Goal: Task Accomplishment & Management: Manage account settings

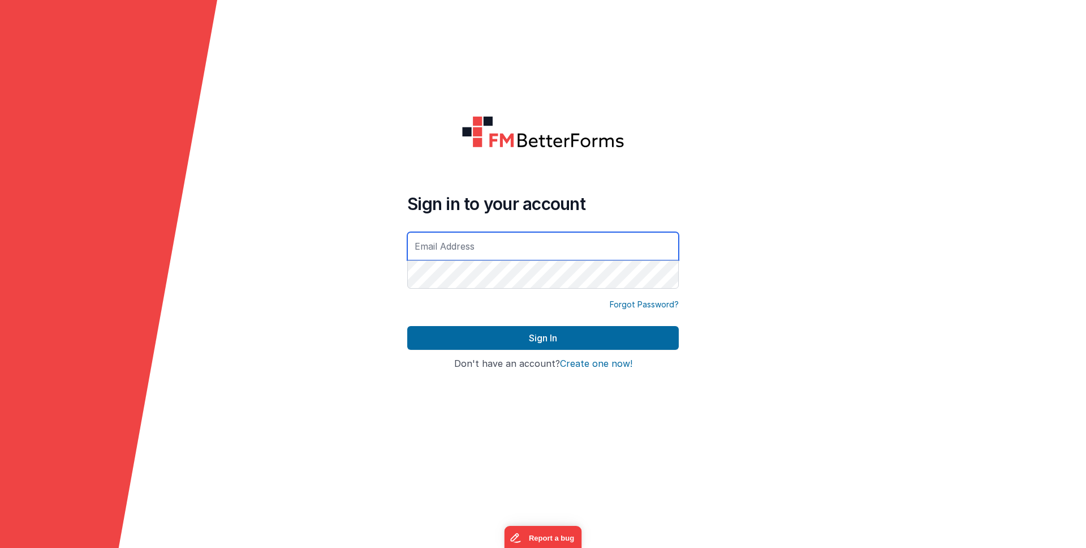
click at [519, 253] on input "text" at bounding box center [543, 246] width 272 height 28
type input "[PERSON_NAME][EMAIL_ADDRESS][DOMAIN_NAME]"
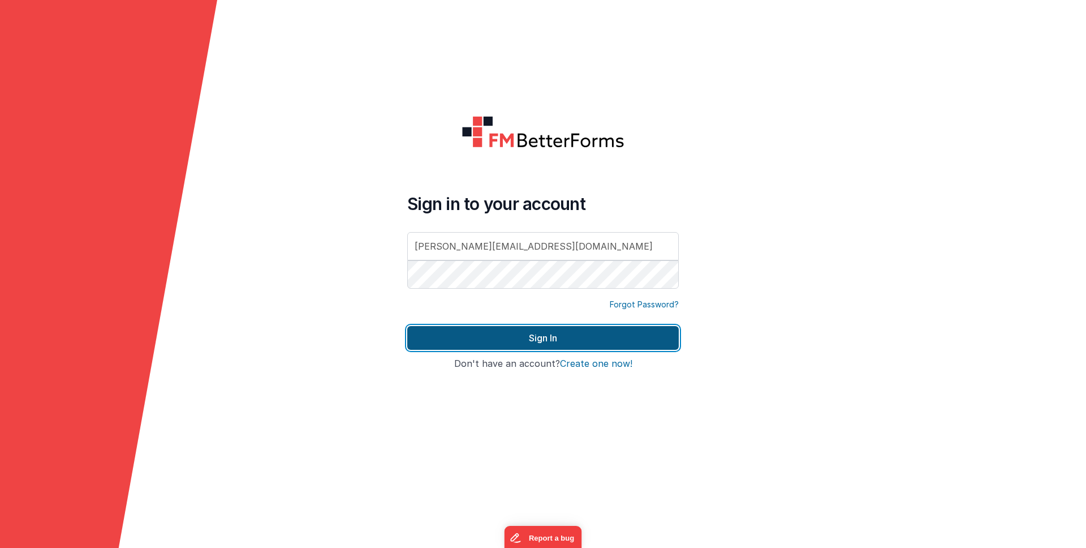
click at [545, 345] on button "Sign In" at bounding box center [543, 338] width 272 height 24
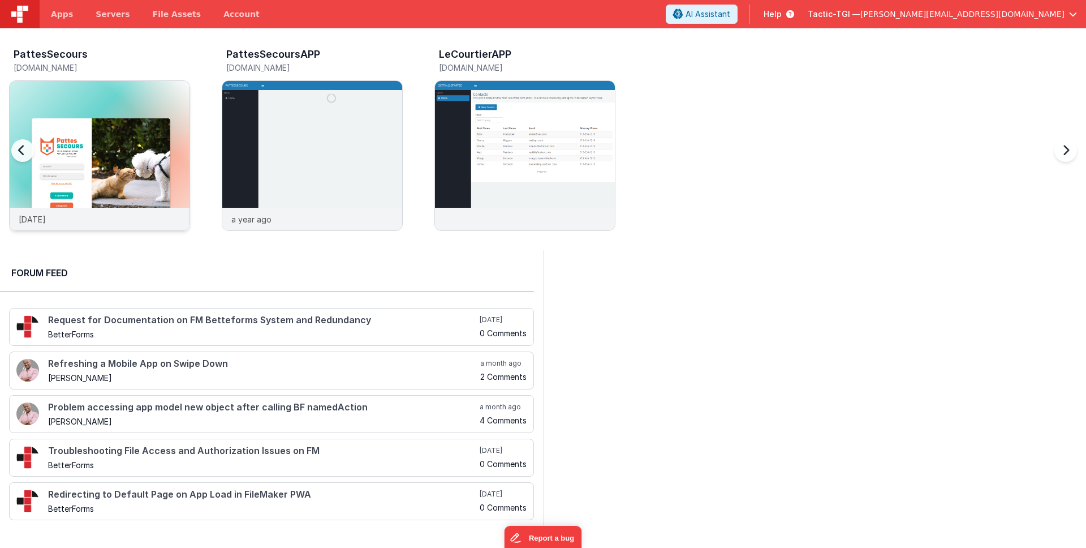
click at [147, 159] on img at bounding box center [100, 171] width 180 height 180
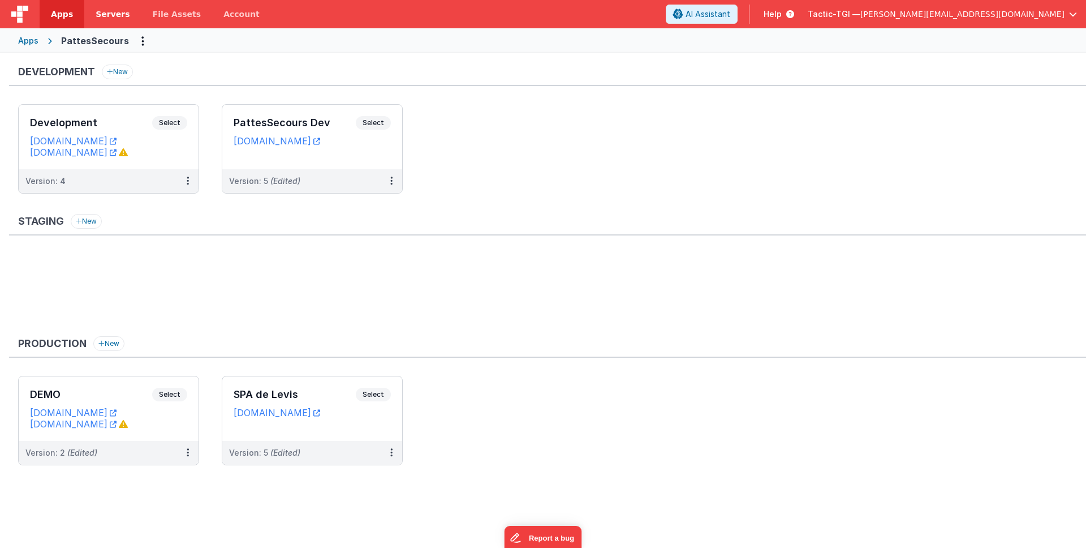
click at [115, 19] on span "Servers" at bounding box center [113, 13] width 34 height 11
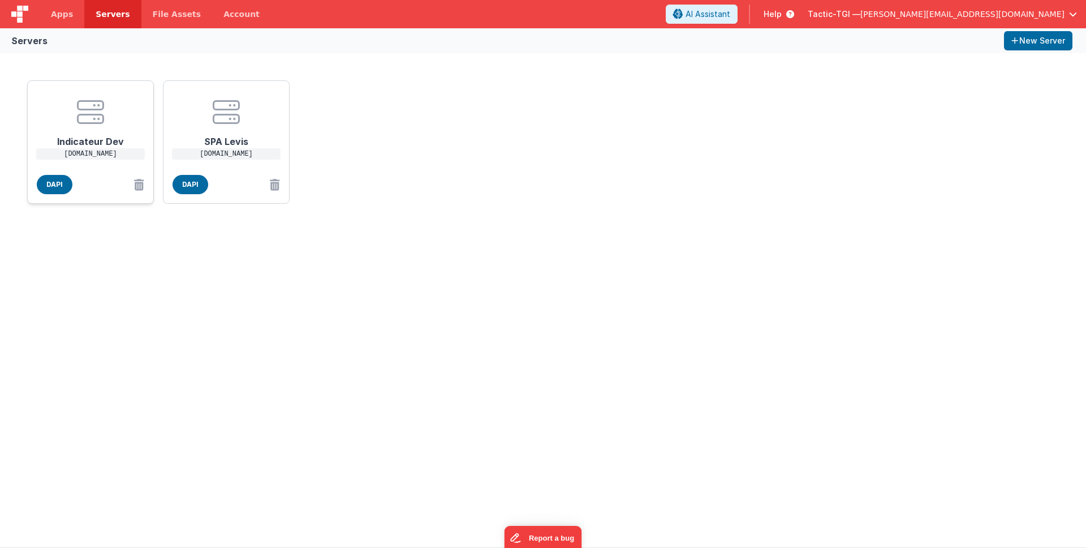
click at [105, 152] on p "fms09.tactic-tgi.com" at bounding box center [90, 153] width 109 height 11
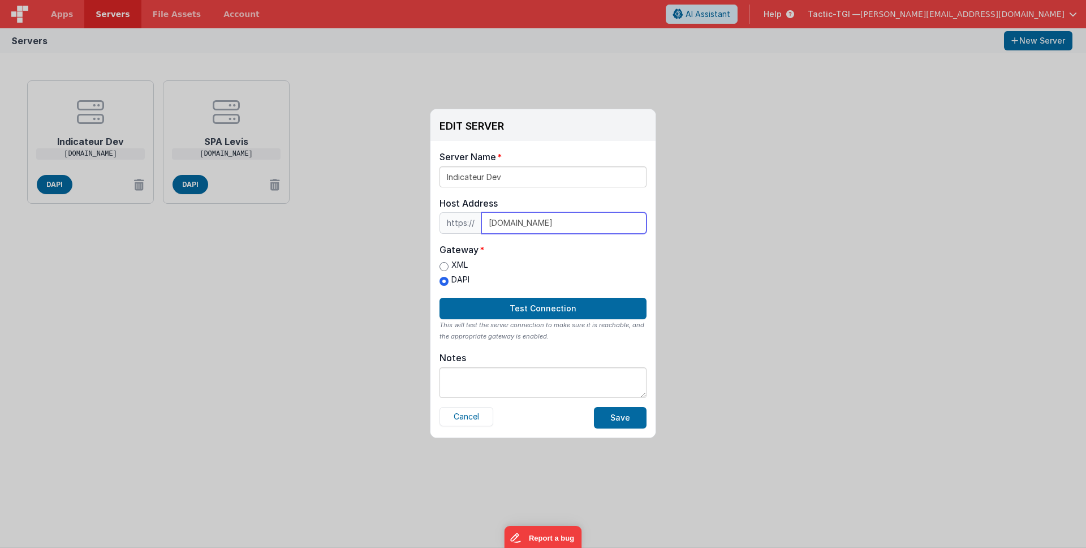
click at [522, 227] on input "fms09.tactic-tgi.com" at bounding box center [564, 223] width 165 height 22
paste input "p://fms09.tactic-tgi.com/PattesSecoursDEV_Helper.fmp12"
click at [535, 258] on div "Gateway XML DAPI" at bounding box center [543, 266] width 207 height 46
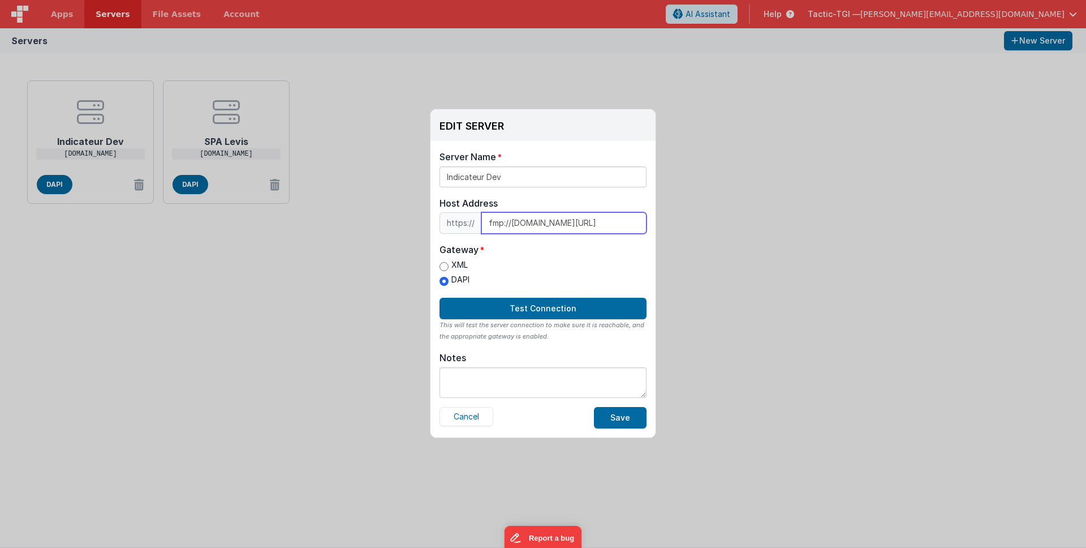
drag, startPoint x: 510, startPoint y: 223, endPoint x: 476, endPoint y: 221, distance: 34.6
click at [476, 221] on div "https:// fmp://fms09.tactic-tgi.com/PattesSecoursDEV_Helper.fmp12" at bounding box center [543, 223] width 207 height 22
click at [519, 260] on div "XML DAPI" at bounding box center [543, 273] width 207 height 29
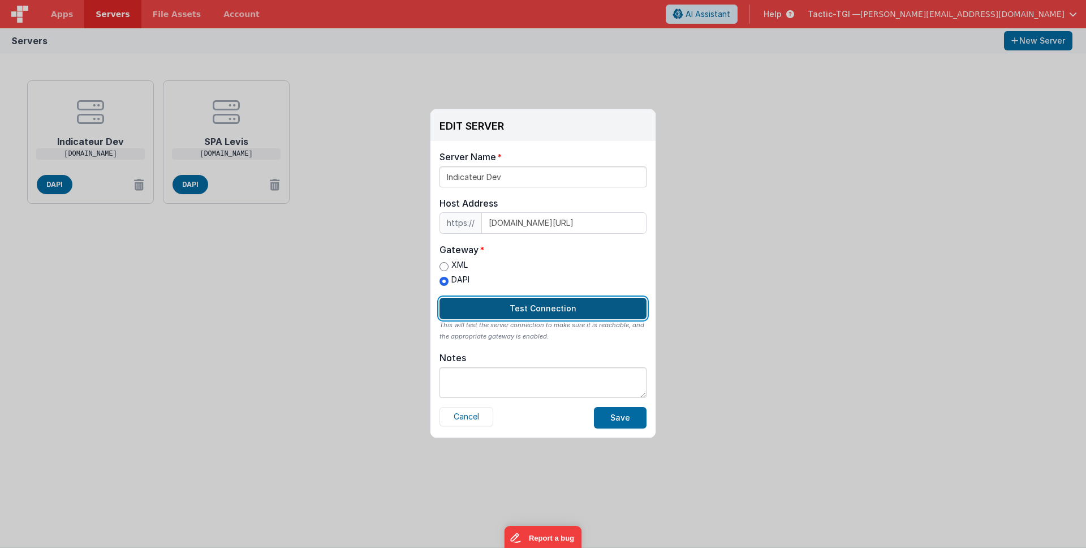
click at [558, 308] on button "Test Connection" at bounding box center [543, 309] width 207 height 22
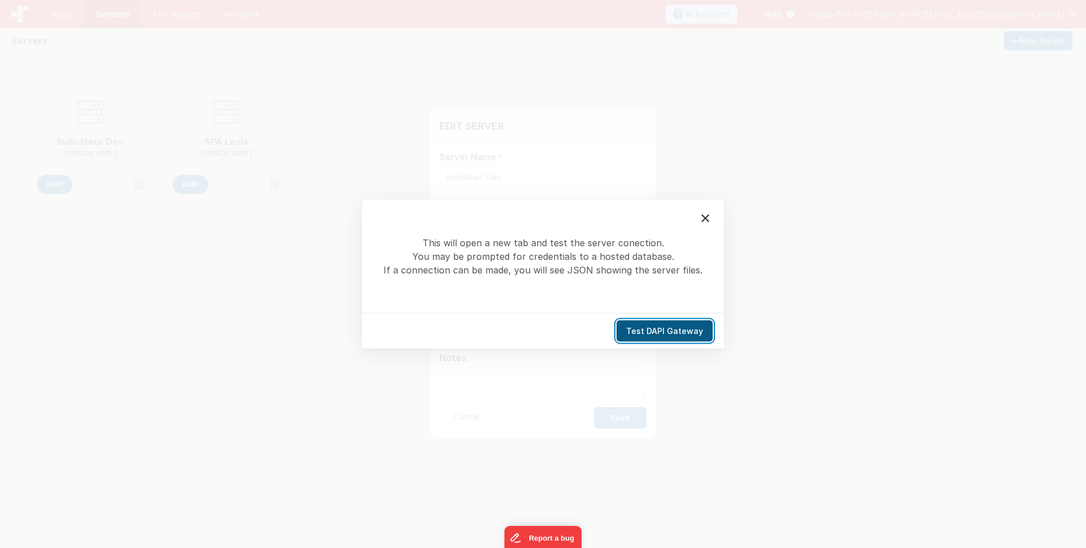
click at [642, 332] on button "Test DAPI Gateway" at bounding box center [665, 331] width 96 height 22
click at [704, 218] on icon at bounding box center [706, 219] width 14 height 14
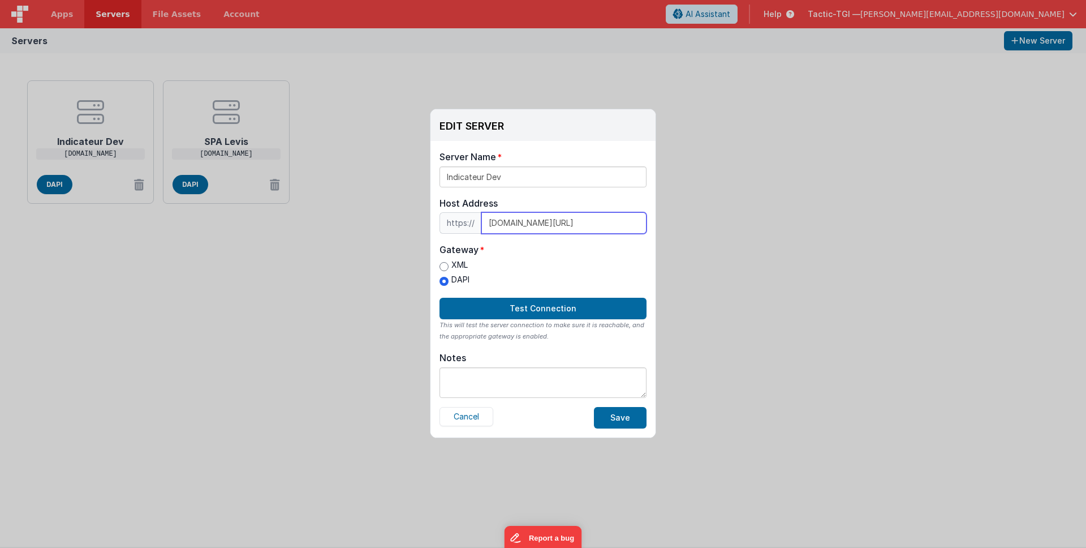
click at [537, 225] on input "fms09.tactic-tgi.com/PattesSecoursDEV_Helper.fmp12" at bounding box center [564, 223] width 165 height 22
paste input "fmp://"
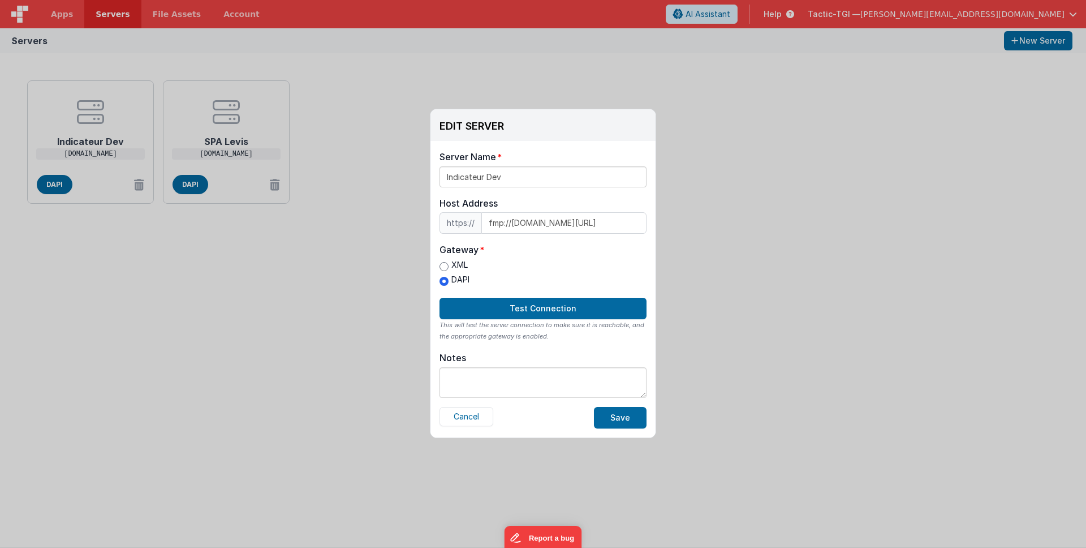
click at [554, 260] on div "XML DAPI" at bounding box center [543, 273] width 207 height 29
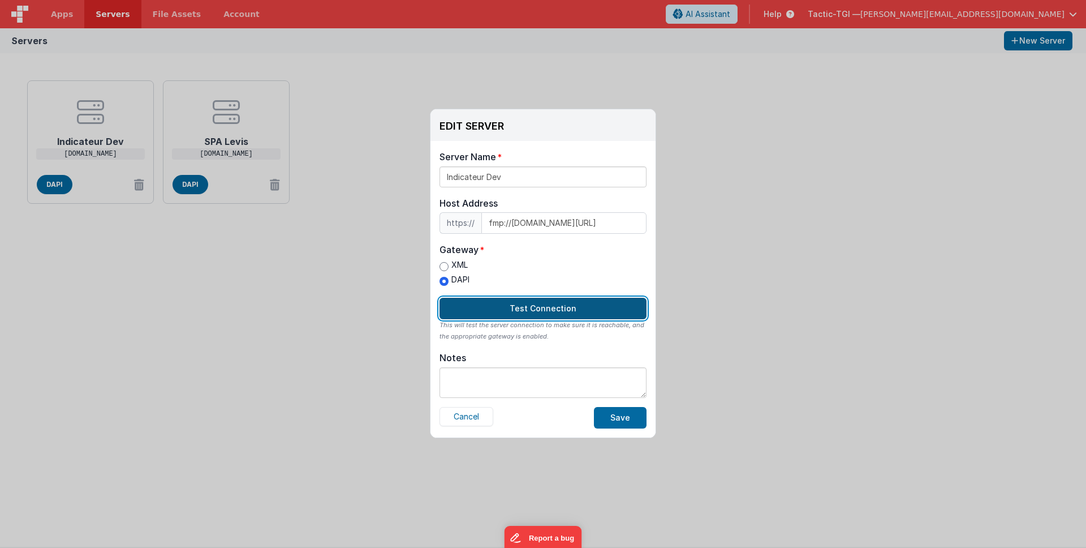
click at [542, 313] on button "Test Connection" at bounding box center [543, 309] width 207 height 22
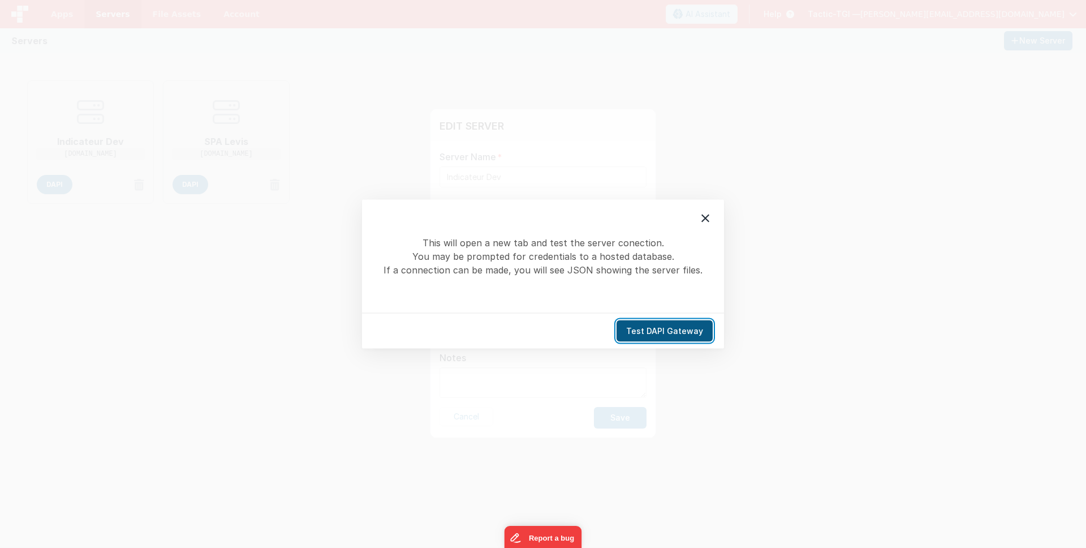
click at [684, 330] on button "Test DAPI Gateway" at bounding box center [665, 331] width 96 height 22
click at [704, 218] on icon at bounding box center [706, 218] width 8 height 8
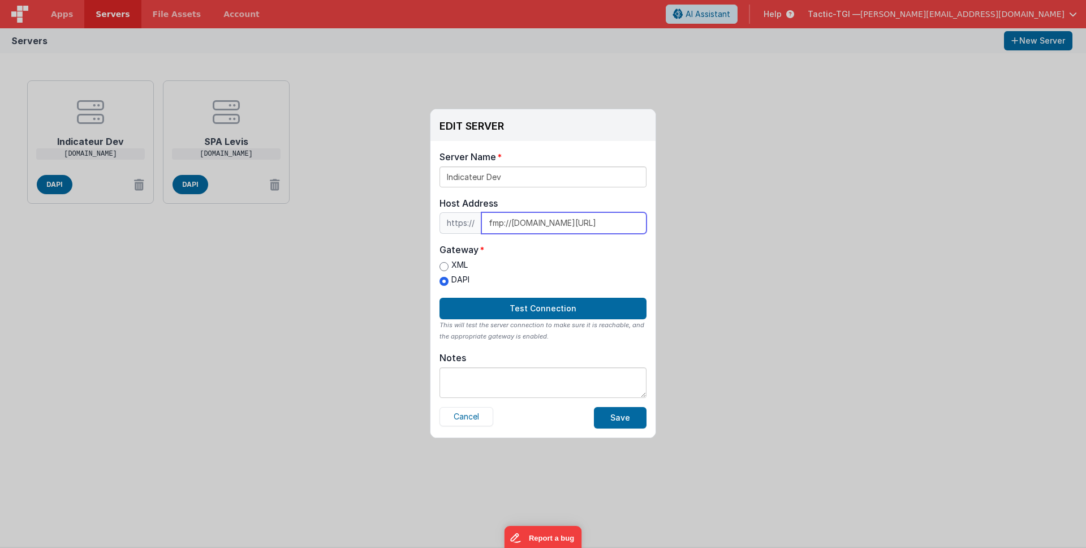
drag, startPoint x: 490, startPoint y: 227, endPoint x: 450, endPoint y: 224, distance: 40.3
click at [490, 226] on input "fmp://fms09.tactic-tgi.com/PattesSecoursDEV_Helper.fmp12" at bounding box center [564, 223] width 165 height 22
click at [450, 224] on span "https://" at bounding box center [461, 223] width 42 height 22
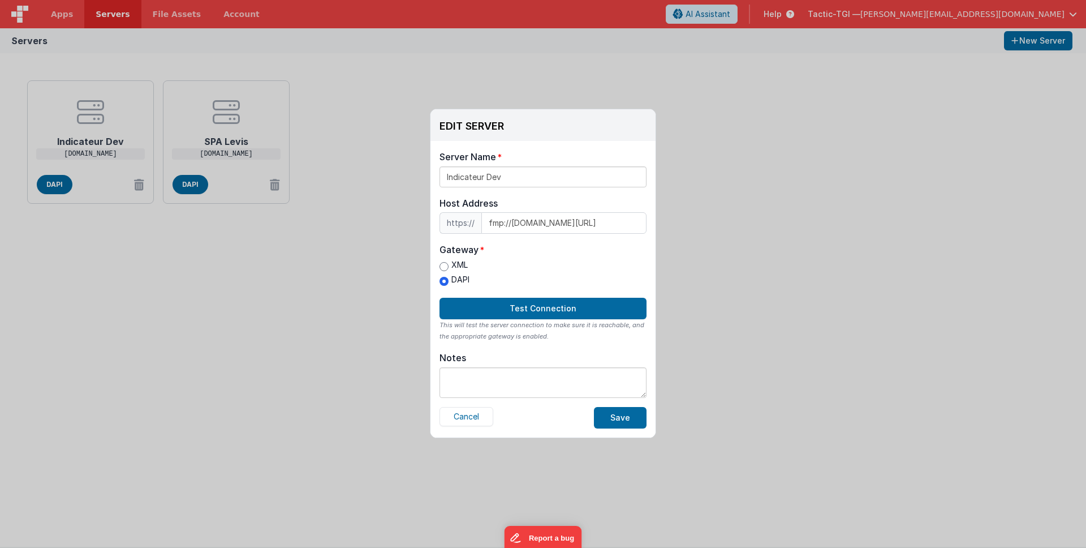
click at [450, 224] on span "https://" at bounding box center [461, 223] width 42 height 22
click at [509, 229] on input "fmp://fms09.tactic-tgi.com/PattesSecoursDEV_Helper.fmp12" at bounding box center [564, 223] width 165 height 22
drag, startPoint x: 510, startPoint y: 224, endPoint x: 430, endPoint y: 218, distance: 80.6
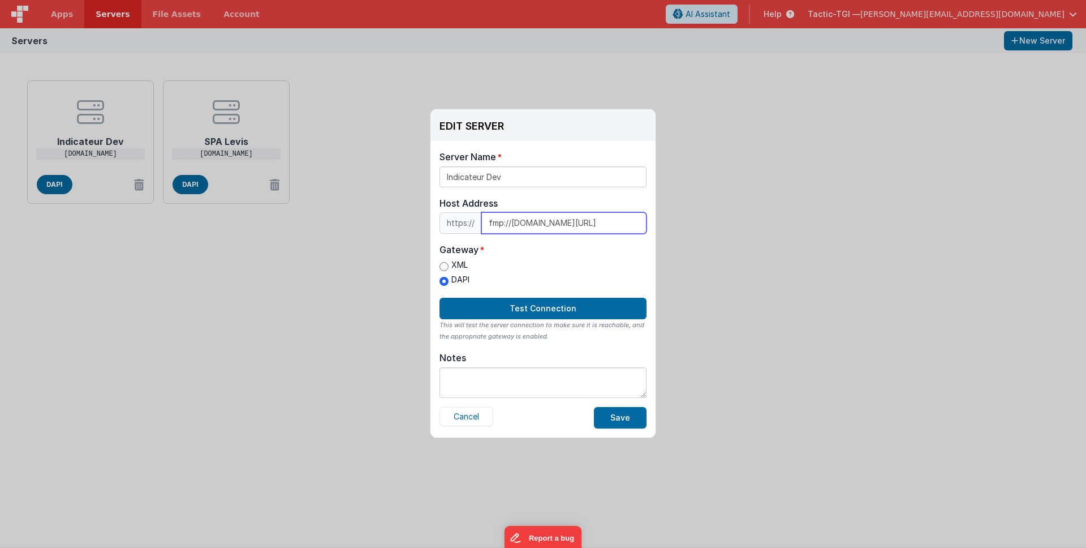
click at [431, 218] on div "Server Name Indicateur Dev Host Address https:// fmp://fms09.tactic-tgi.com/Pat…" at bounding box center [543, 289] width 225 height 296
click at [568, 225] on input "fms09.tactic-tgi.com/PattesSecoursDEV_Helper.fmp12" at bounding box center [564, 223] width 165 height 22
drag, startPoint x: 567, startPoint y: 225, endPoint x: 698, endPoint y: 234, distance: 131.0
click at [698, 234] on div "EDIT SERVER Delete Server Delete Server Name Indicateur Dev Host Address https:…" at bounding box center [543, 274] width 1086 height 548
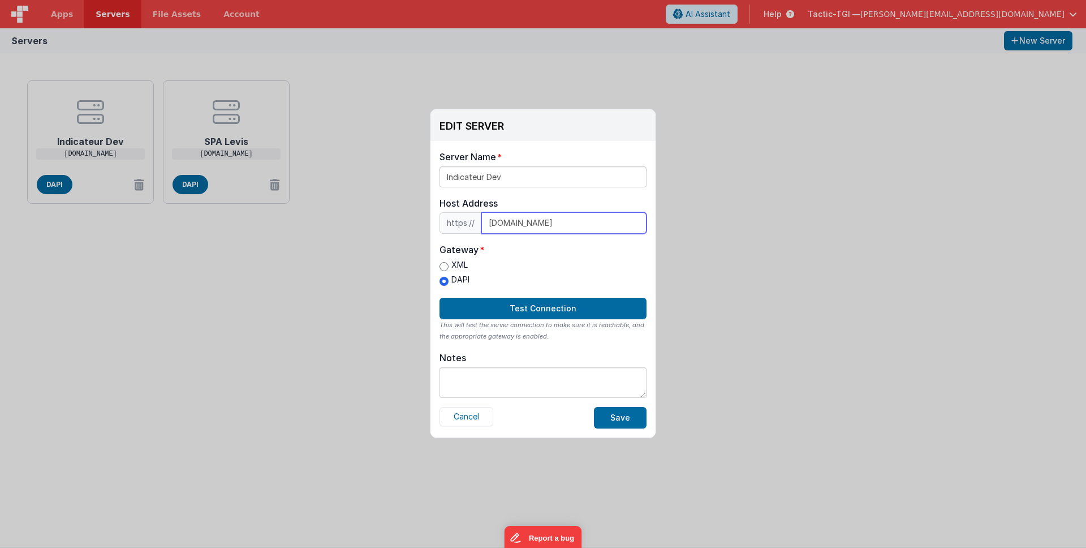
scroll to position [0, 0]
type input "fms09.tactic-tgi.com"
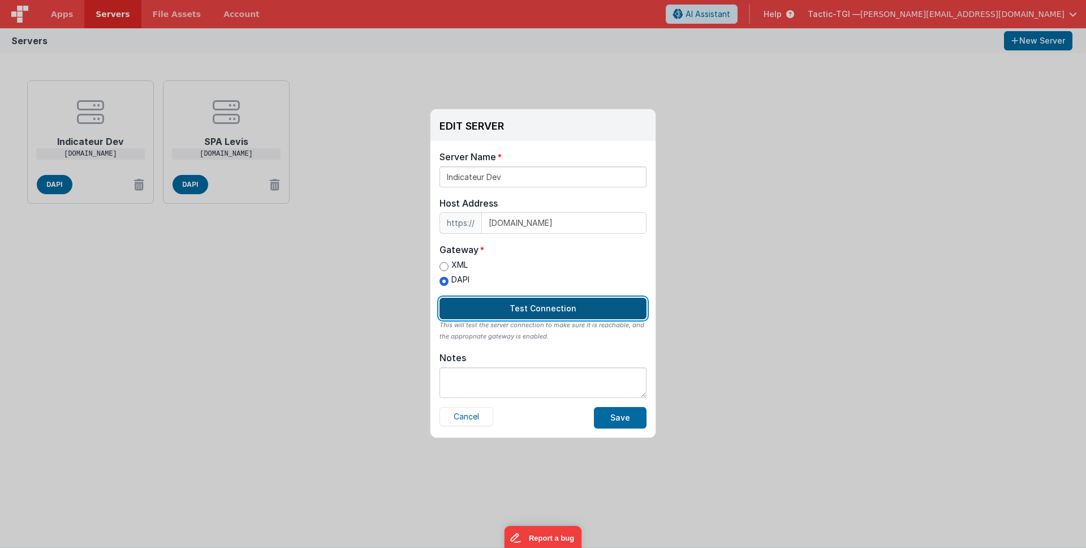
click at [586, 305] on button "Test Connection" at bounding box center [543, 309] width 207 height 22
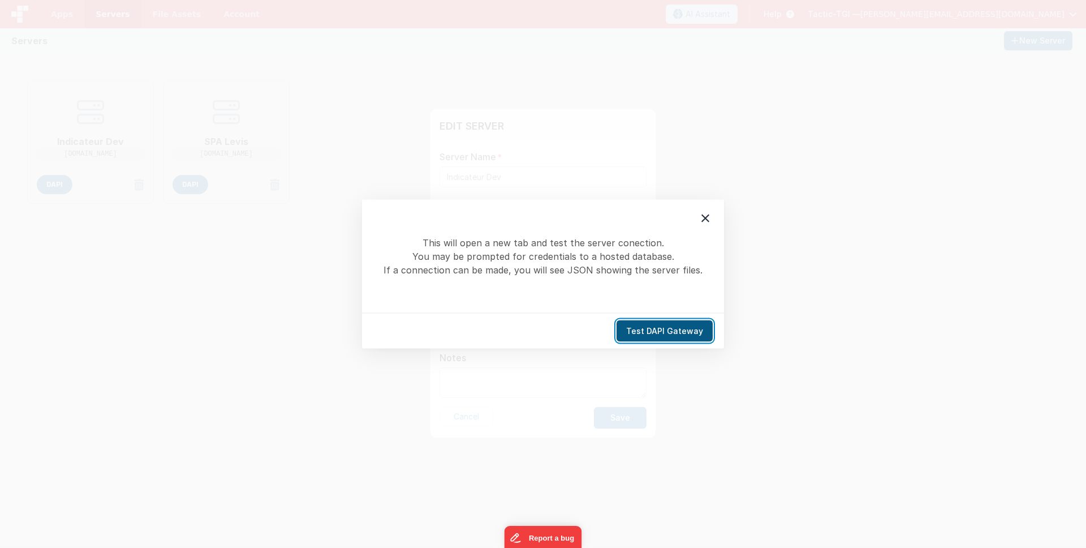
click at [669, 326] on button "Test DAPI Gateway" at bounding box center [665, 331] width 96 height 22
drag, startPoint x: 702, startPoint y: 218, endPoint x: 622, endPoint y: 419, distance: 216.1
click at [702, 218] on icon at bounding box center [706, 219] width 14 height 14
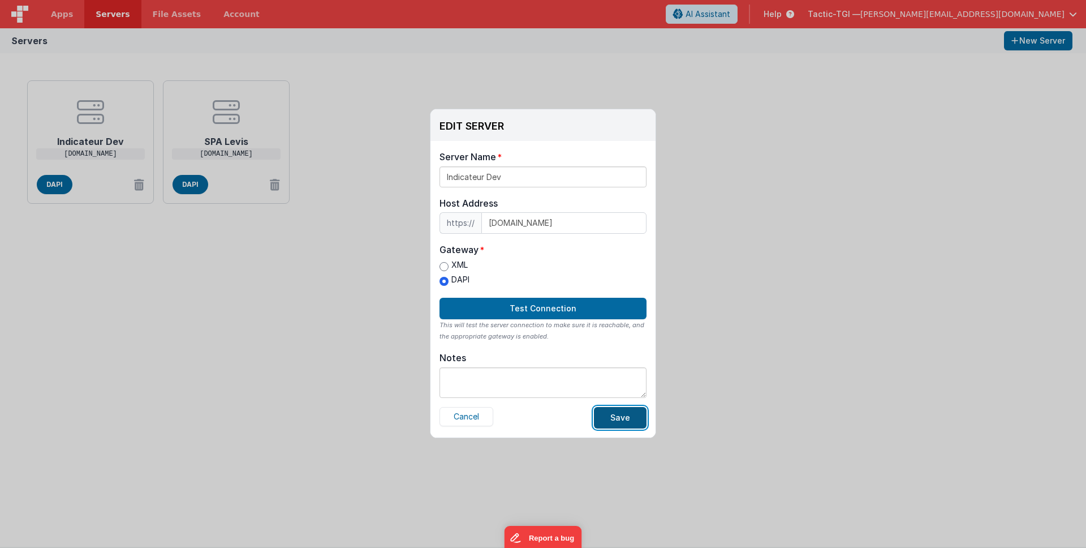
click at [626, 416] on button "Save" at bounding box center [620, 418] width 53 height 22
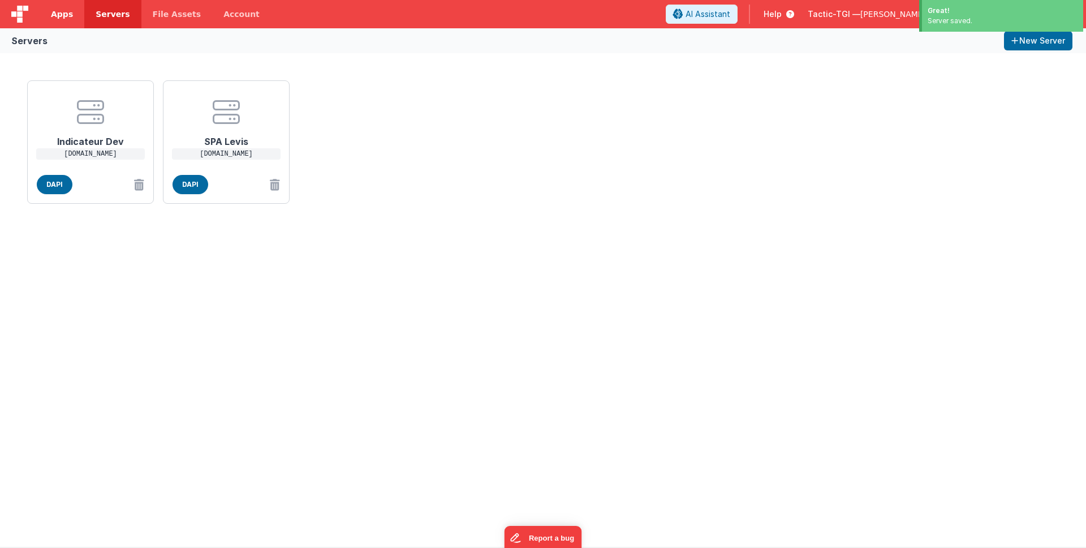
click at [53, 16] on span "Apps" at bounding box center [62, 13] width 22 height 11
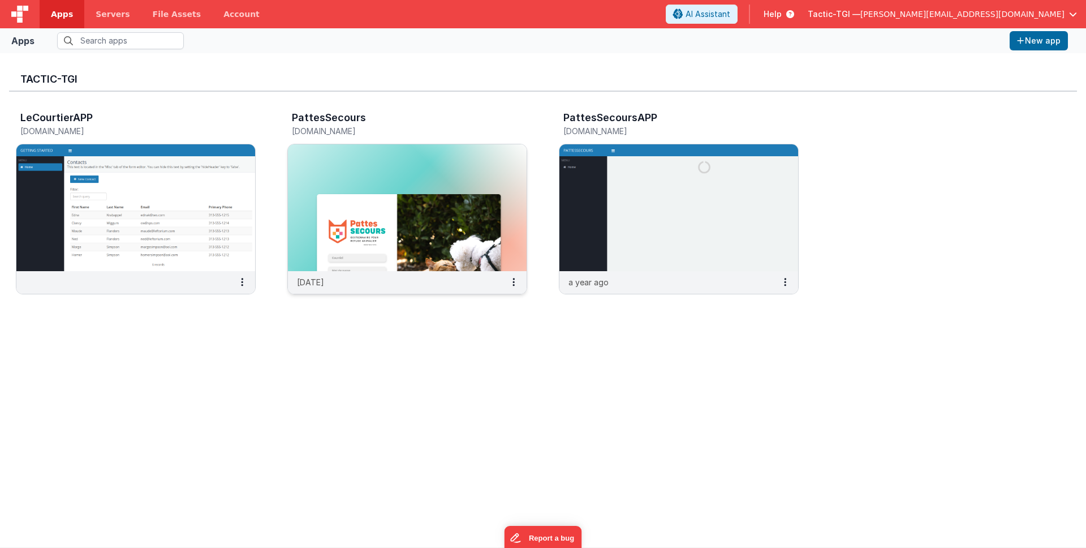
click at [388, 177] on img at bounding box center [407, 207] width 239 height 127
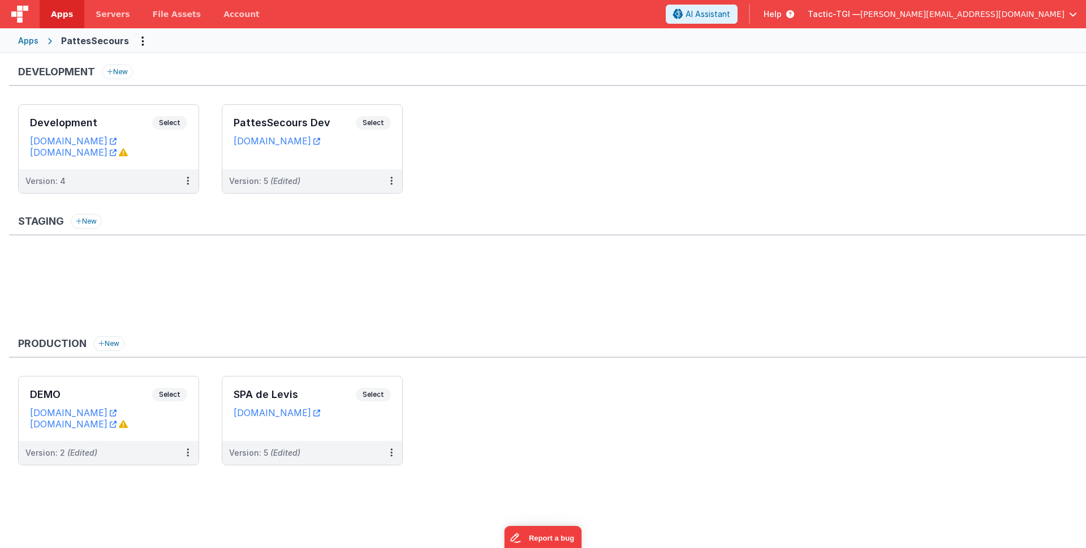
click at [67, 11] on span "Apps" at bounding box center [62, 13] width 22 height 11
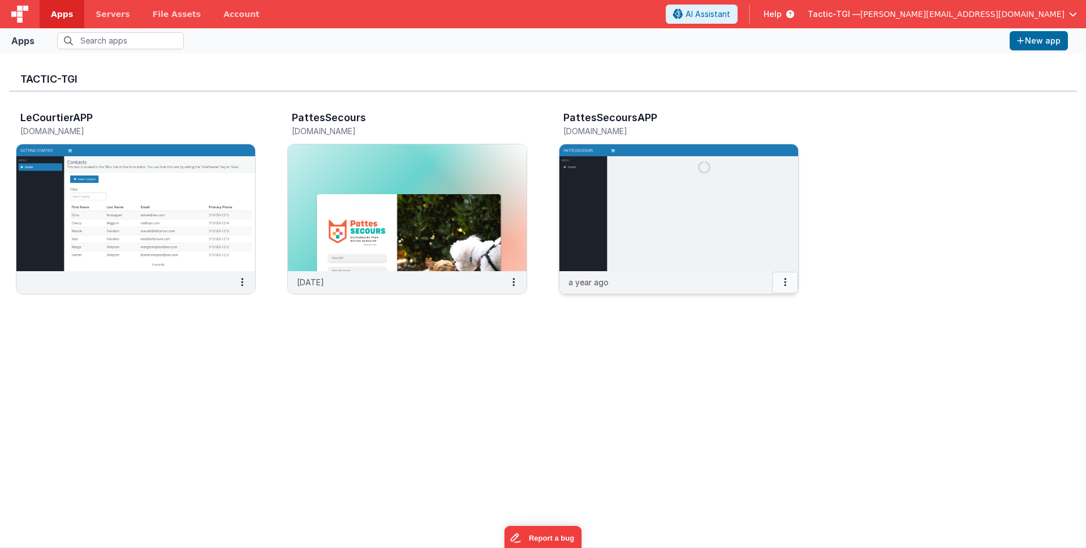
click at [786, 282] on icon at bounding box center [785, 282] width 2 height 1
click at [759, 369] on link "Delete App" at bounding box center [760, 366] width 78 height 21
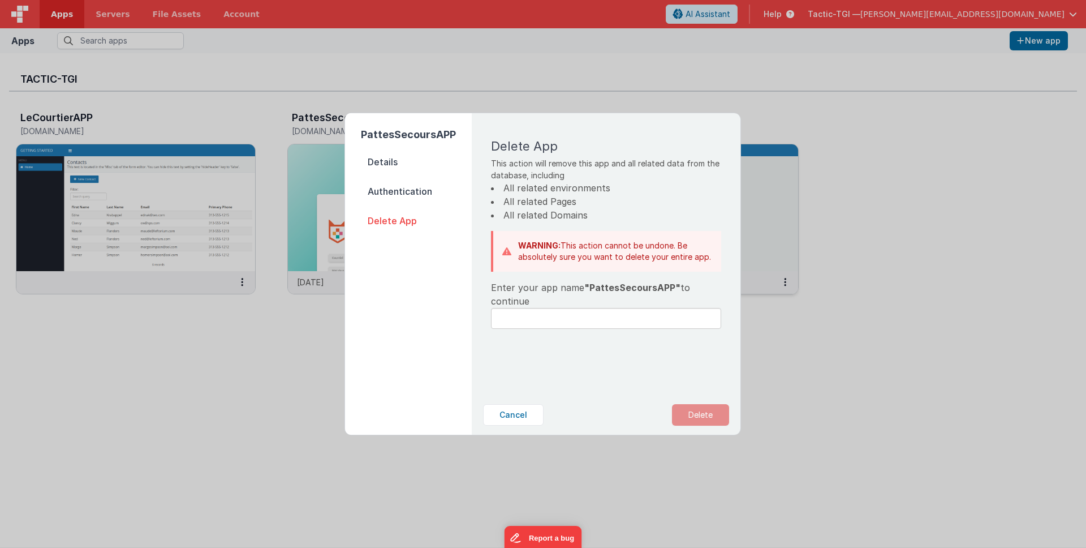
click at [413, 224] on span "Delete App" at bounding box center [416, 221] width 111 height 16
click at [579, 312] on input "text" at bounding box center [606, 318] width 230 height 21
click at [525, 414] on button "Cancel" at bounding box center [513, 415] width 61 height 22
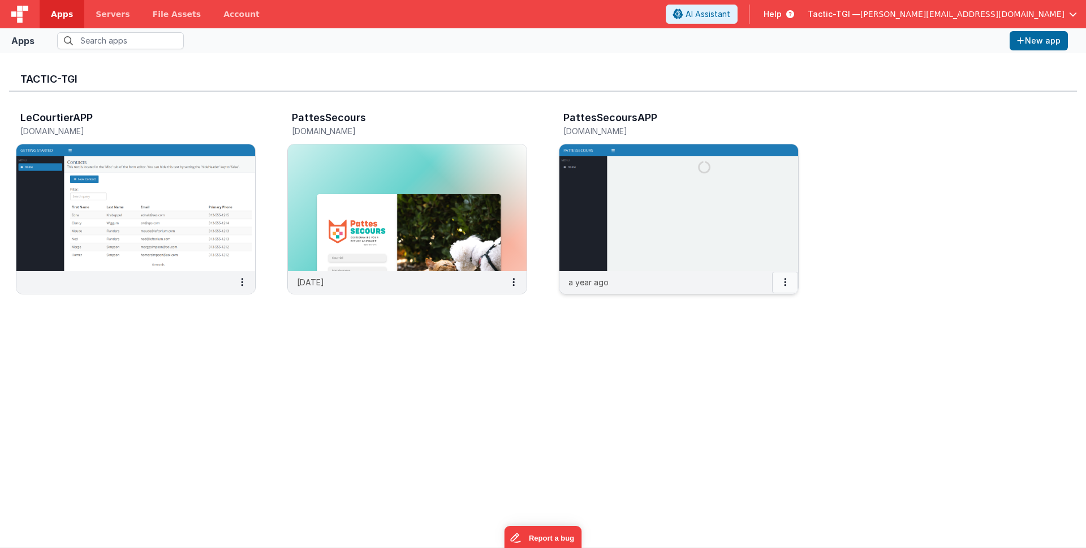
click at [780, 285] on button at bounding box center [785, 283] width 26 height 22
click at [743, 368] on link "Delete App" at bounding box center [760, 366] width 78 height 21
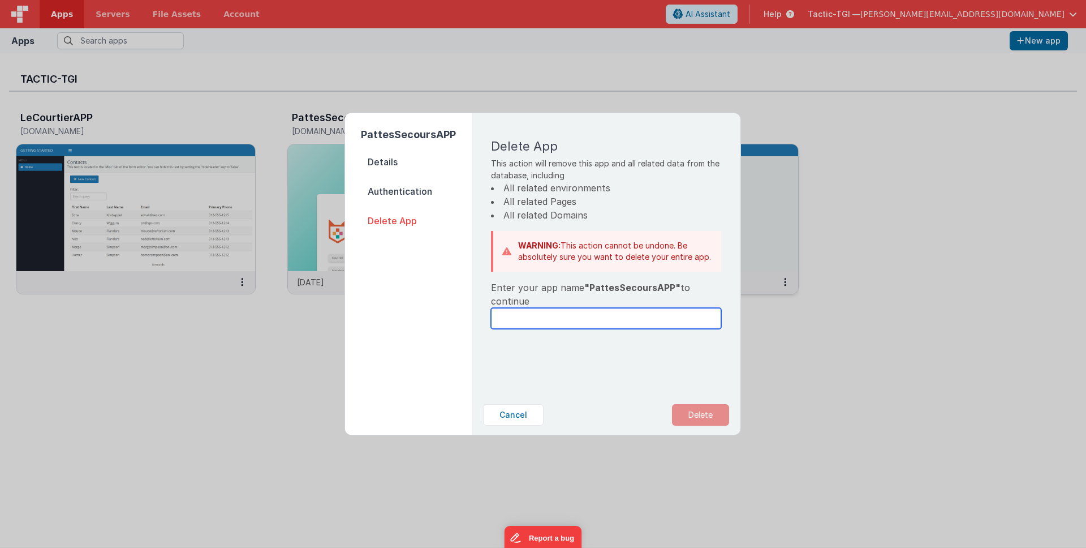
click at [564, 321] on input "text" at bounding box center [606, 318] width 230 height 21
type input "PattesSecoursAPP"
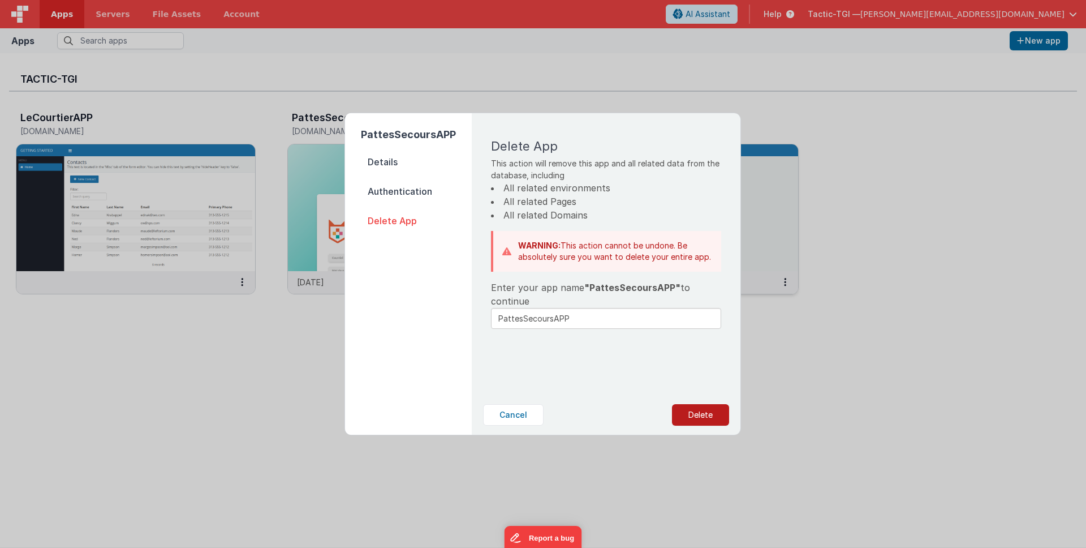
click at [728, 412] on button "Delete" at bounding box center [700, 415] width 57 height 22
click at [648, 417] on button "Yes, Delete" at bounding box center [644, 415] width 75 height 22
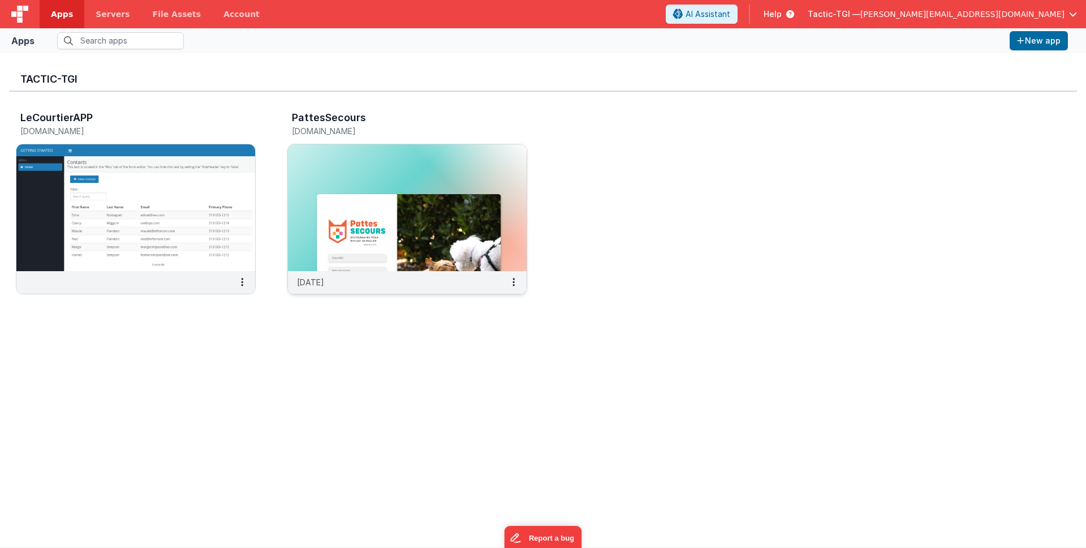
click at [352, 250] on img at bounding box center [407, 207] width 239 height 127
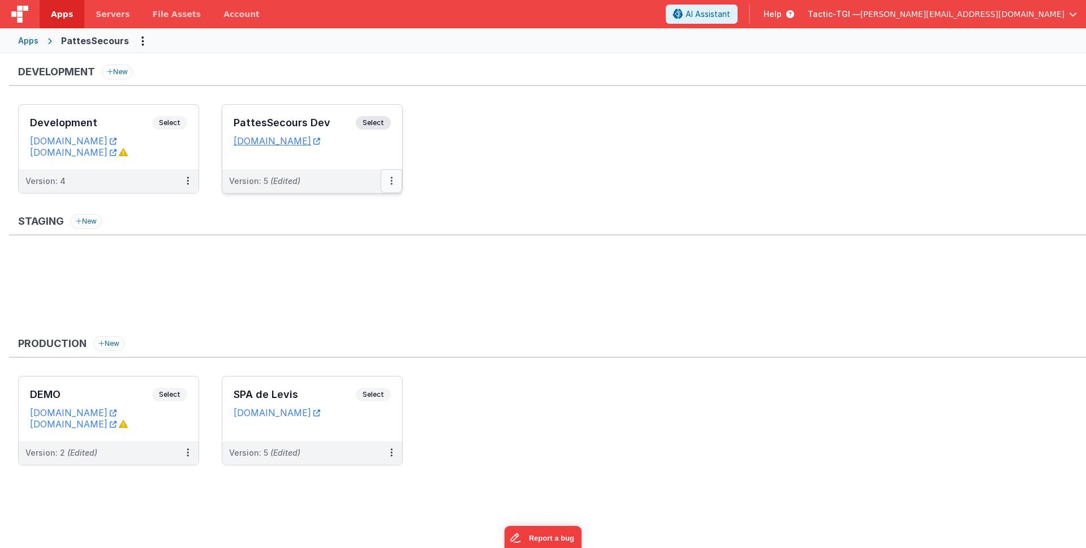
click at [383, 179] on button at bounding box center [392, 181] width 22 height 24
click at [504, 177] on div at bounding box center [543, 274] width 1086 height 548
click at [393, 182] on button at bounding box center [392, 181] width 22 height 24
click at [360, 224] on span "Open Helper" at bounding box center [350, 227] width 50 height 10
click at [542, 114] on div at bounding box center [543, 274] width 1086 height 548
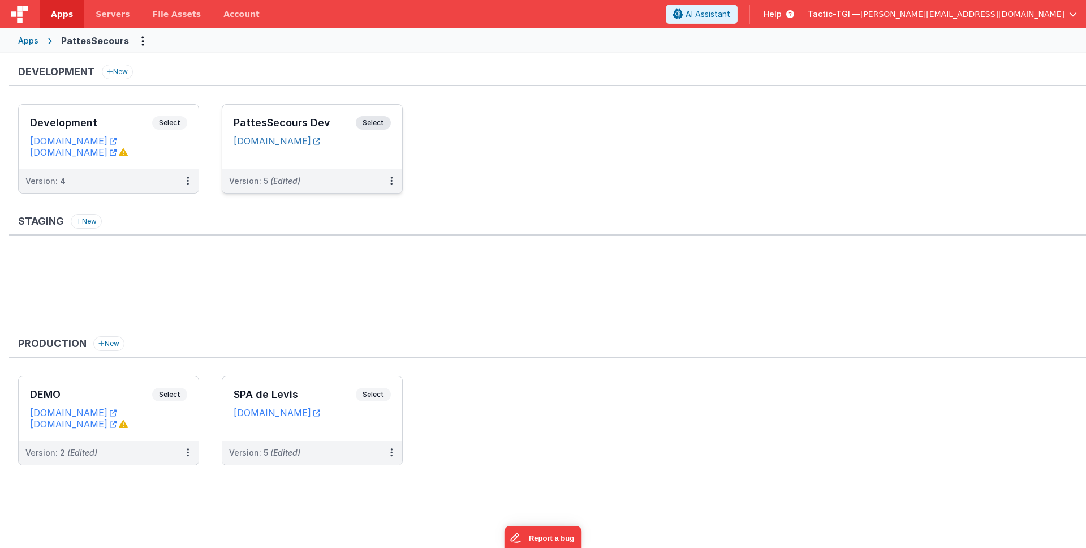
click at [320, 140] on link "[DOMAIN_NAME]" at bounding box center [277, 140] width 87 height 11
click at [265, 174] on div "Version: 5 (Edited)" at bounding box center [312, 181] width 180 height 24
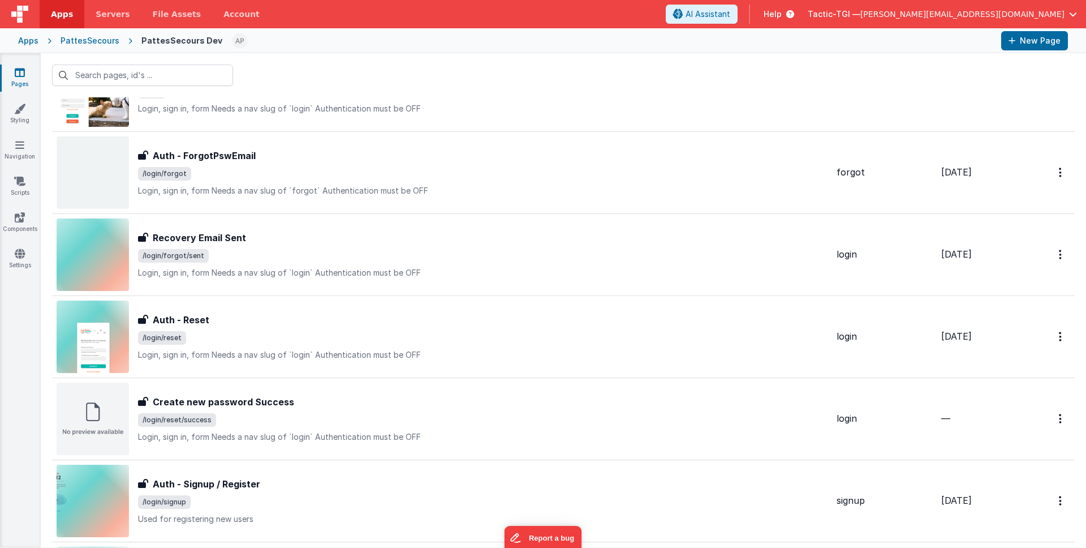
scroll to position [480, 0]
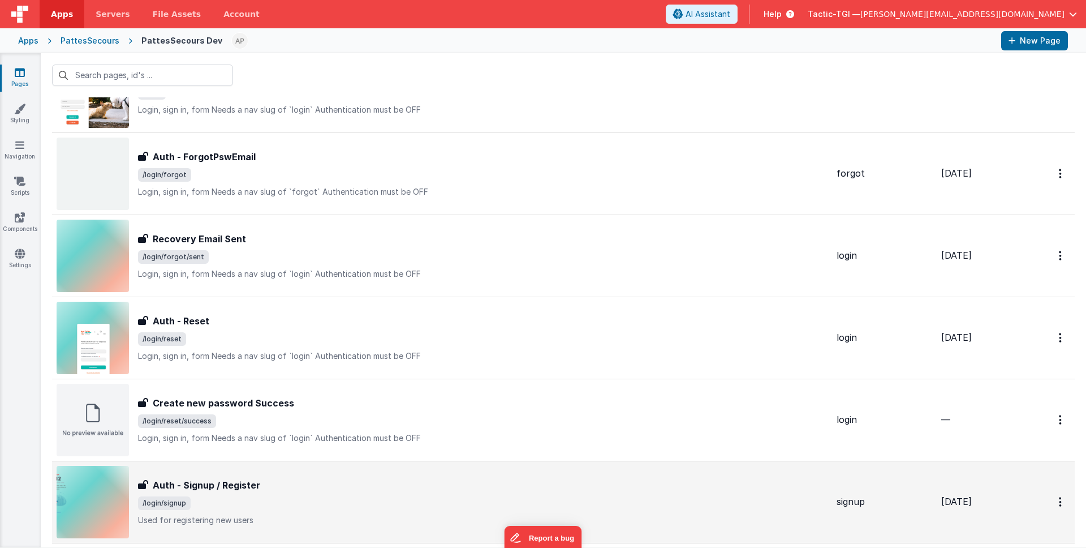
click at [255, 482] on h3 "Auth - Signup / Register" at bounding box center [207, 485] width 108 height 14
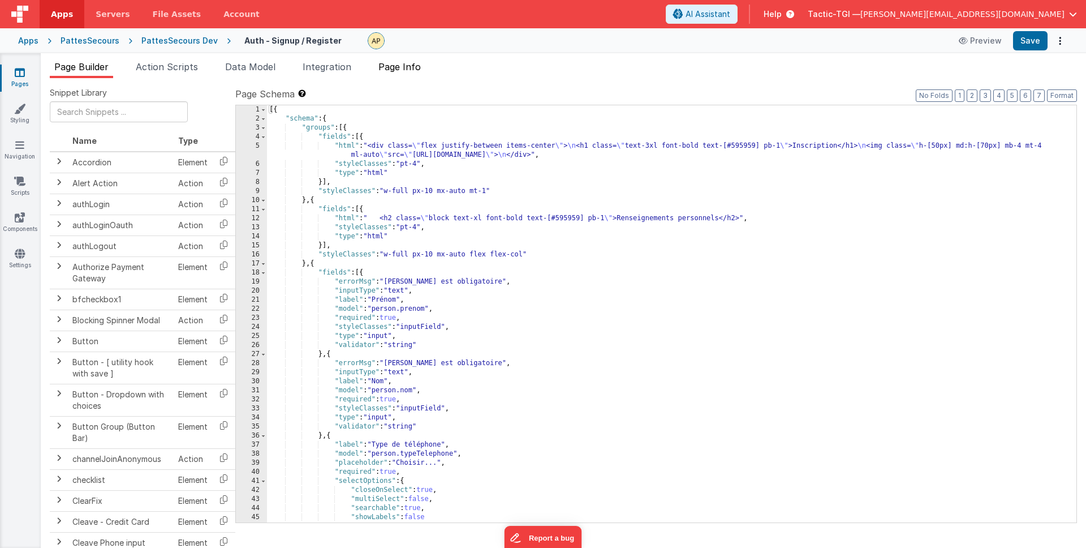
click at [416, 67] on span "Page Info" at bounding box center [400, 66] width 42 height 11
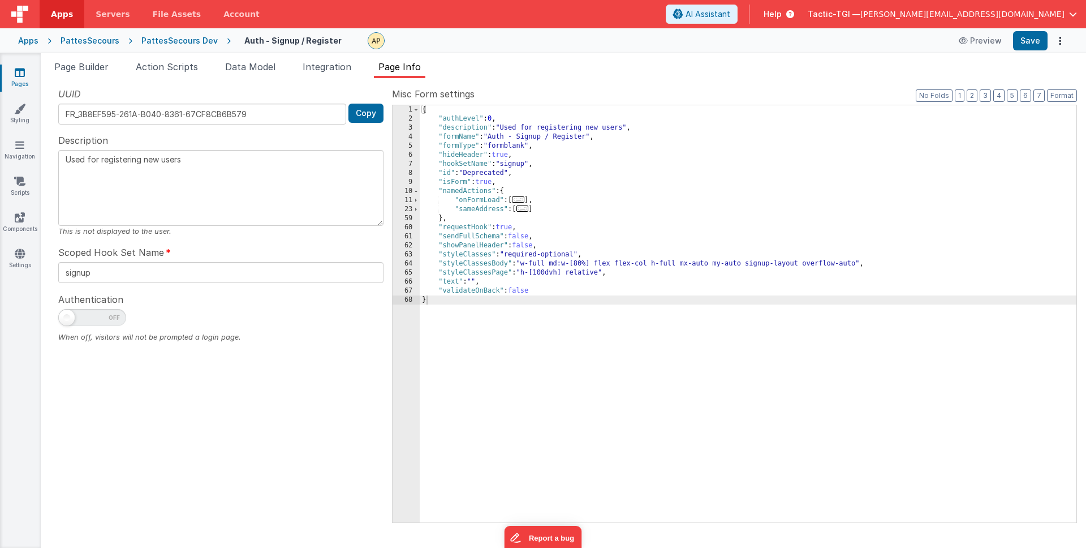
click at [88, 317] on span at bounding box center [92, 317] width 68 height 17
click at [67, 317] on input "checkbox" at bounding box center [62, 315] width 9 height 9
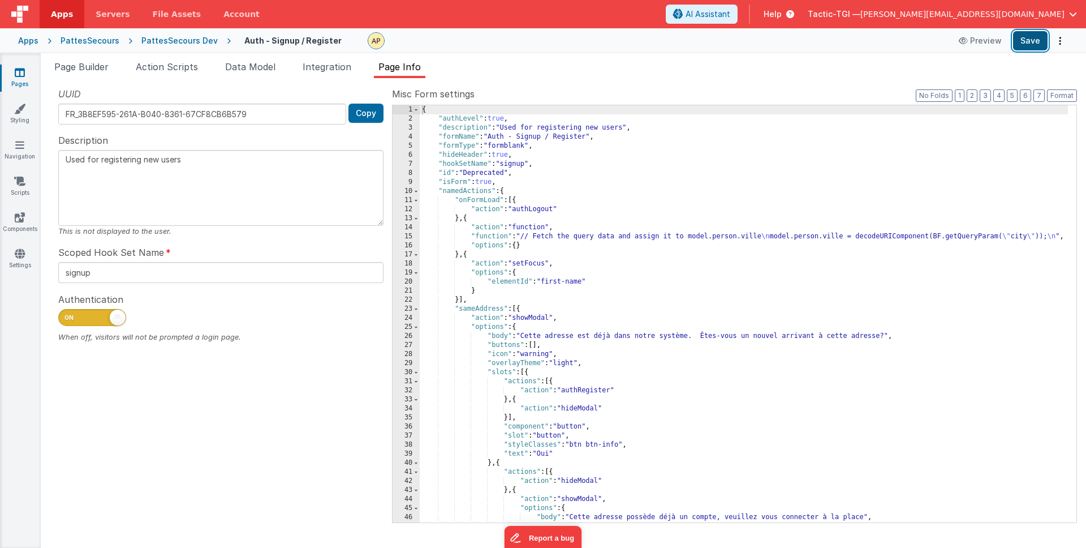
click at [1033, 45] on button "Save" at bounding box center [1030, 40] width 35 height 19
click at [121, 319] on span at bounding box center [118, 318] width 16 height 16
click at [67, 319] on input "checkbox" at bounding box center [62, 315] width 9 height 9
checkbox input "false"
click at [1030, 41] on button "Save" at bounding box center [1030, 40] width 35 height 19
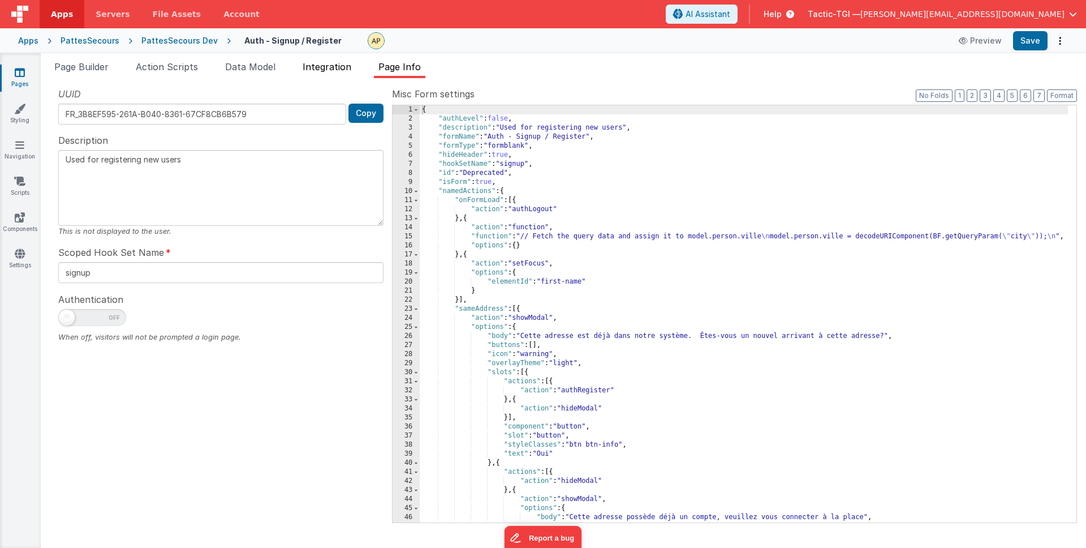
click at [326, 71] on span "Integration" at bounding box center [327, 66] width 49 height 11
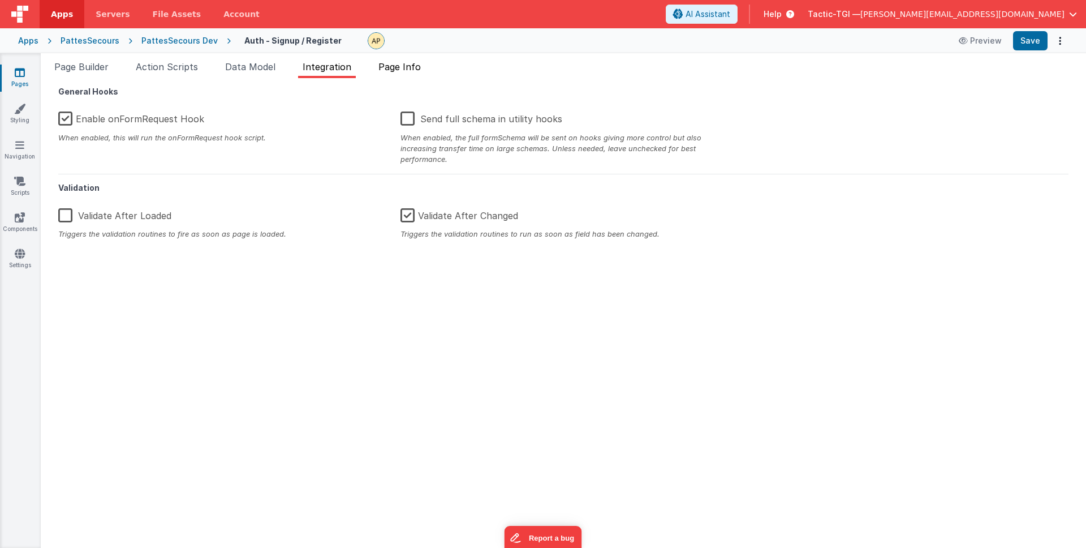
click at [419, 68] on span "Page Info" at bounding box center [400, 66] width 42 height 11
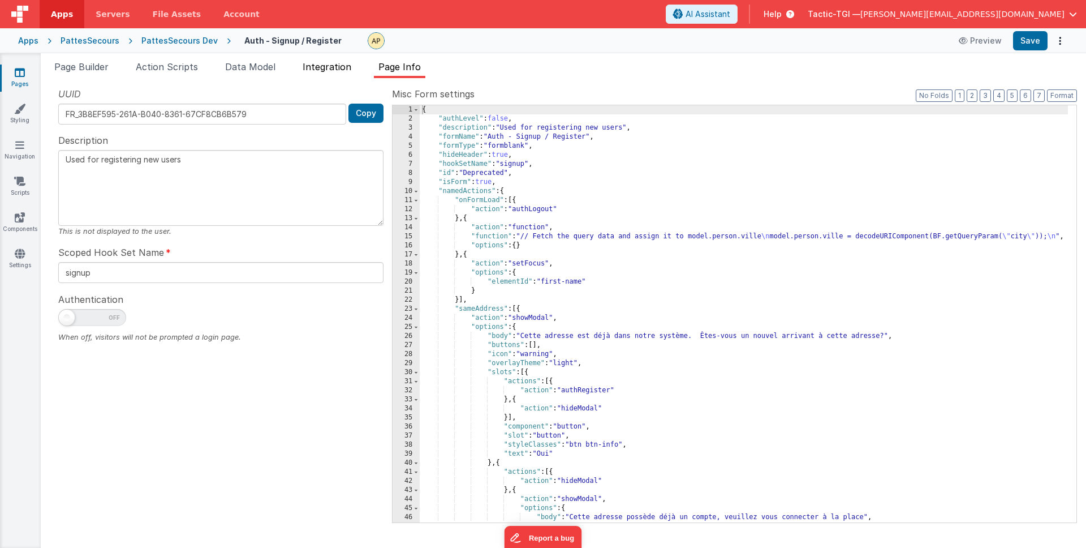
click at [302, 66] on li "Integration" at bounding box center [327, 69] width 58 height 18
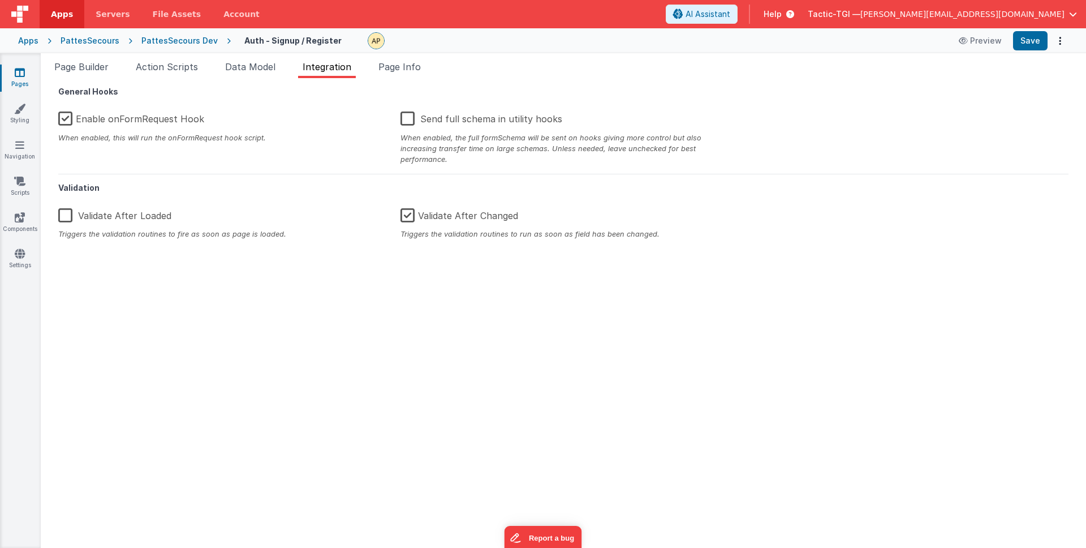
click at [154, 42] on div "PattesSecours Dev" at bounding box center [179, 40] width 76 height 11
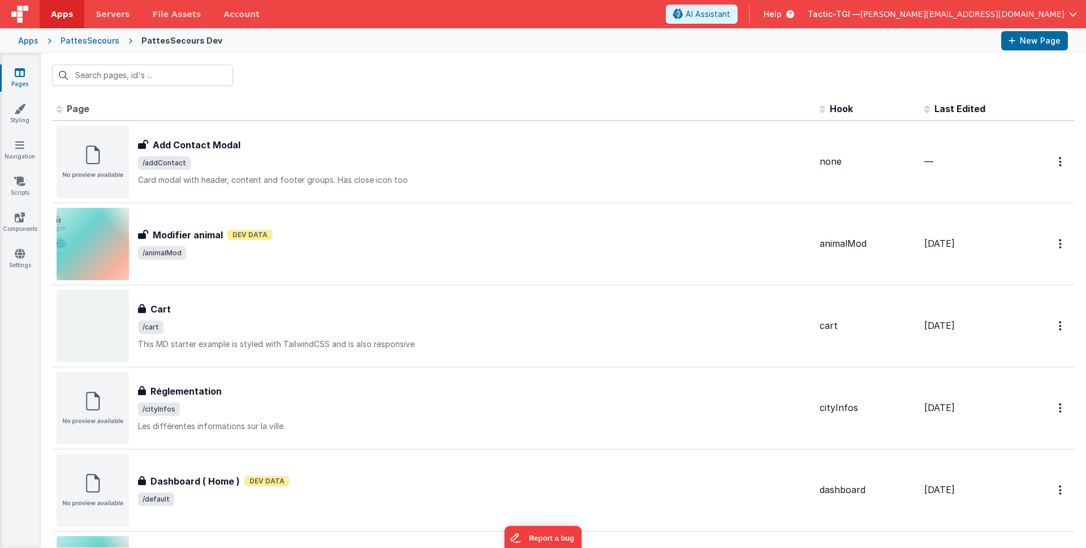
click at [1032, 8] on span "[PERSON_NAME][EMAIL_ADDRESS][DOMAIN_NAME]" at bounding box center [963, 13] width 204 height 11
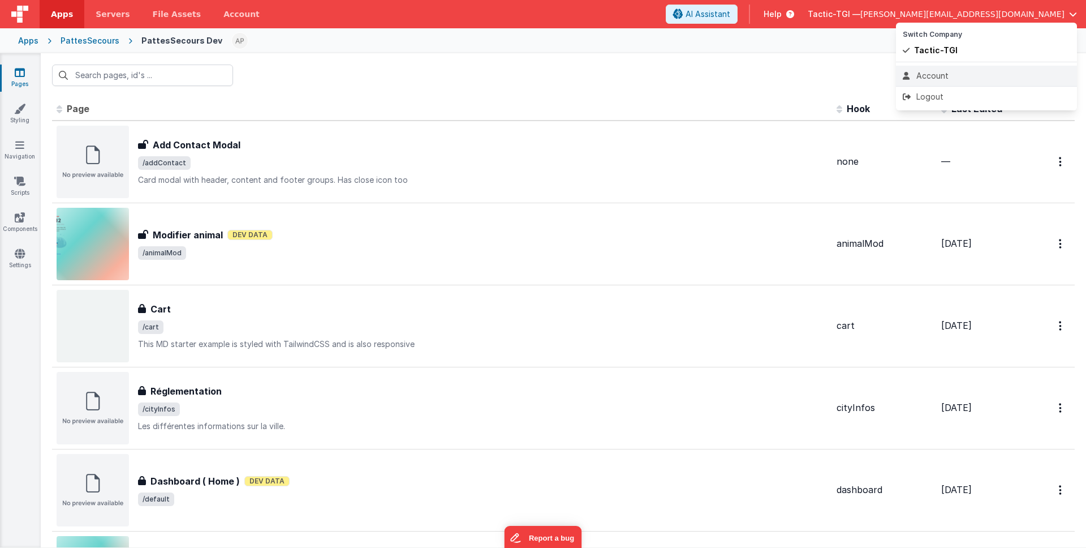
click at [942, 75] on div "Account" at bounding box center [986, 75] width 167 height 11
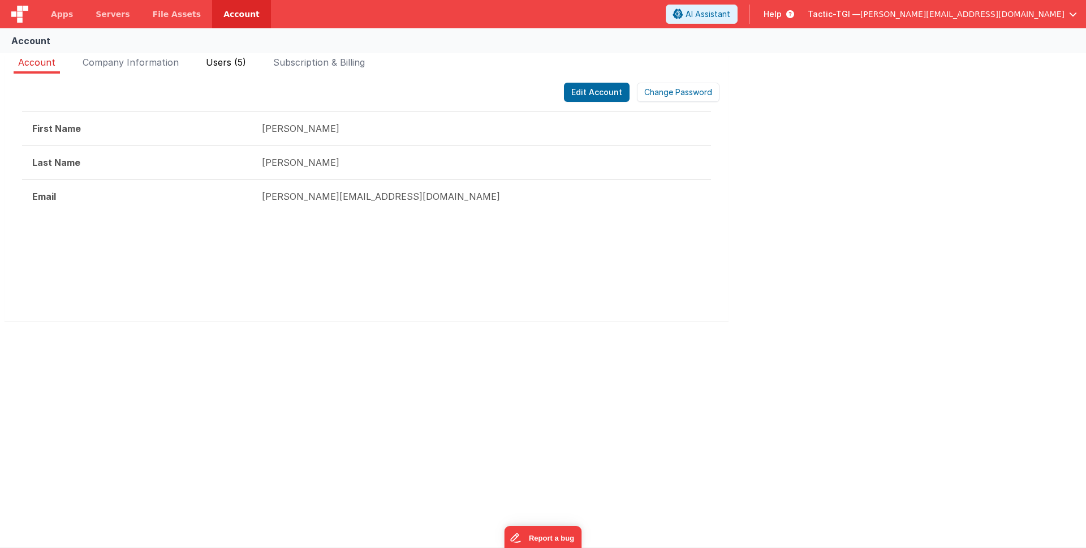
click at [220, 59] on span "Users (5)" at bounding box center [226, 62] width 40 height 11
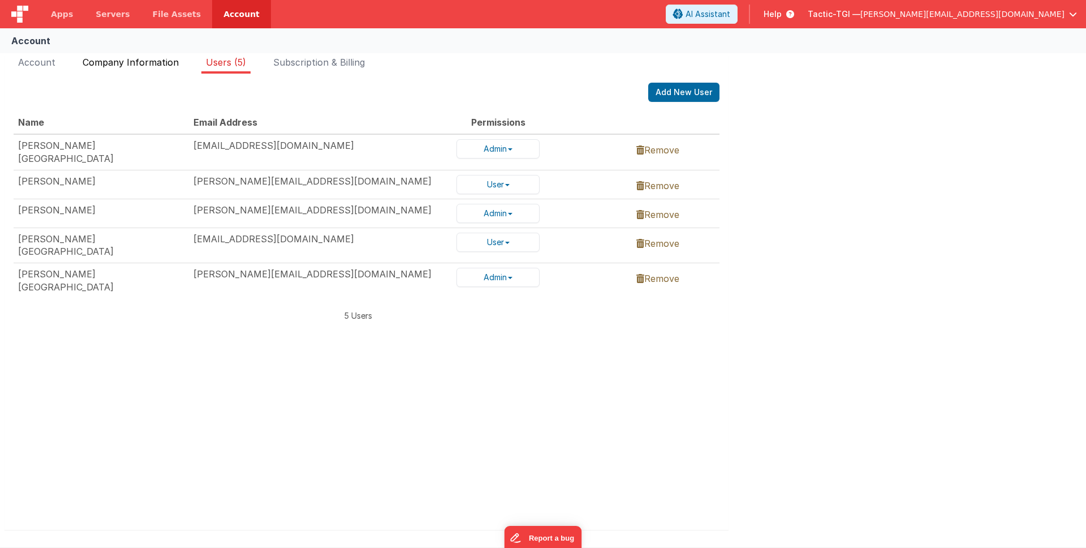
click at [153, 59] on span "Company Information" at bounding box center [131, 62] width 96 height 11
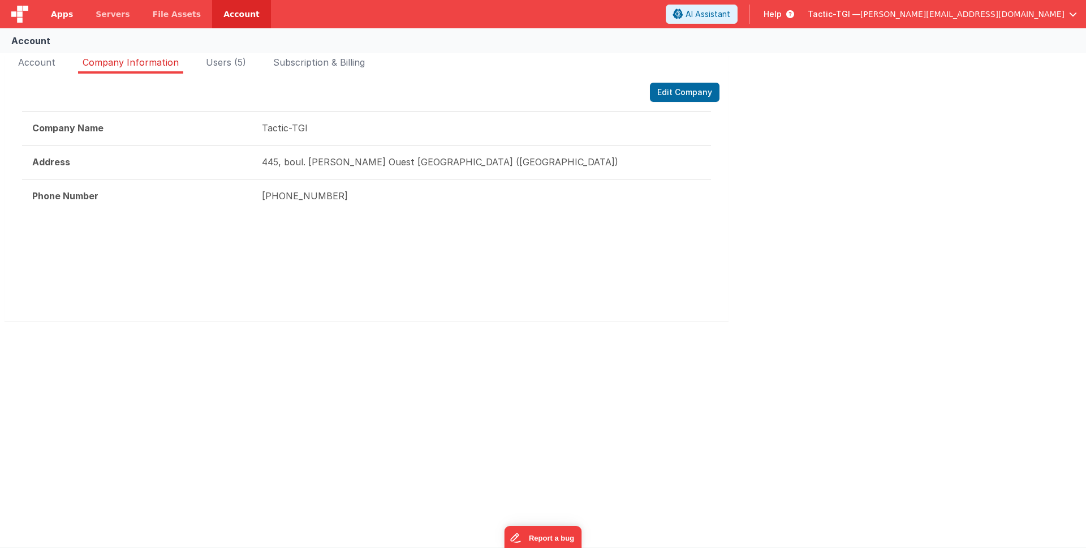
click at [67, 13] on span "Apps" at bounding box center [62, 13] width 22 height 11
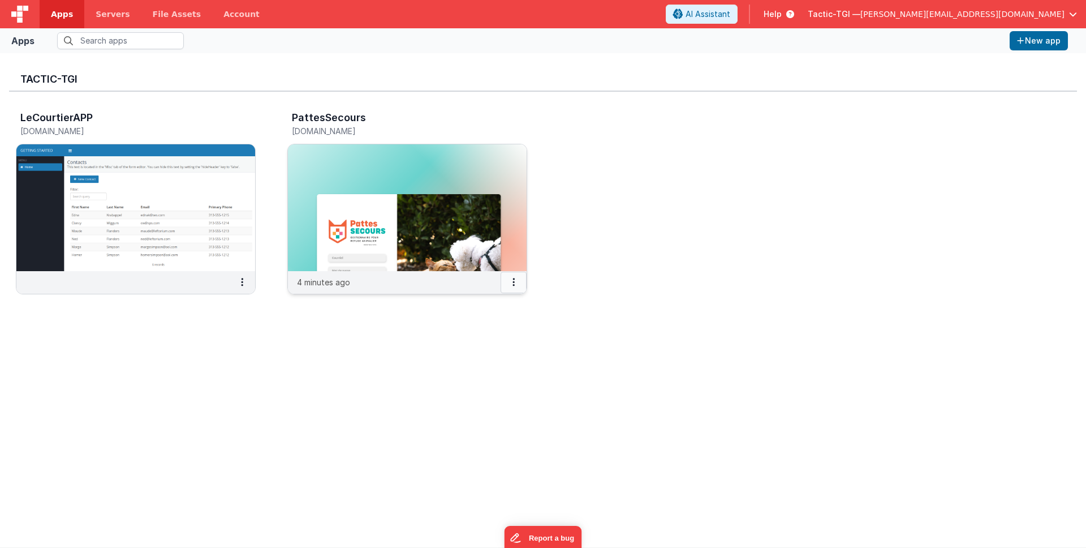
click at [512, 283] on button at bounding box center [514, 283] width 26 height 22
click at [104, 12] on span "Servers" at bounding box center [113, 13] width 34 height 11
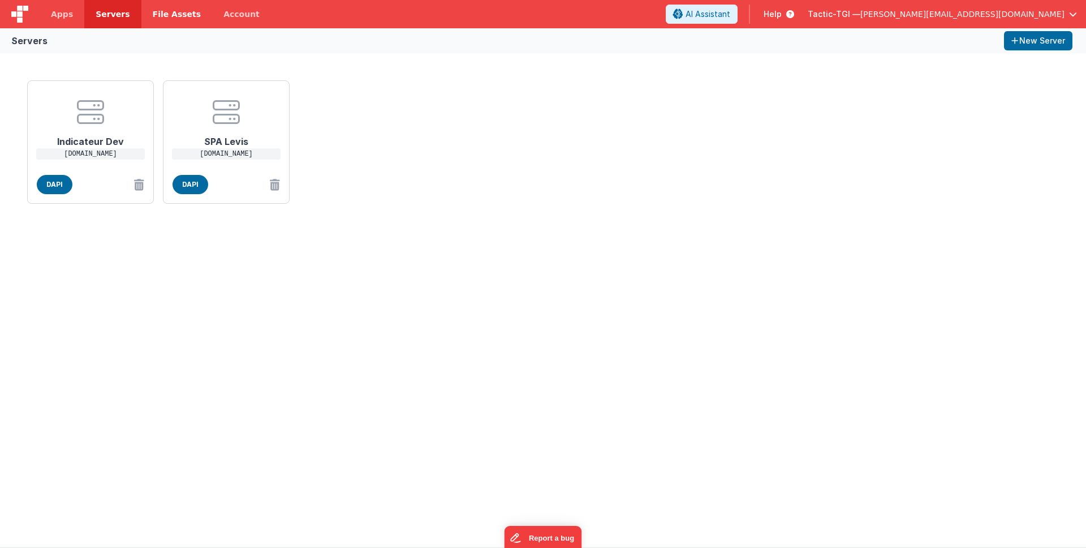
click at [179, 7] on link "File Assets" at bounding box center [176, 14] width 71 height 28
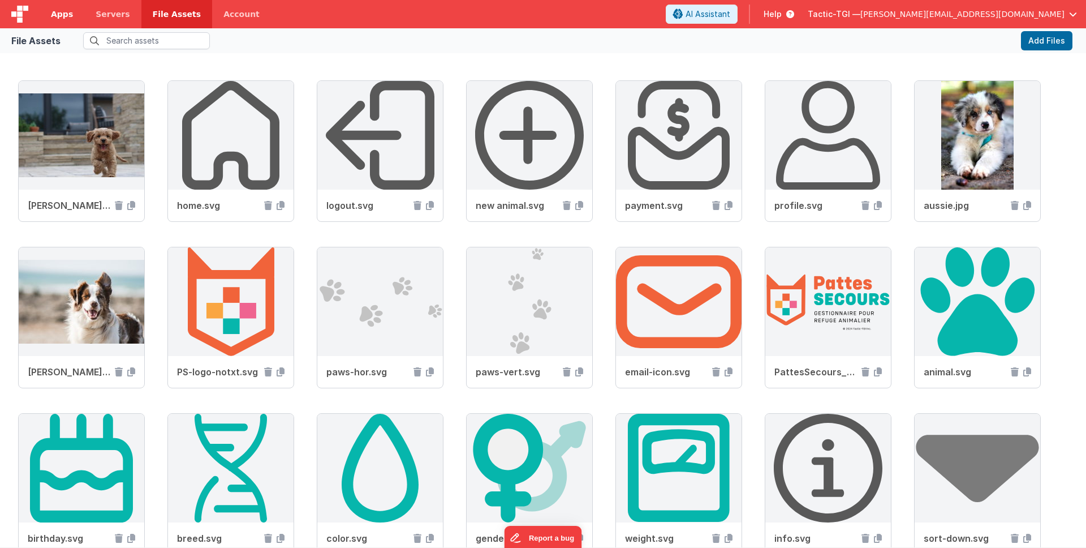
click at [59, 15] on span "Apps" at bounding box center [62, 13] width 22 height 11
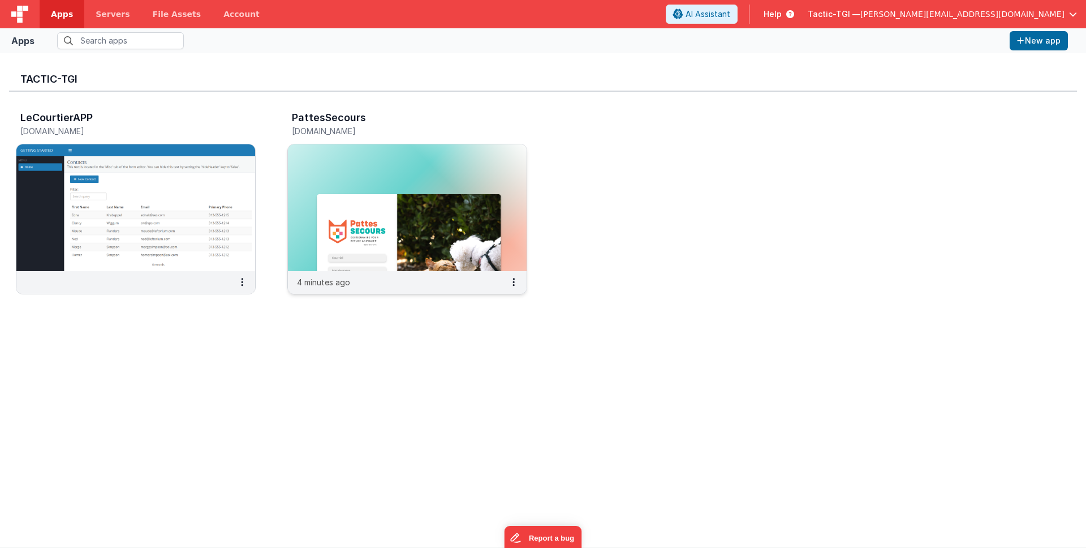
click at [366, 231] on img at bounding box center [407, 207] width 239 height 127
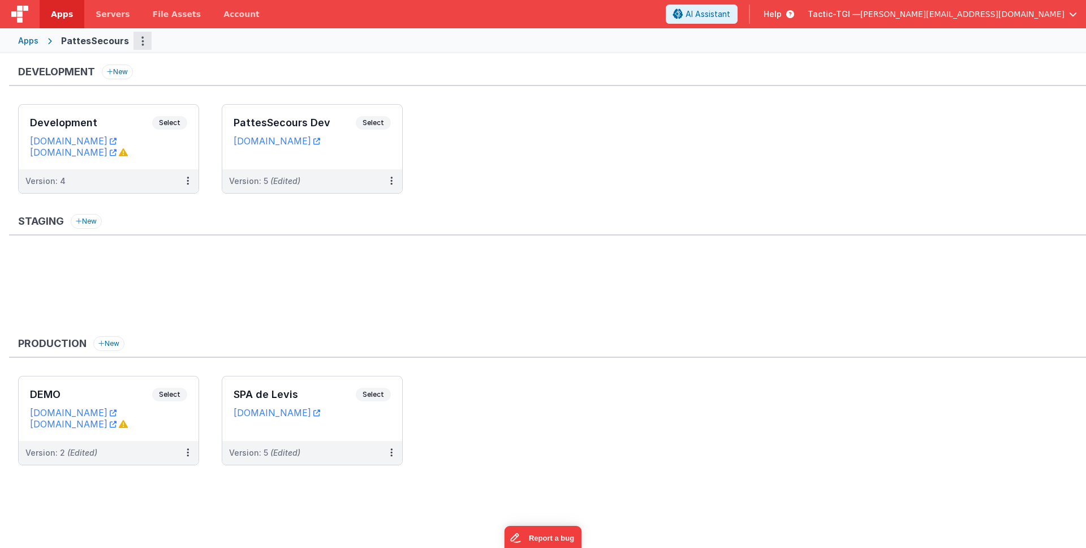
click at [141, 41] on icon "Options" at bounding box center [142, 41] width 3 height 1
click at [115, 63] on link "App Settings" at bounding box center [102, 64] width 100 height 20
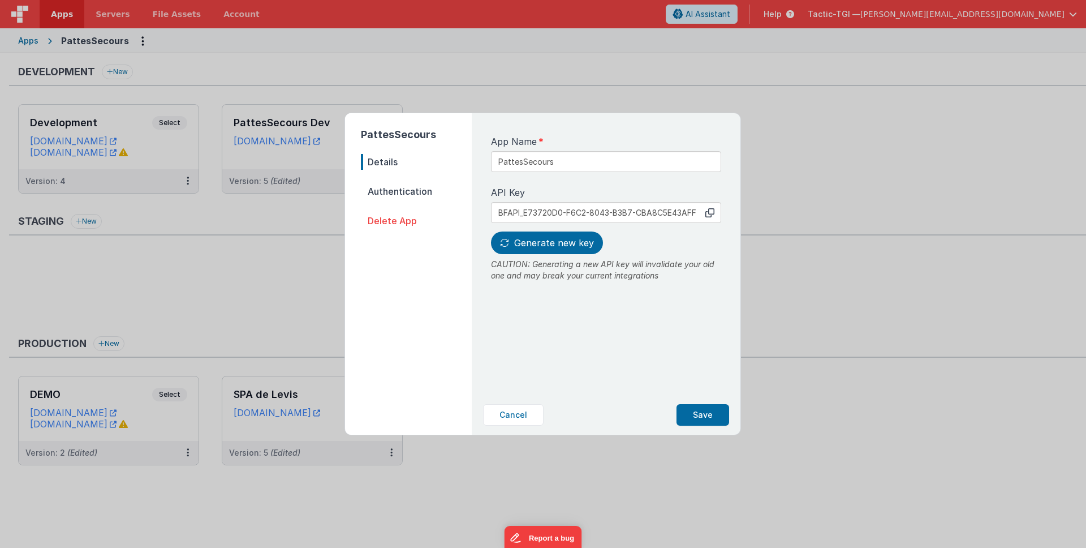
click at [436, 191] on span "Authentication" at bounding box center [416, 191] width 111 height 16
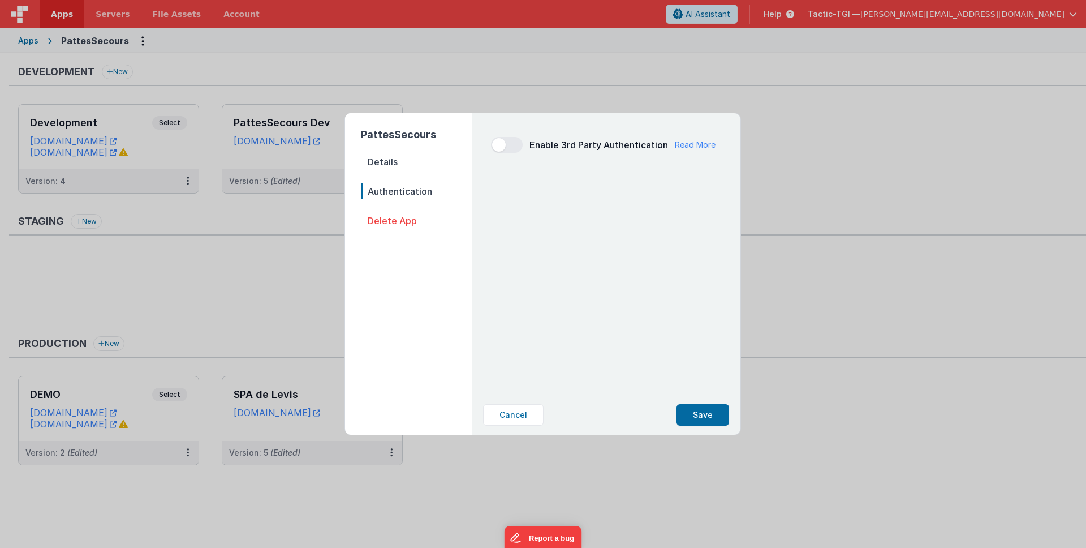
click at [431, 166] on span "Details" at bounding box center [416, 162] width 111 height 16
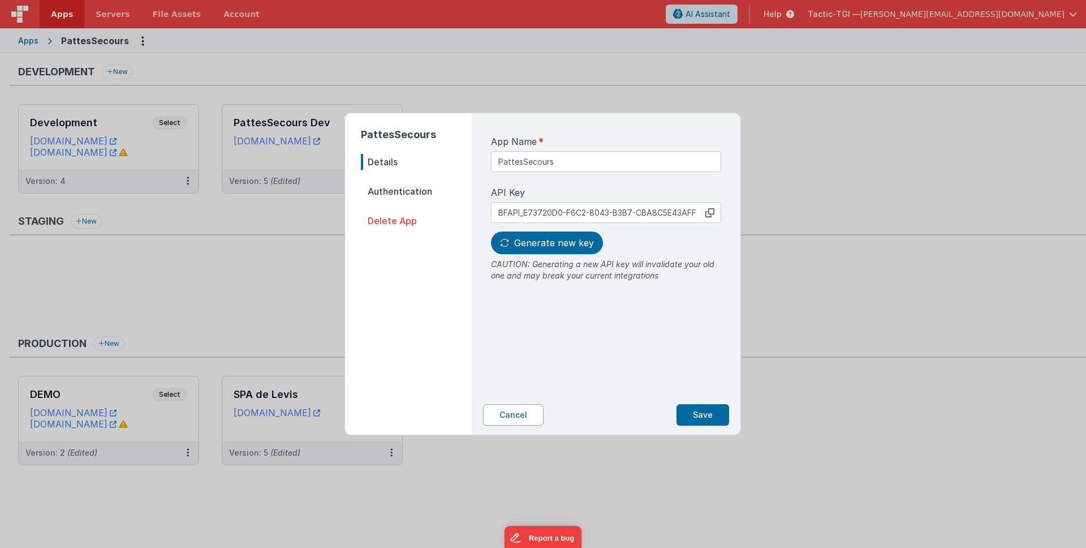
click at [513, 412] on button "Cancel" at bounding box center [513, 415] width 61 height 22
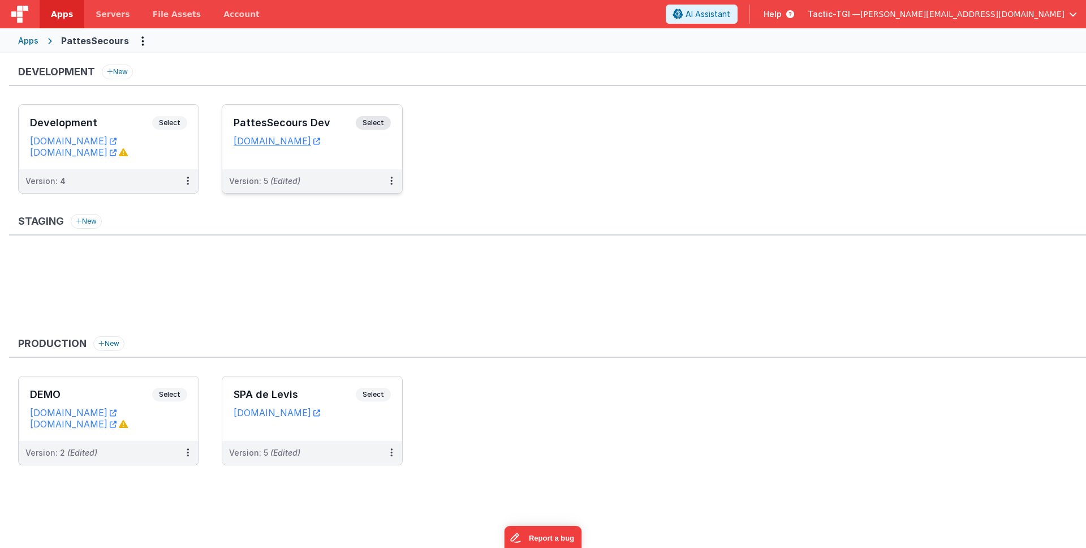
click at [331, 173] on div "Version: 5 (Edited)" at bounding box center [312, 181] width 180 height 24
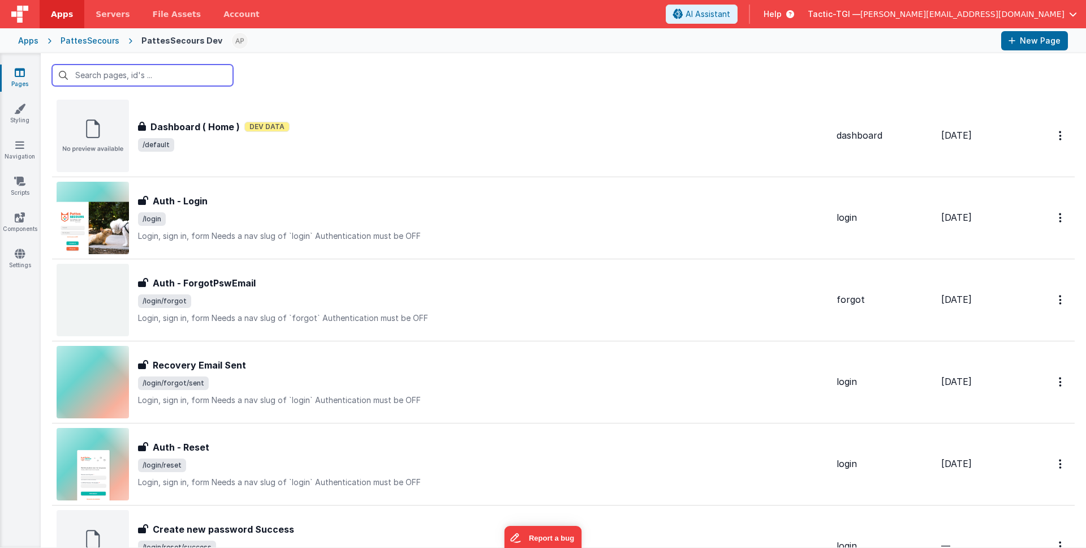
scroll to position [354, 0]
click at [703, 242] on div "Auth - Login Auth - Login /login Login, sign in, formNeeds a nav slug of `logi…" at bounding box center [442, 218] width 771 height 72
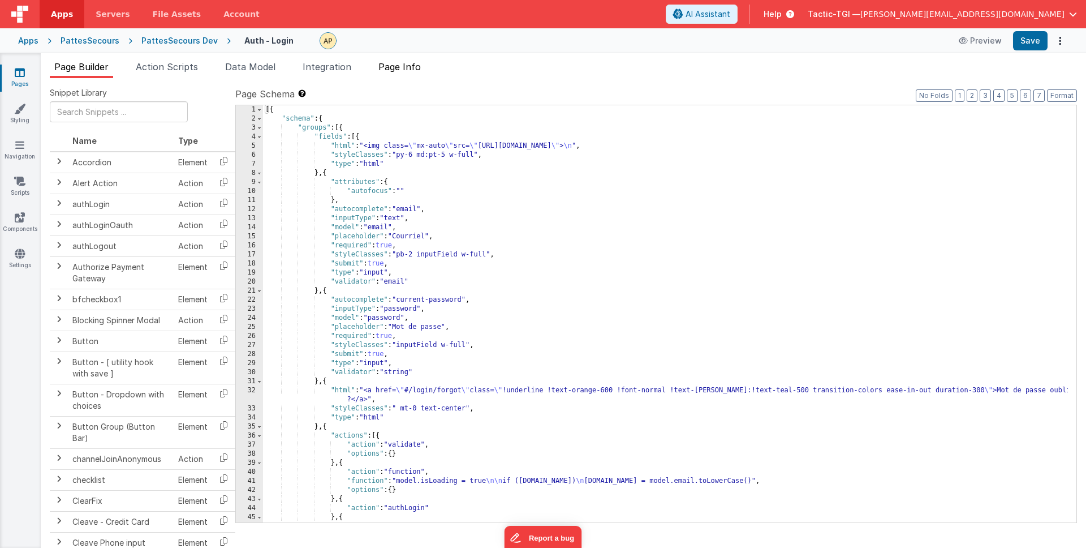
click at [411, 67] on span "Page Info" at bounding box center [400, 66] width 42 height 11
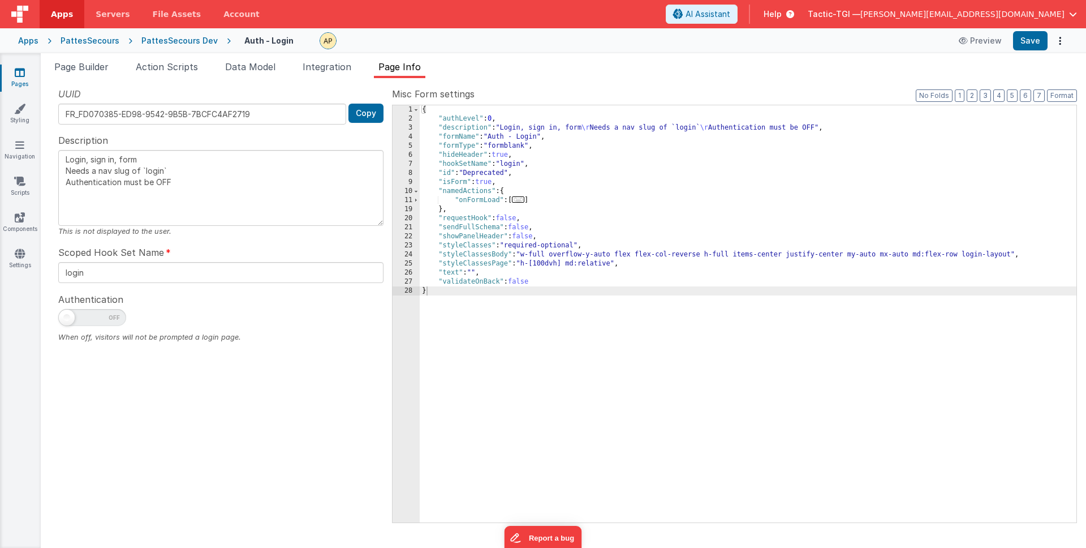
click at [16, 10] on img at bounding box center [19, 14] width 17 height 17
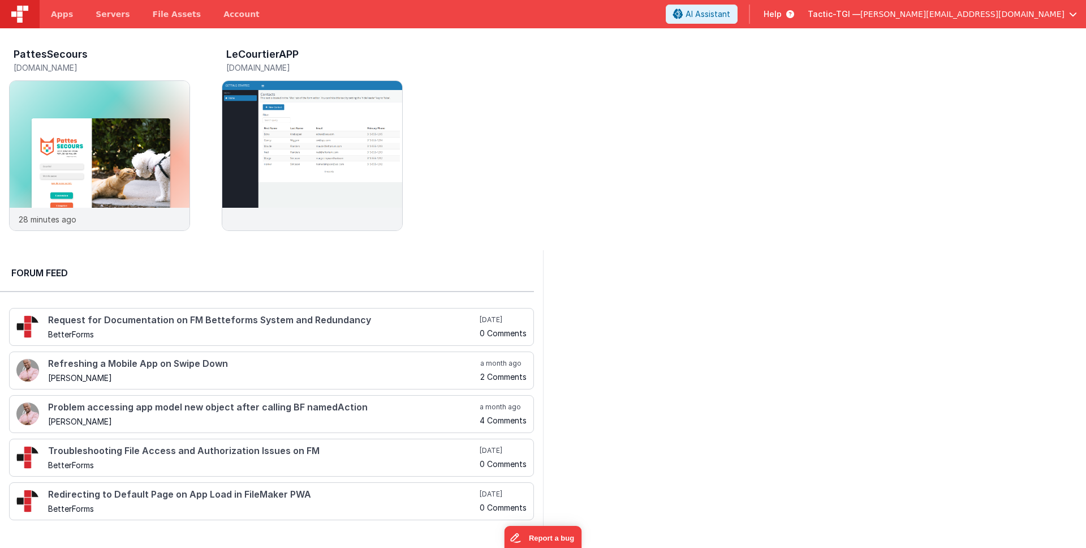
click at [794, 12] on icon at bounding box center [788, 13] width 12 height 11
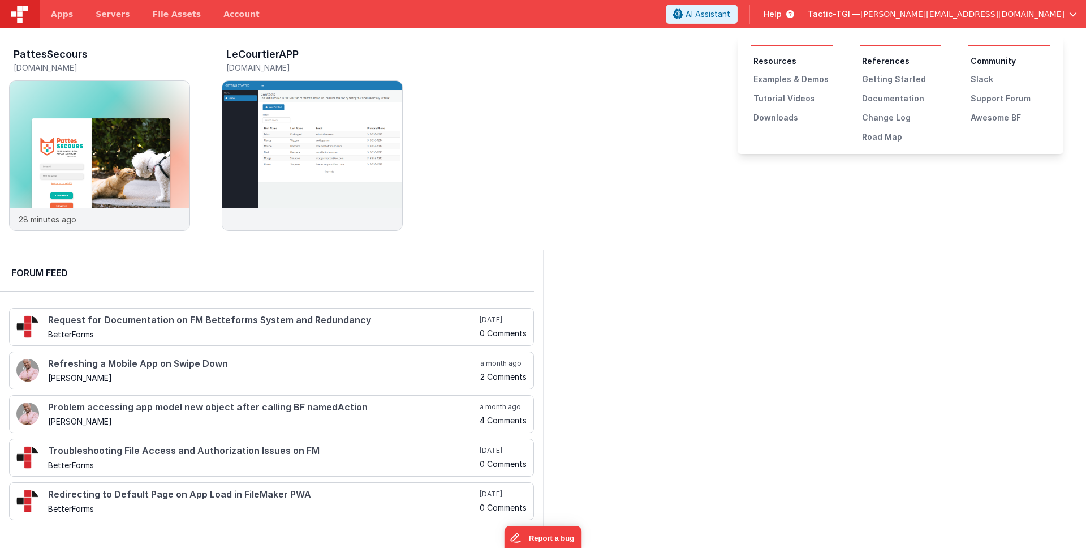
click at [1062, 11] on button at bounding box center [543, 274] width 1086 height 548
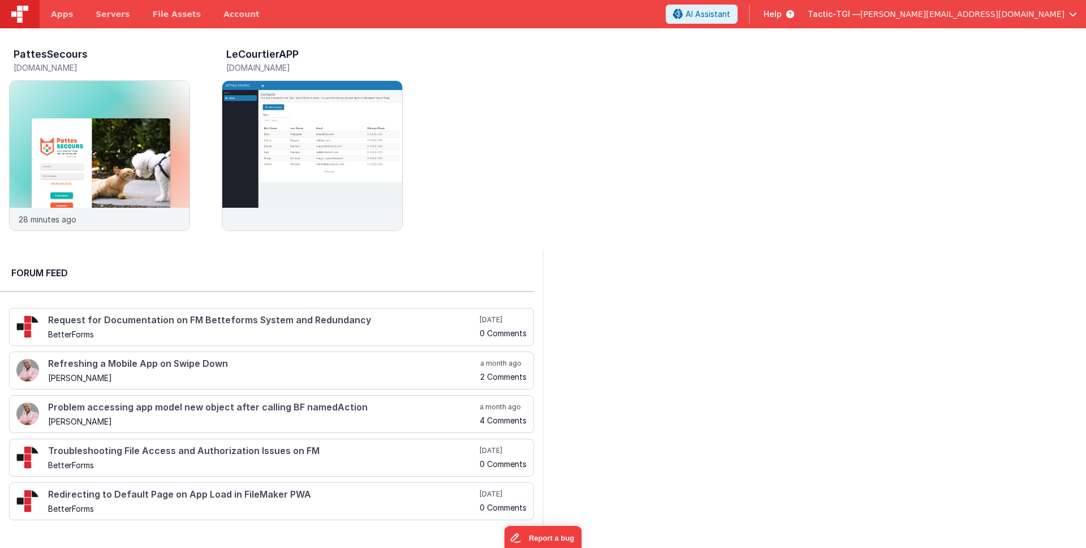
click at [1074, 16] on span "button" at bounding box center [1073, 14] width 8 height 8
click at [703, 133] on button at bounding box center [543, 274] width 1086 height 548
click at [157, 222] on div "29 minutes ago" at bounding box center [100, 219] width 180 height 23
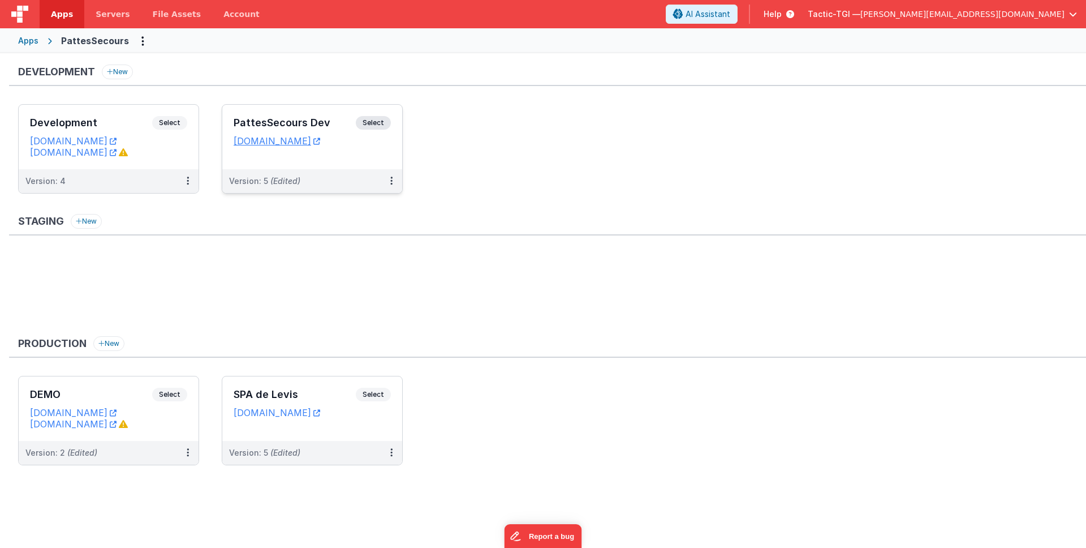
click at [322, 187] on div "Version: 5 (Edited)" at bounding box center [312, 181] width 180 height 24
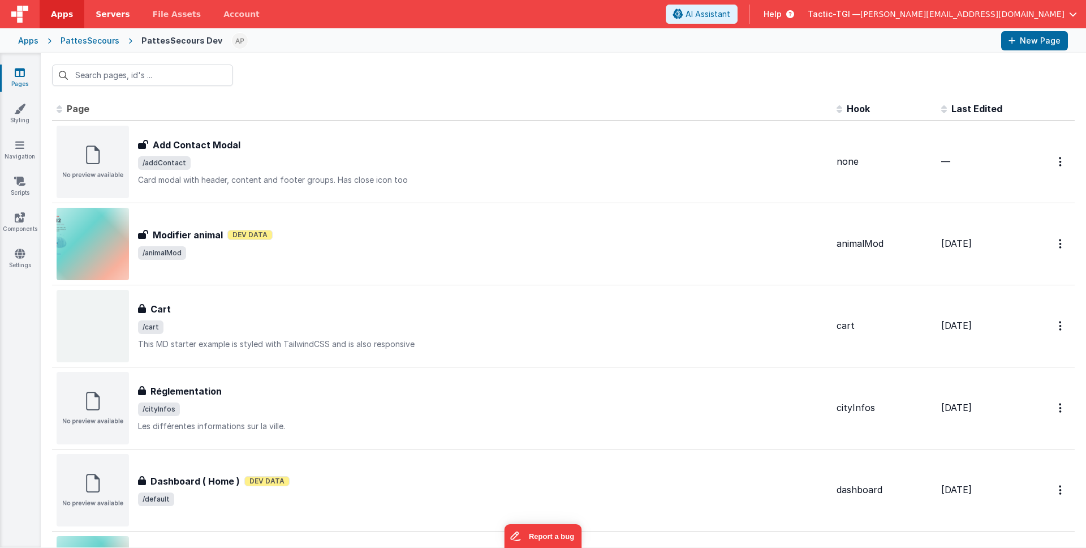
click at [97, 17] on span "Servers" at bounding box center [113, 13] width 34 height 11
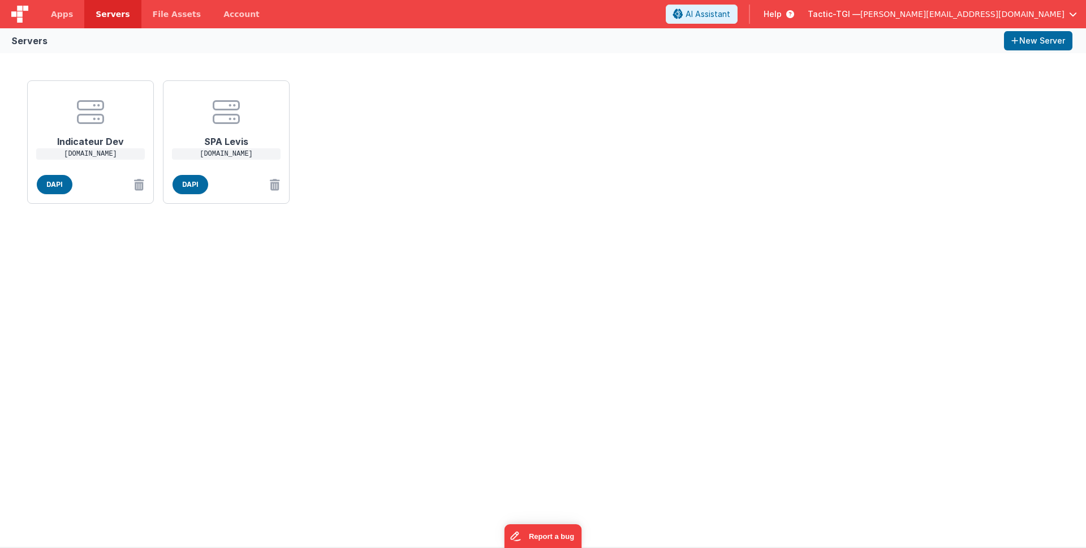
drag, startPoint x: 154, startPoint y: 13, endPoint x: 105, endPoint y: 15, distance: 49.3
click at [154, 13] on span "File Assets" at bounding box center [177, 13] width 49 height 11
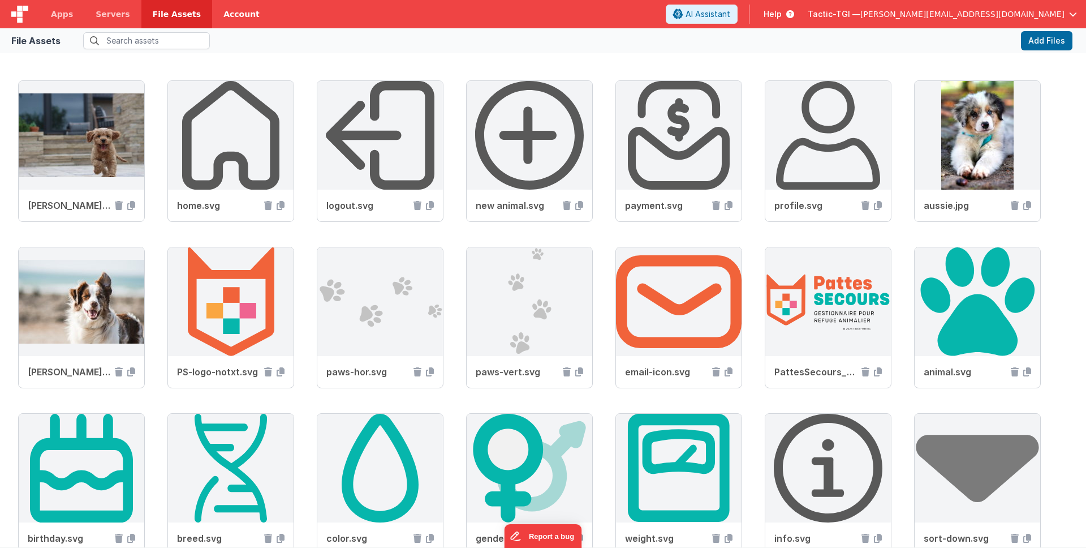
click at [220, 10] on link "Account" at bounding box center [241, 14] width 59 height 28
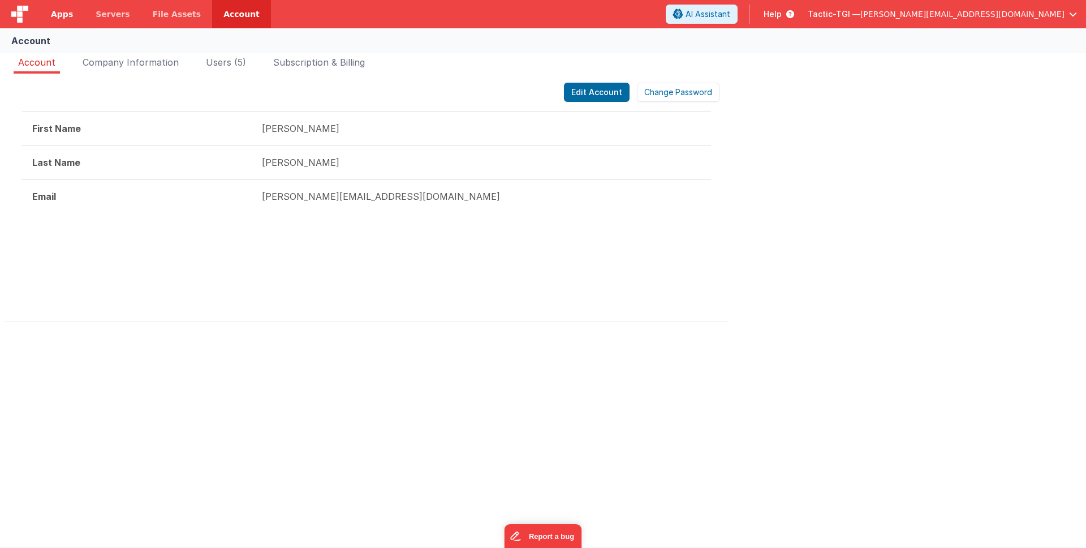
click at [66, 14] on span "Apps" at bounding box center [62, 13] width 22 height 11
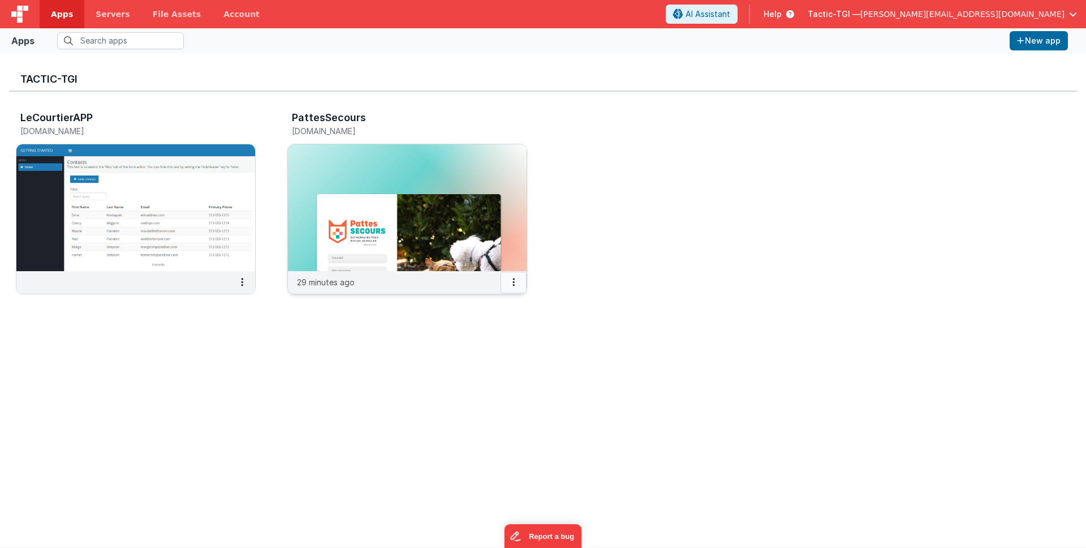
click at [517, 279] on button at bounding box center [514, 283] width 26 height 22
click at [481, 298] on link "Settings" at bounding box center [488, 304] width 78 height 20
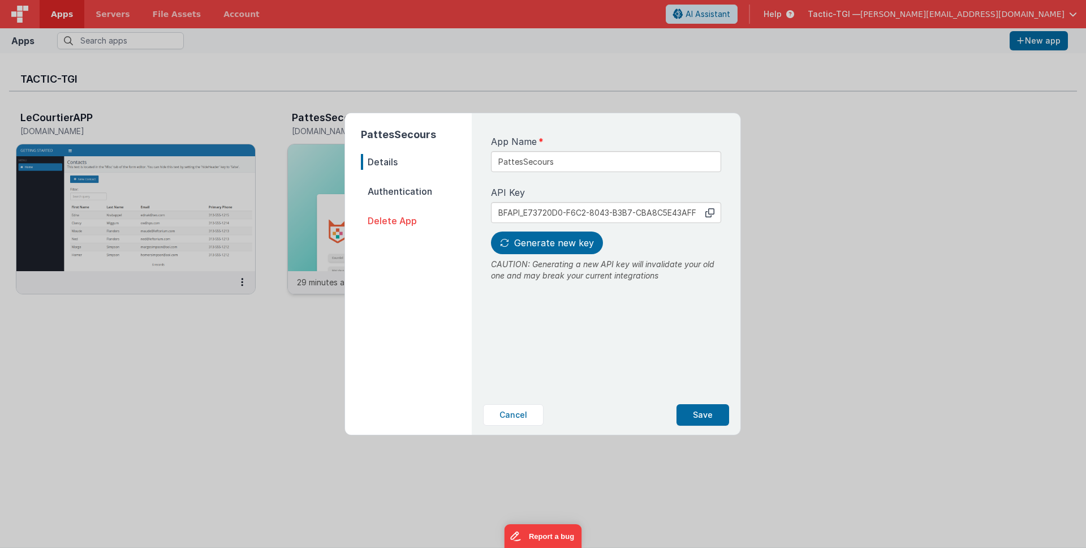
click at [435, 184] on span "Authentication" at bounding box center [416, 191] width 111 height 16
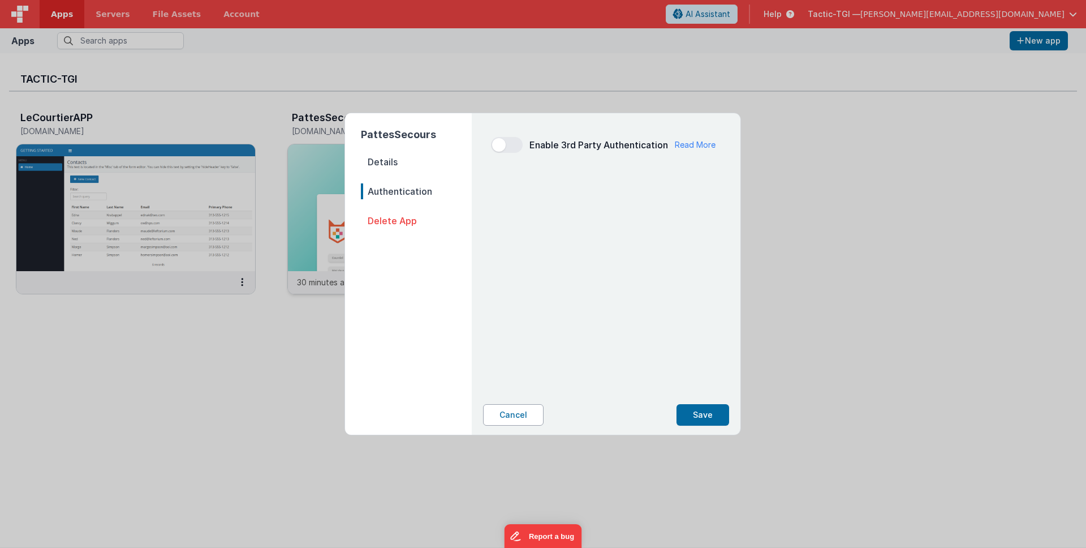
click at [515, 419] on button "Cancel" at bounding box center [513, 415] width 61 height 22
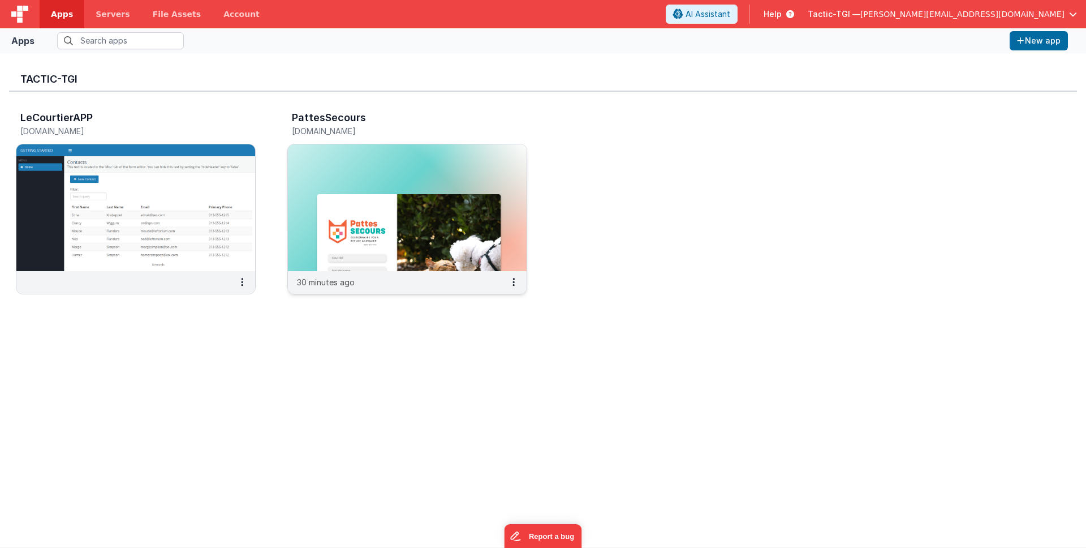
click at [371, 256] on img at bounding box center [407, 207] width 239 height 127
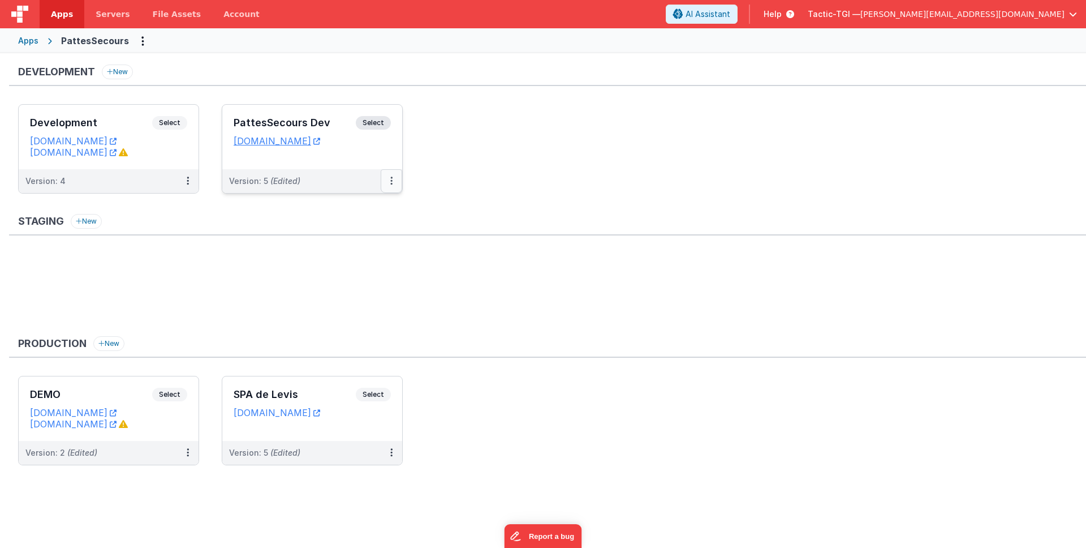
click at [394, 181] on button at bounding box center [392, 181] width 22 height 24
click at [353, 207] on link "Edit" at bounding box center [353, 206] width 100 height 20
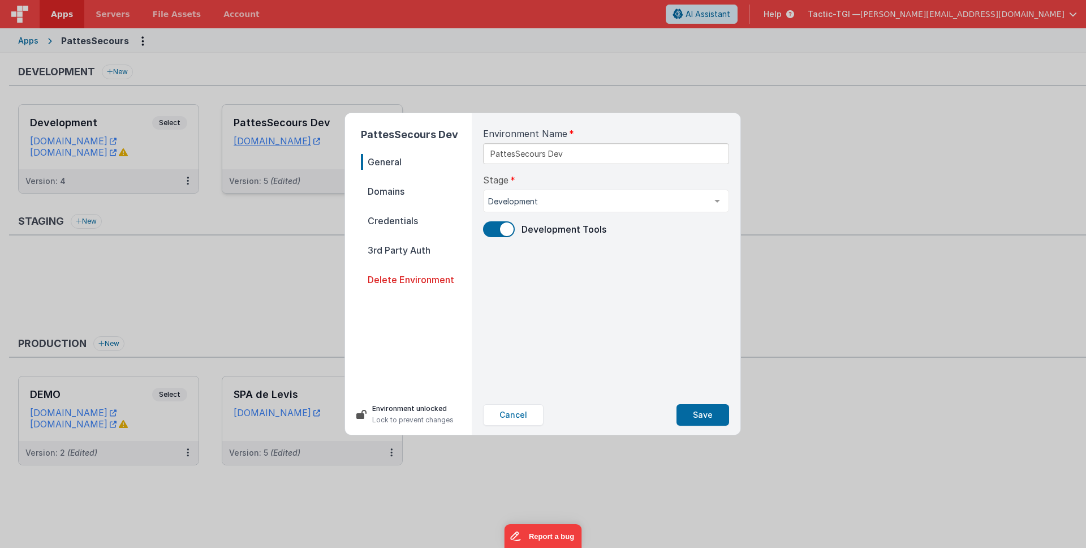
click at [398, 196] on span "Domains" at bounding box center [416, 191] width 111 height 16
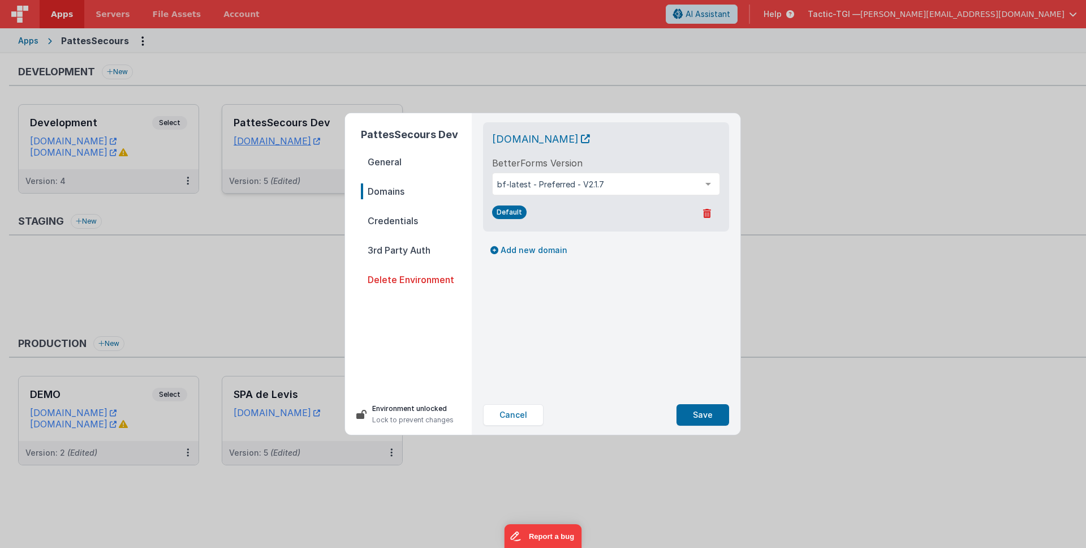
click at [393, 218] on span "Credentials" at bounding box center [416, 221] width 111 height 16
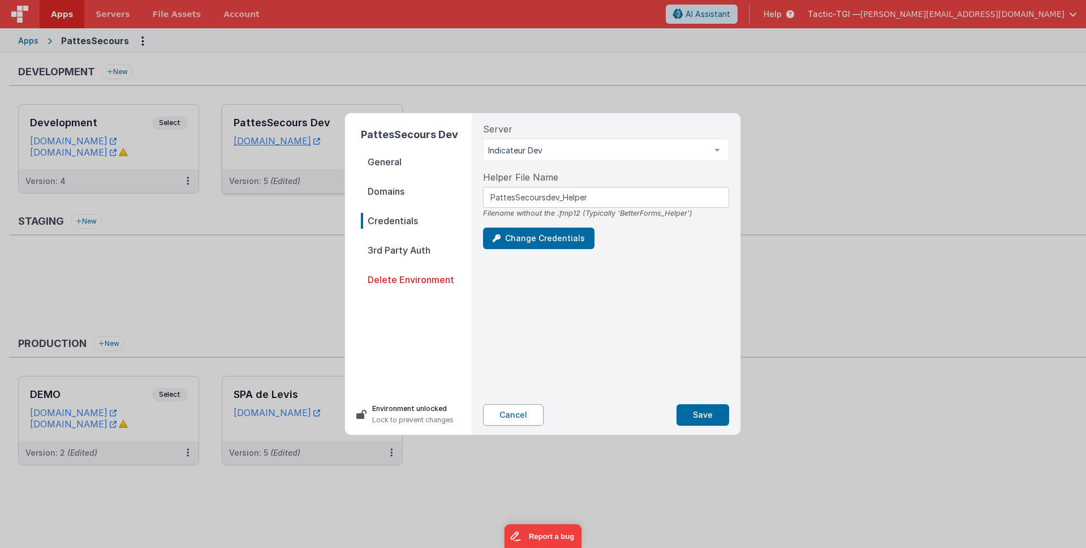
click at [492, 416] on button "Cancel" at bounding box center [513, 415] width 61 height 22
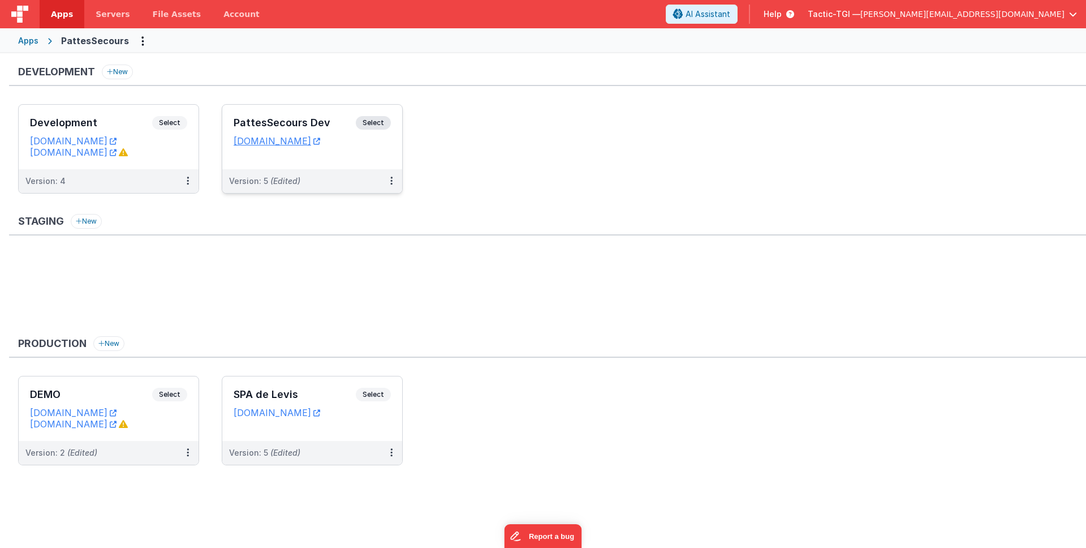
click at [342, 175] on div "Version: 5 (Edited)" at bounding box center [305, 180] width 152 height 11
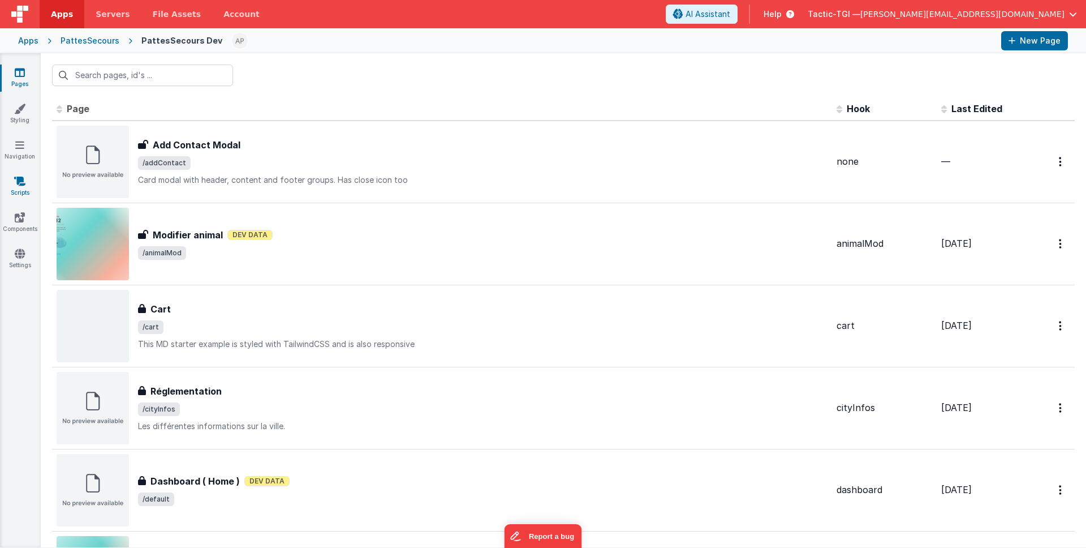
click at [23, 191] on link "Scripts" at bounding box center [19, 186] width 41 height 23
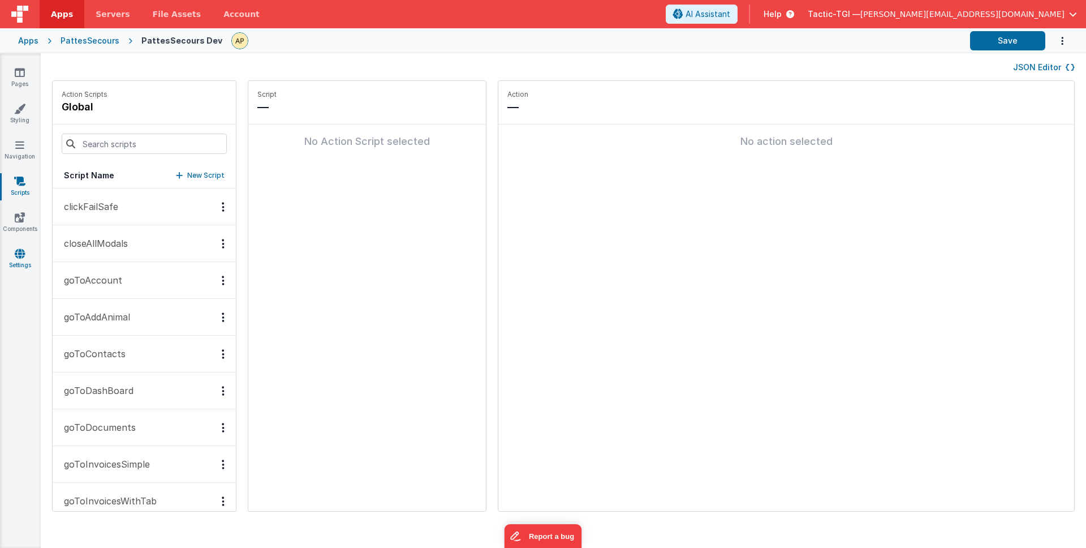
click at [24, 263] on link "Settings" at bounding box center [19, 259] width 41 height 23
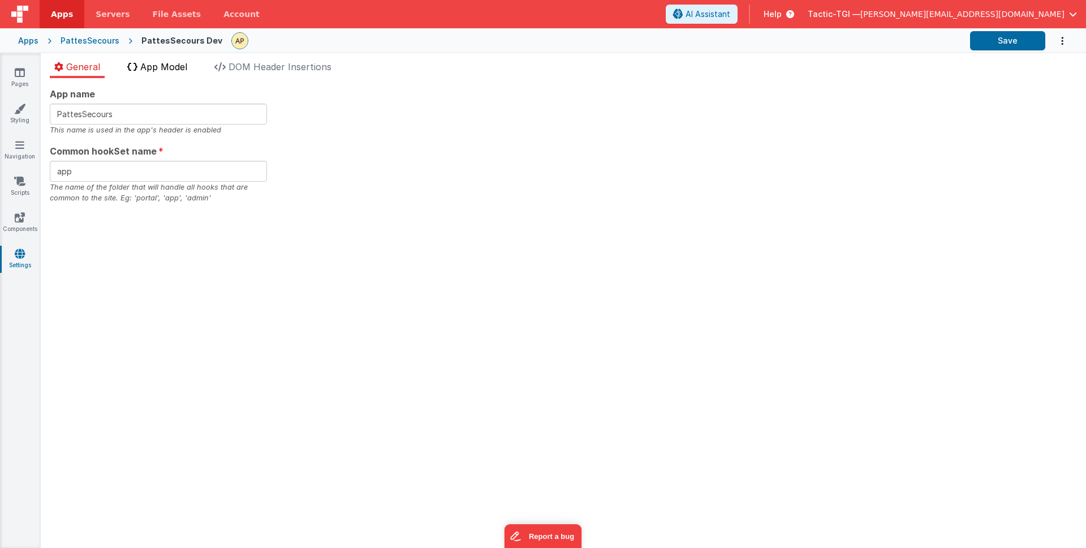
click at [186, 70] on span "App Model" at bounding box center [163, 66] width 47 height 11
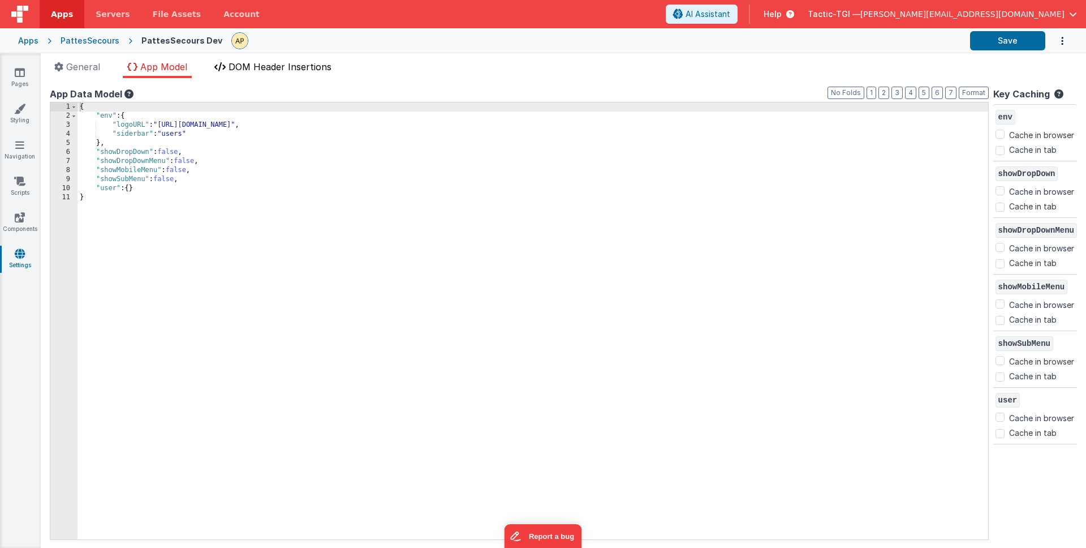
click at [287, 72] on span "DOM Header Insertions" at bounding box center [280, 66] width 103 height 11
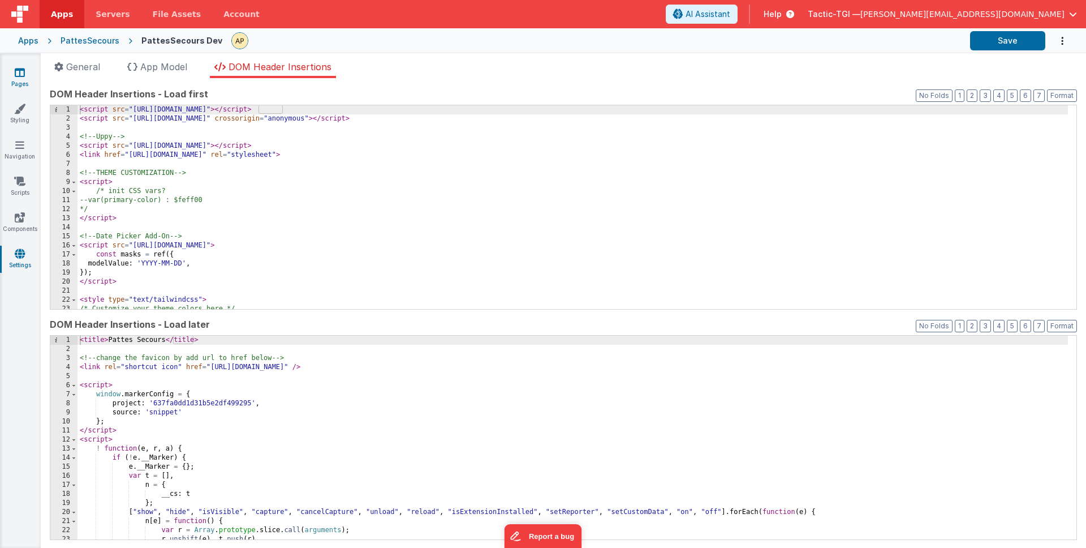
click at [30, 80] on link "Pages" at bounding box center [19, 78] width 41 height 23
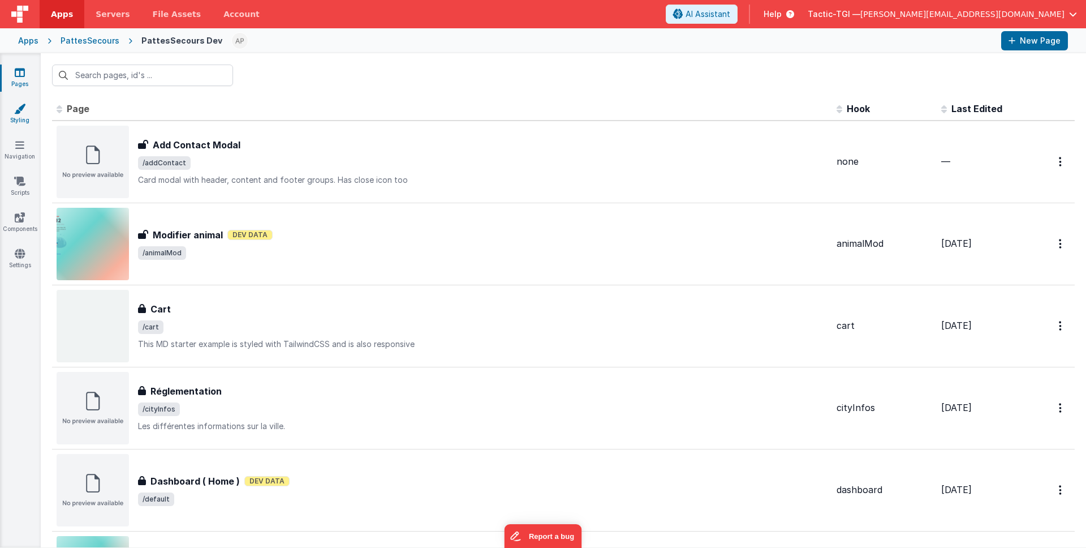
click at [21, 109] on icon at bounding box center [19, 108] width 11 height 11
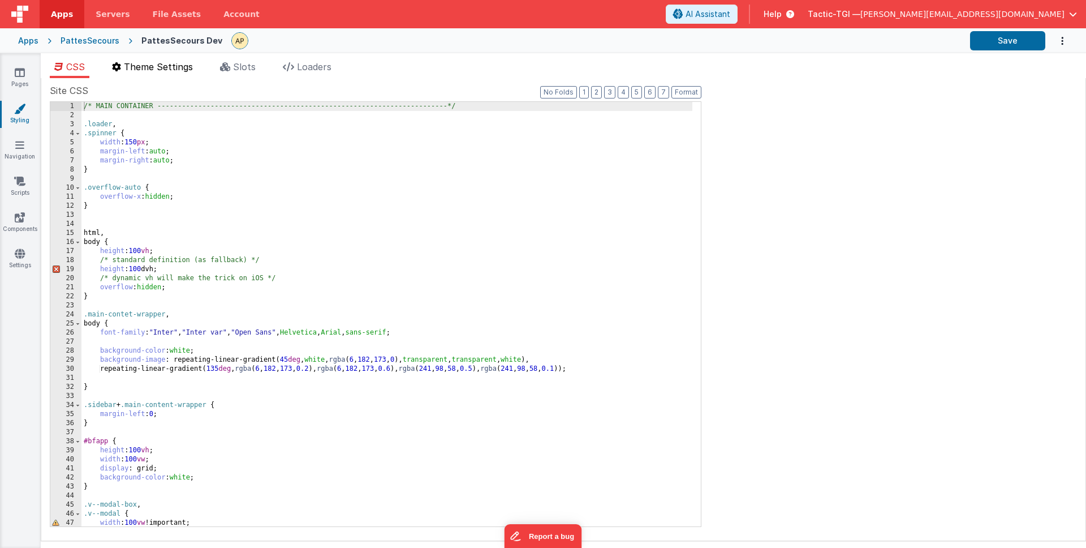
click at [160, 66] on span "Theme Settings" at bounding box center [158, 66] width 69 height 11
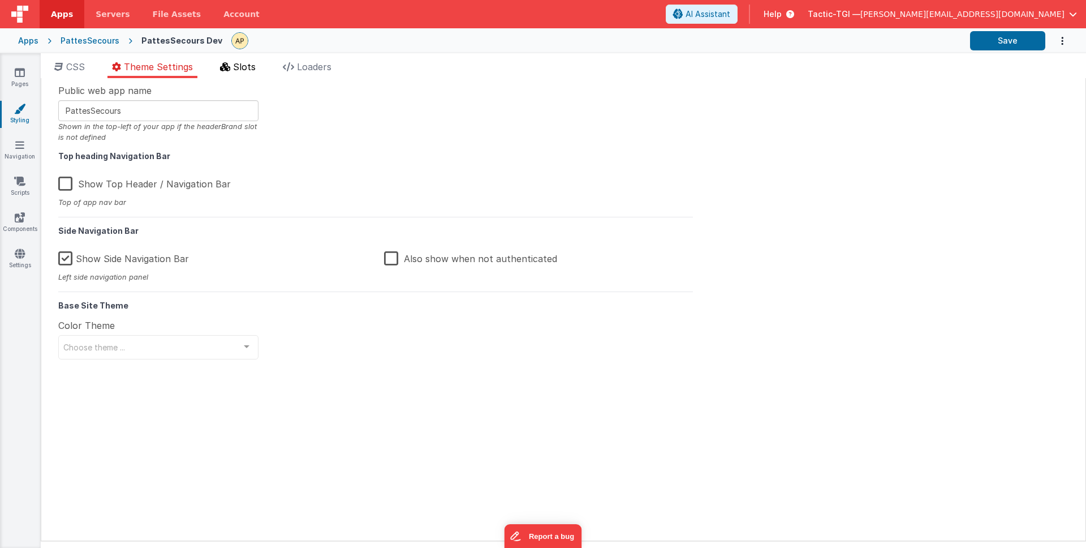
click at [244, 72] on span "Slots" at bounding box center [244, 66] width 23 height 11
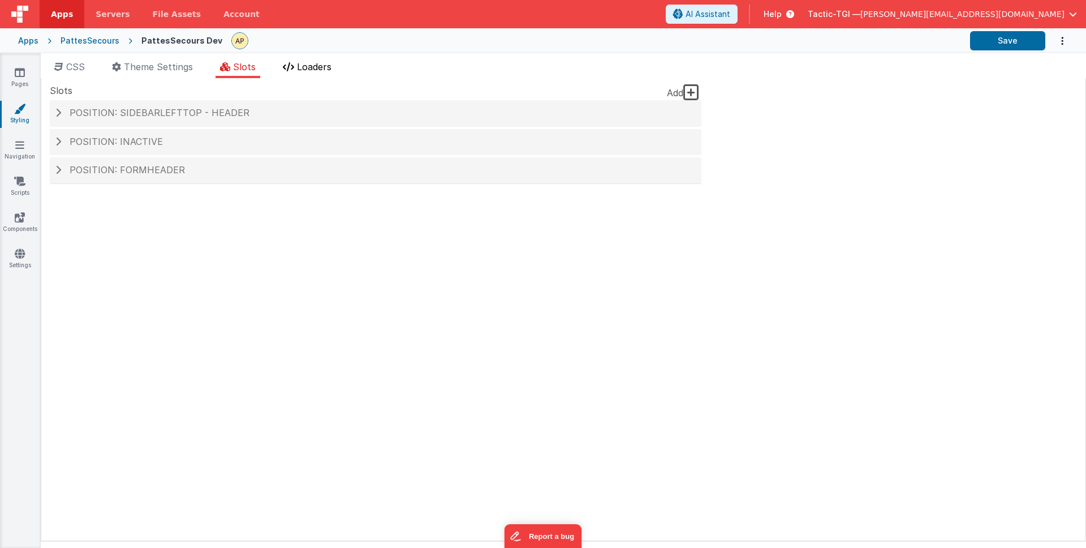
click at [292, 71] on li "Loaders" at bounding box center [307, 69] width 58 height 18
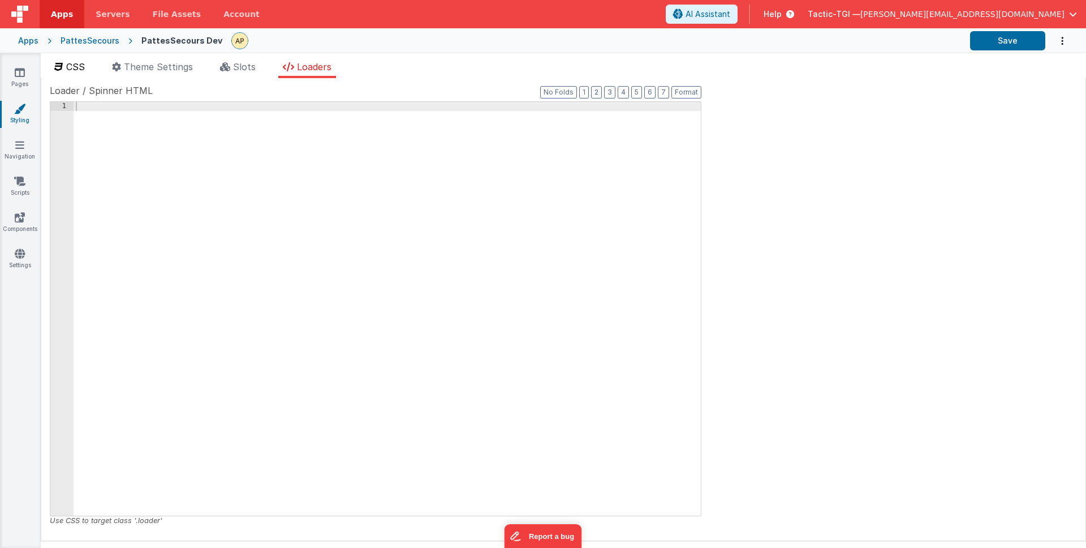
click at [66, 69] on span "CSS" at bounding box center [75, 66] width 19 height 11
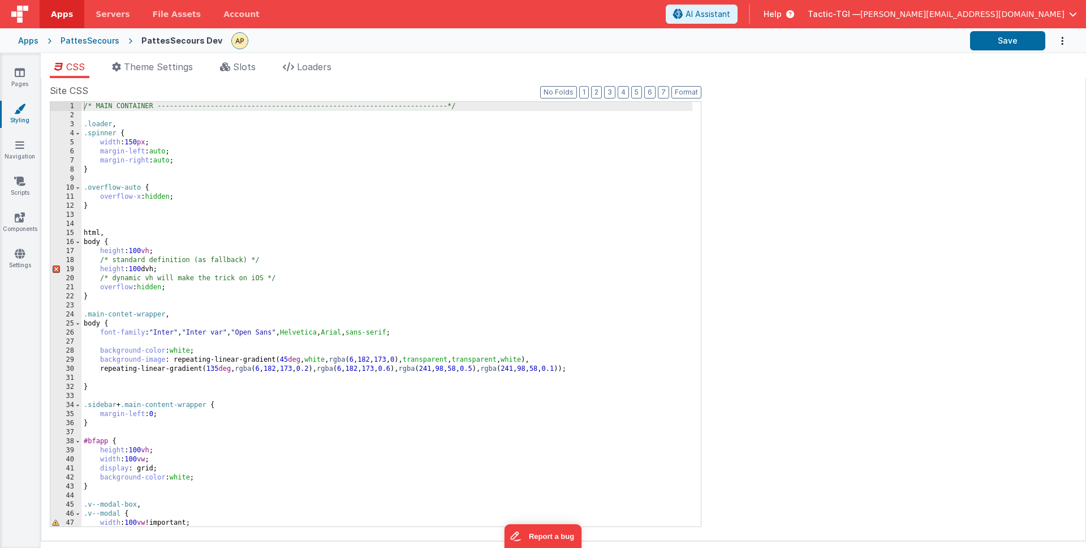
click at [18, 164] on div "Pages Styling Navigation Scripts Components Settings" at bounding box center [20, 300] width 41 height 495
click at [25, 149] on link "Navigation" at bounding box center [19, 150] width 41 height 23
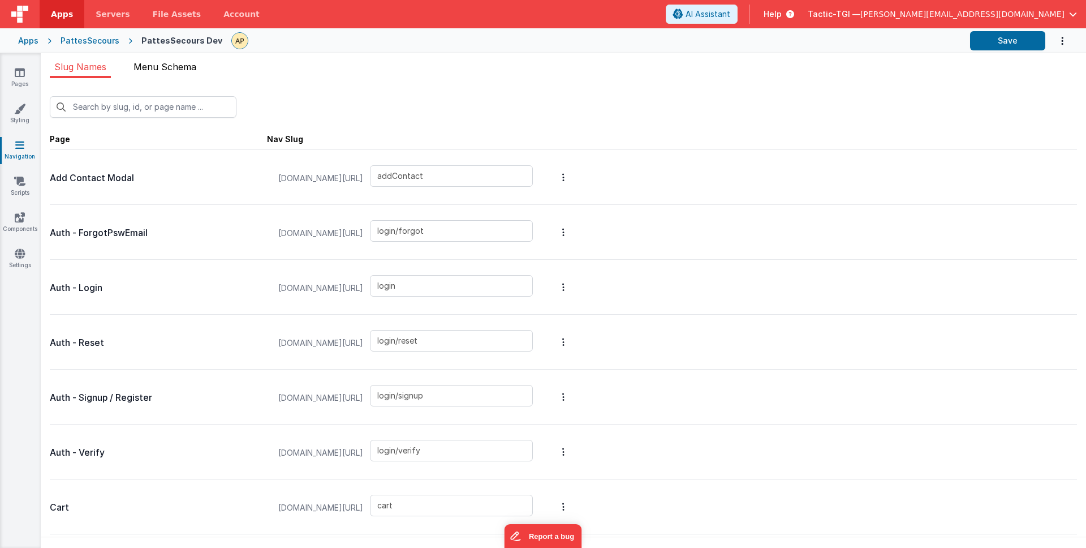
click at [151, 67] on span "Menu Schema" at bounding box center [165, 66] width 63 height 11
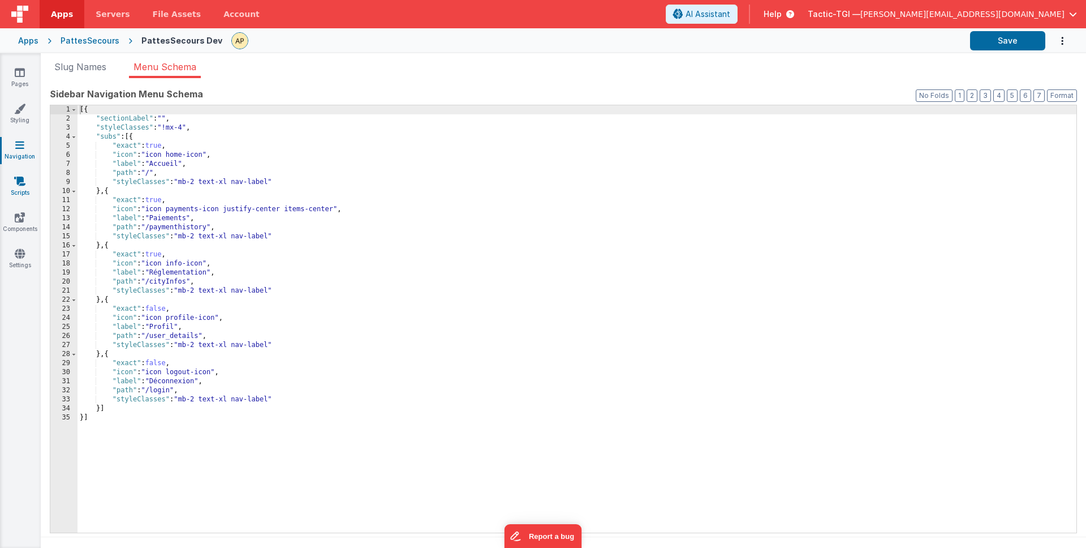
click at [18, 192] on link "Scripts" at bounding box center [19, 186] width 41 height 23
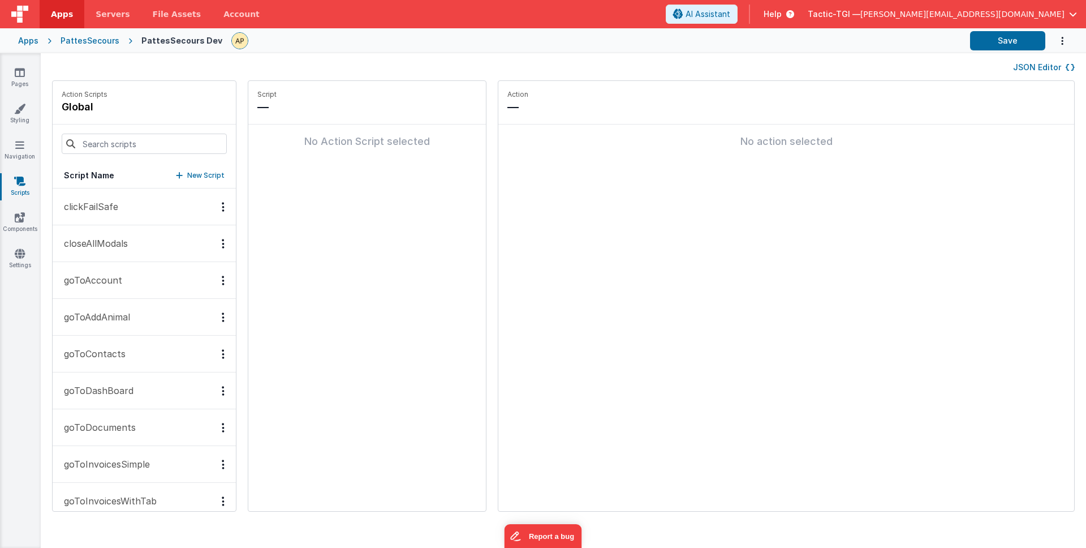
scroll to position [1, 0]
click at [124, 209] on button "clickFailSafe" at bounding box center [144, 205] width 183 height 37
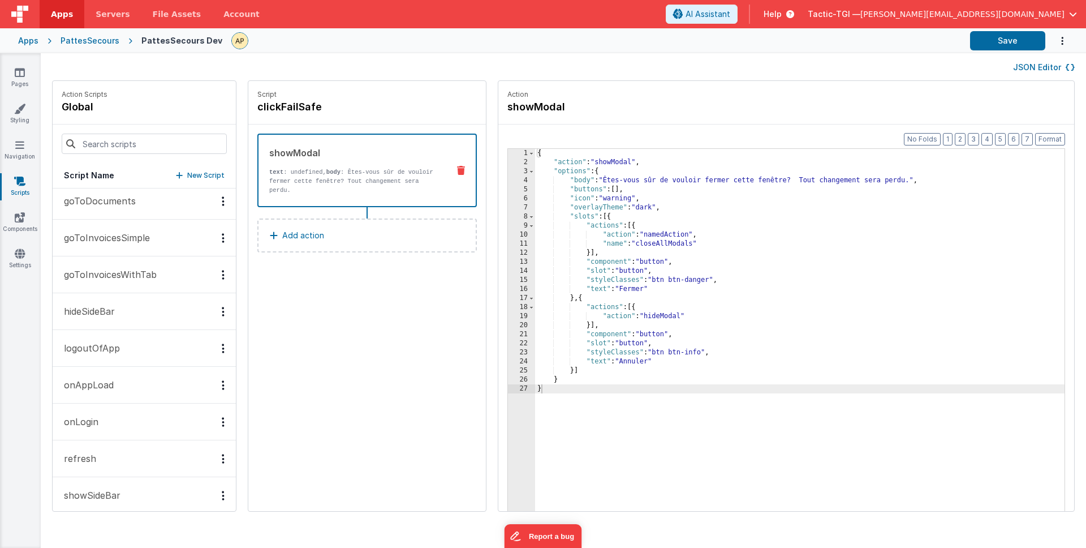
scroll to position [274, 0]
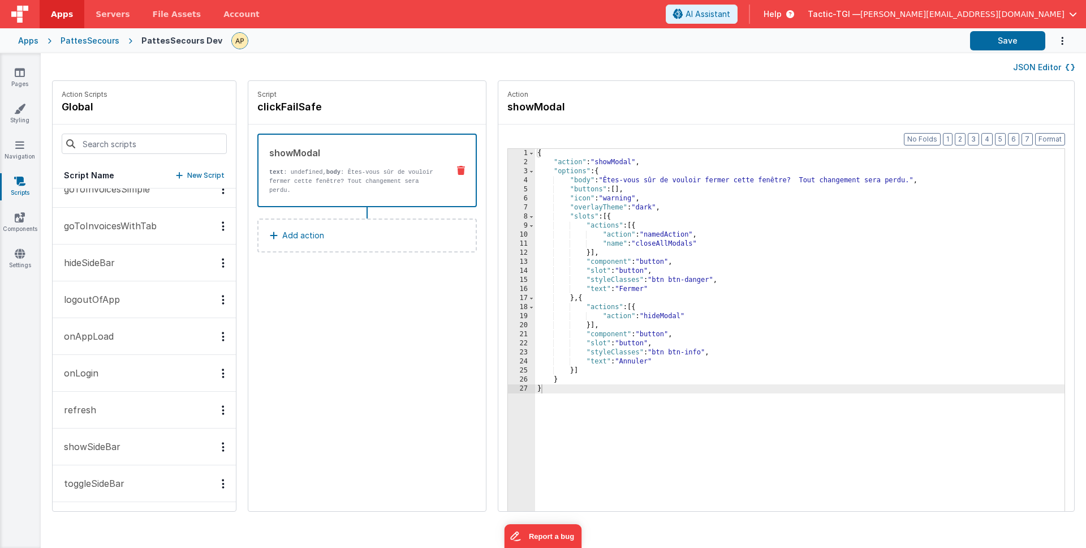
click at [111, 377] on button "onLogin" at bounding box center [144, 373] width 183 height 37
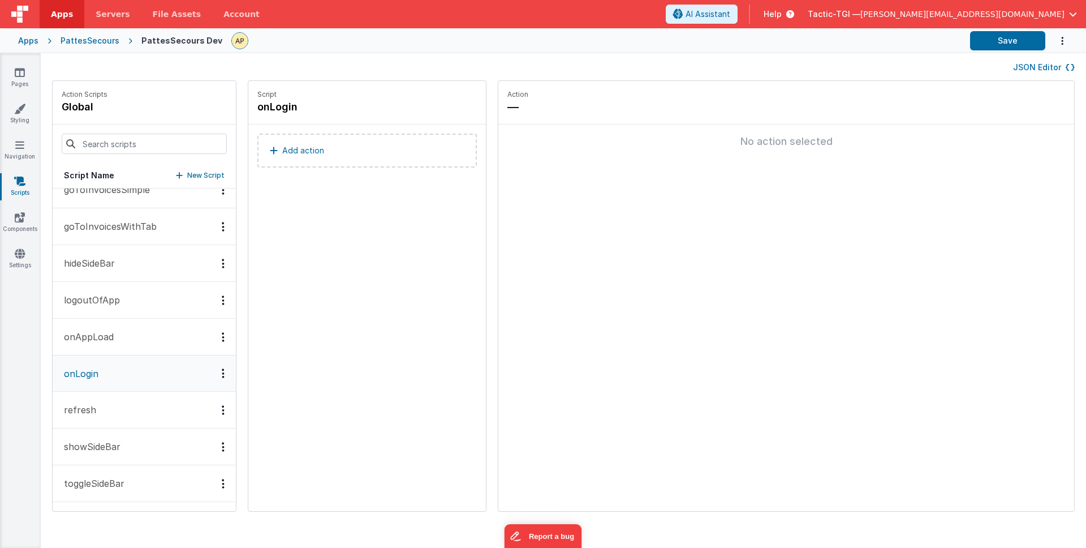
click at [136, 330] on button "onAppLoad" at bounding box center [144, 337] width 183 height 37
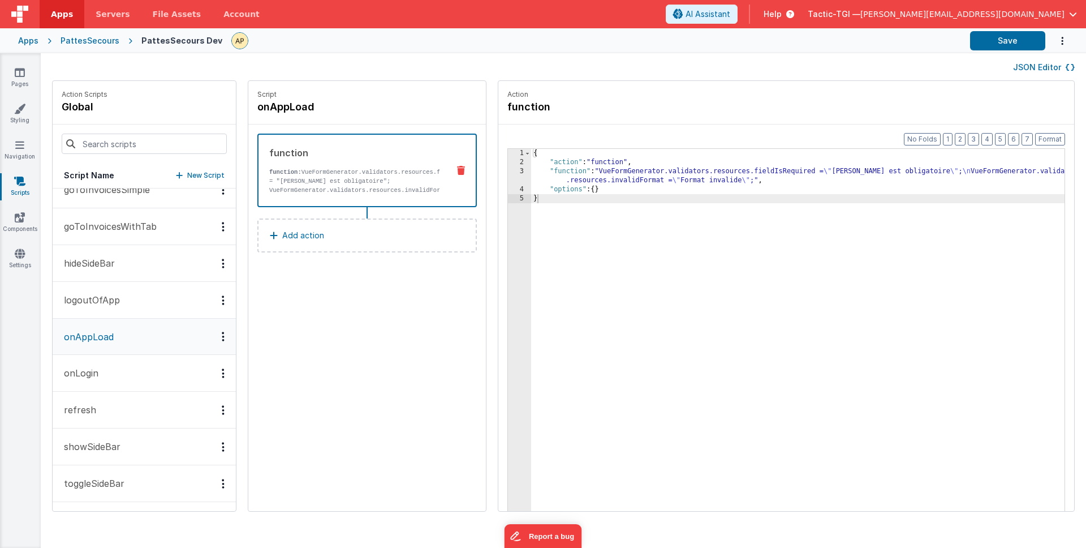
drag, startPoint x: 111, startPoint y: 412, endPoint x: 115, endPoint y: 446, distance: 34.2
click at [111, 412] on button "refresh" at bounding box center [144, 410] width 183 height 37
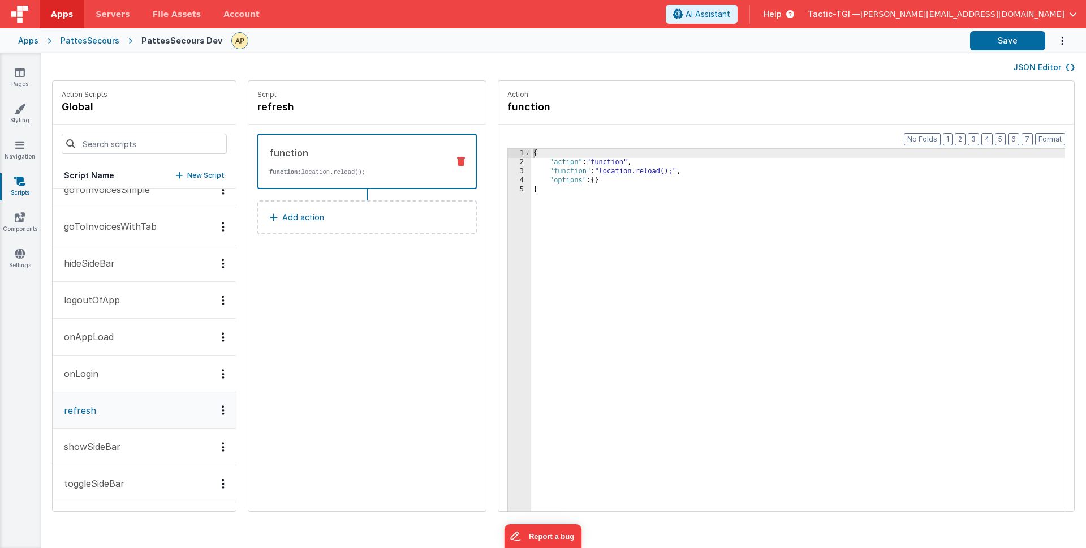
click at [118, 452] on p "showSideBar" at bounding box center [88, 447] width 63 height 14
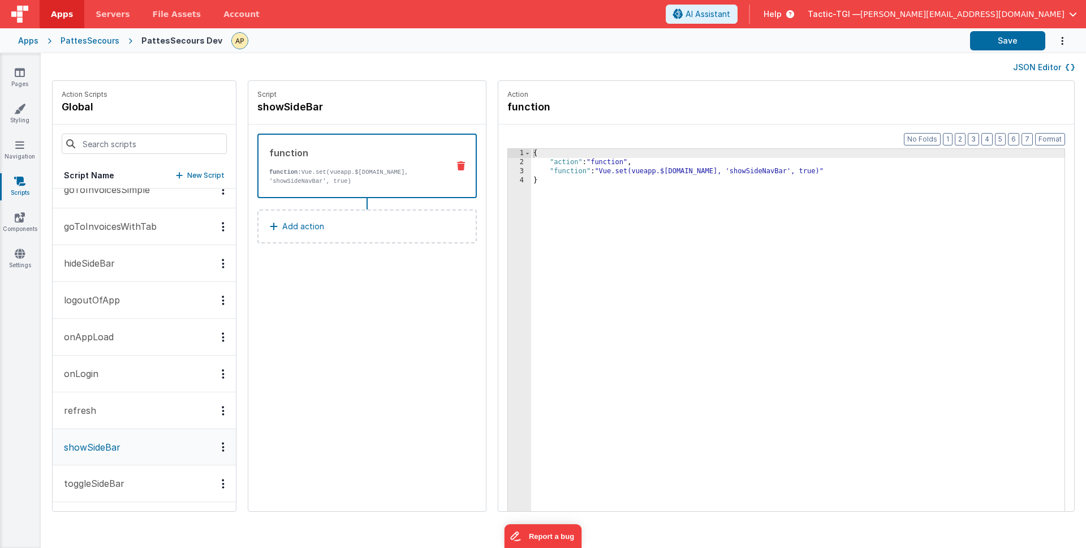
click at [122, 477] on p "toggleSideBar" at bounding box center [90, 483] width 67 height 14
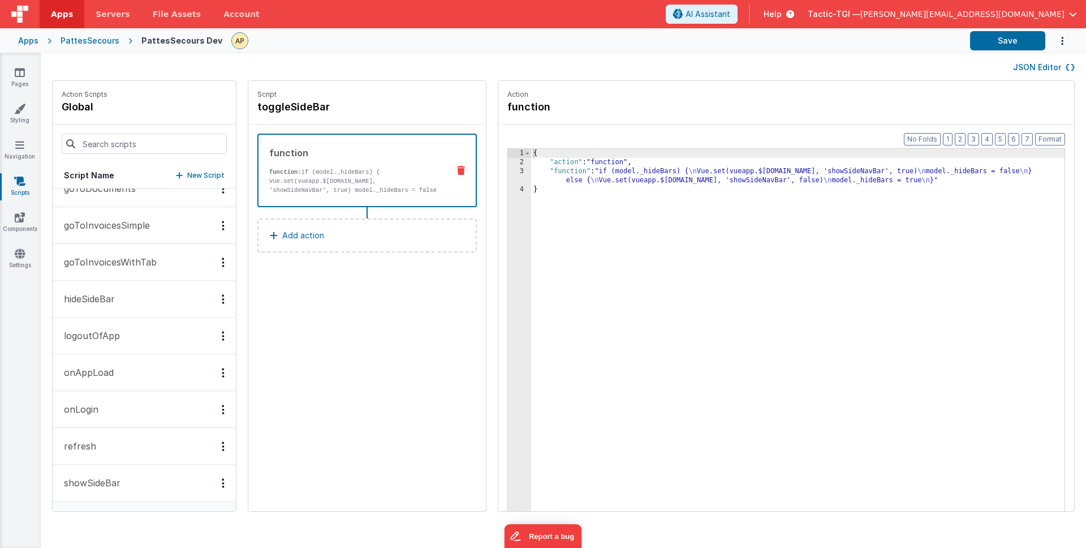
scroll to position [237, 0]
click at [126, 332] on button "logoutOfApp" at bounding box center [144, 337] width 183 height 37
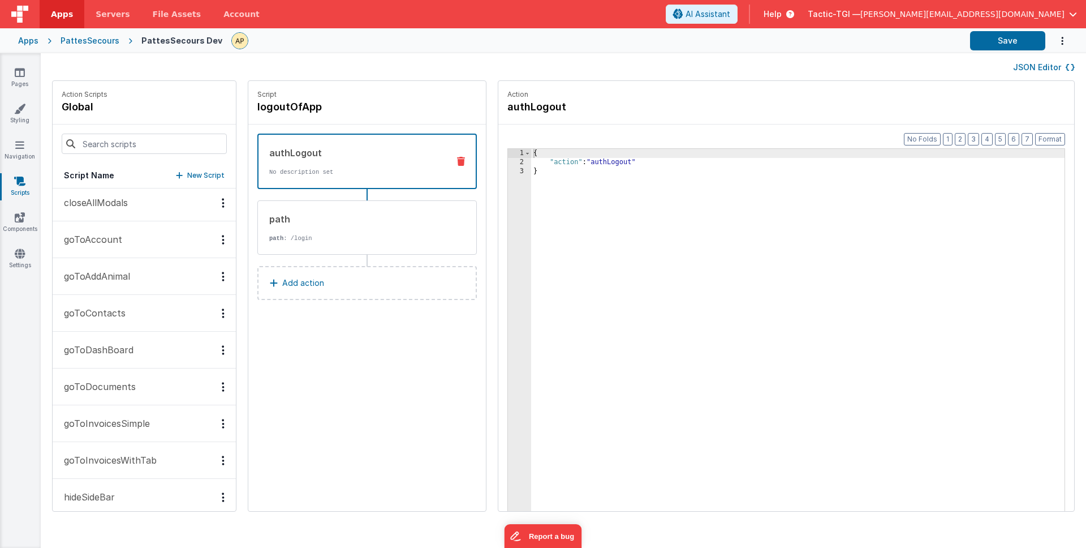
scroll to position [0, 0]
click at [14, 255] on link "Settings" at bounding box center [19, 259] width 41 height 23
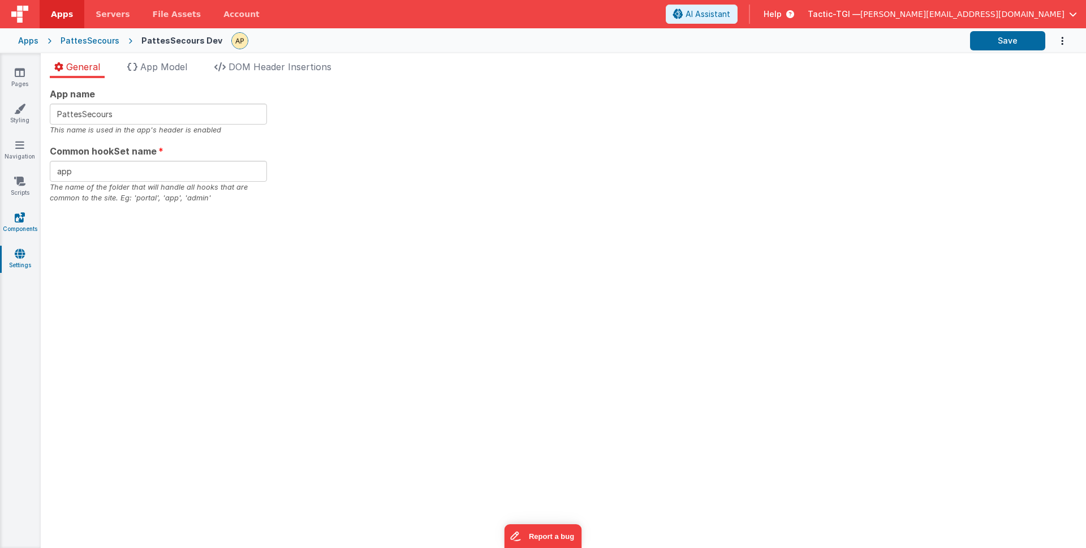
click at [24, 223] on link "Components" at bounding box center [19, 223] width 41 height 23
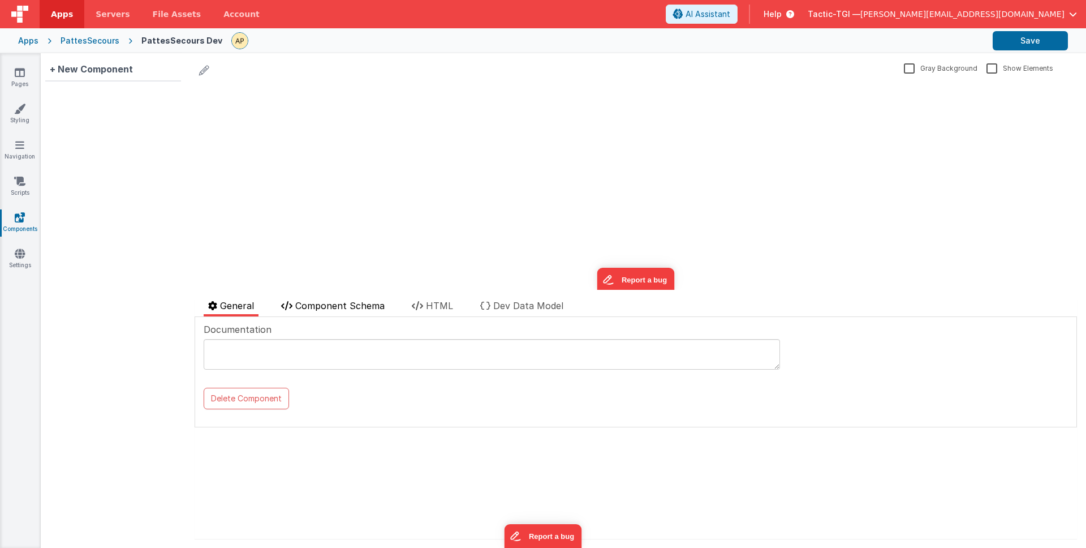
click at [334, 307] on span "Component Schema" at bounding box center [339, 305] width 89 height 11
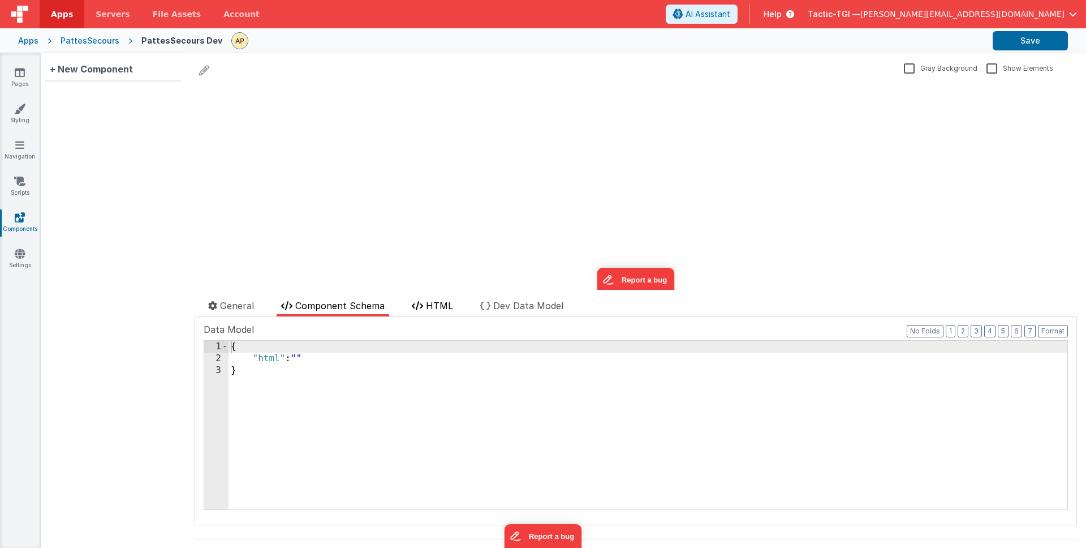
click at [435, 306] on span "HTML" at bounding box center [439, 305] width 27 height 11
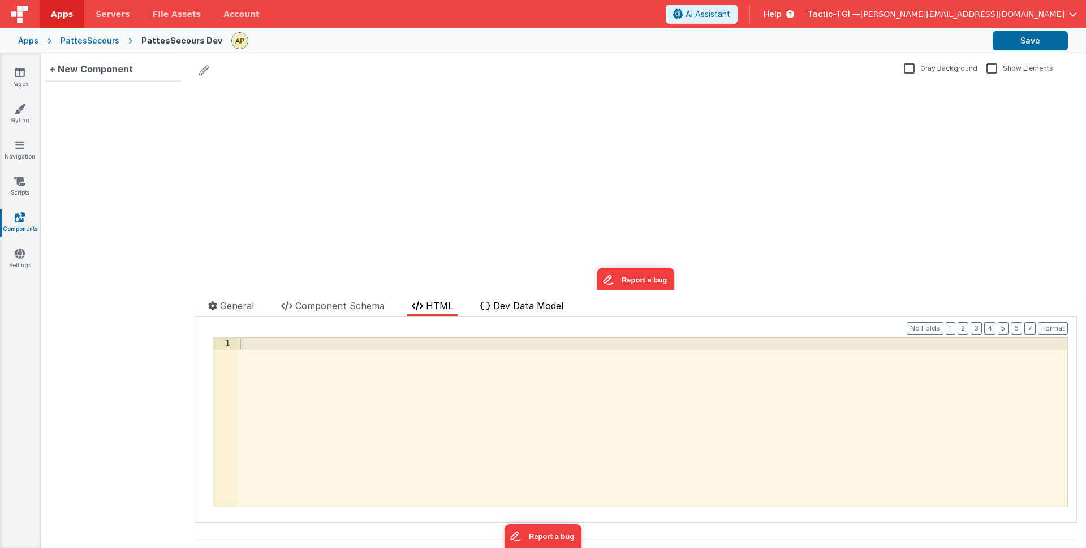
click at [506, 308] on span "Dev Data Model" at bounding box center [528, 305] width 70 height 11
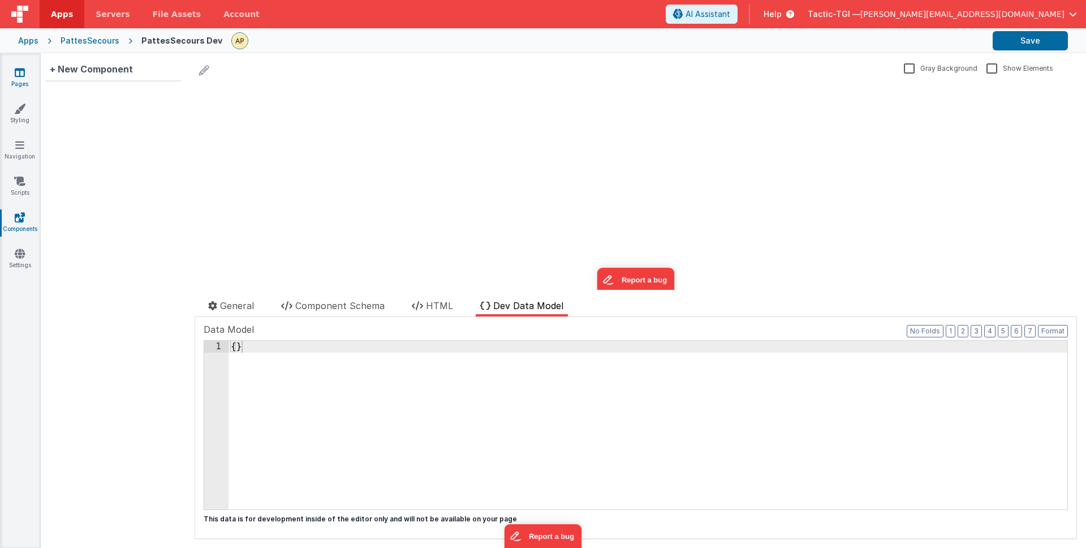
click at [19, 74] on icon at bounding box center [20, 72] width 10 height 11
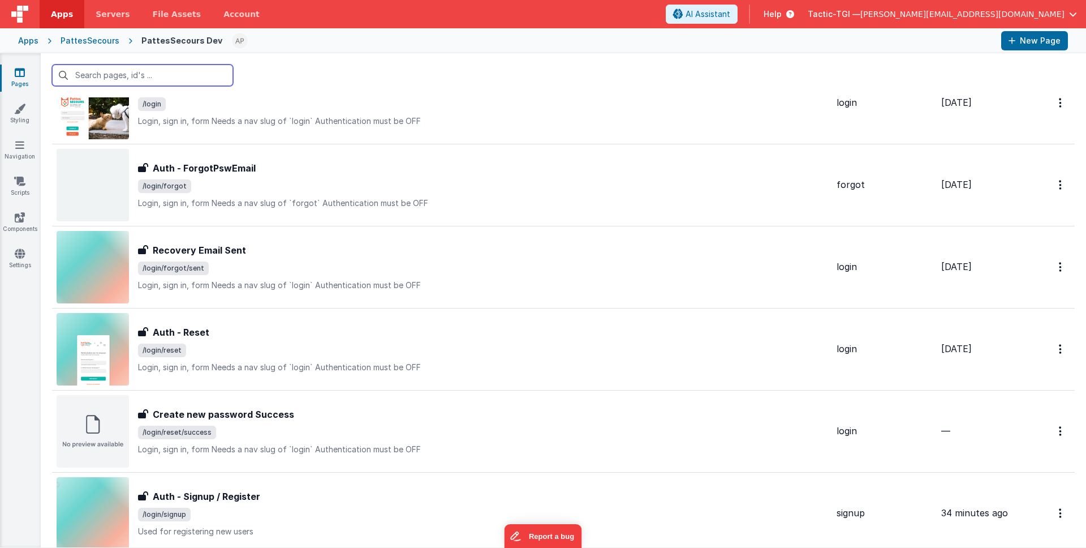
scroll to position [471, 0]
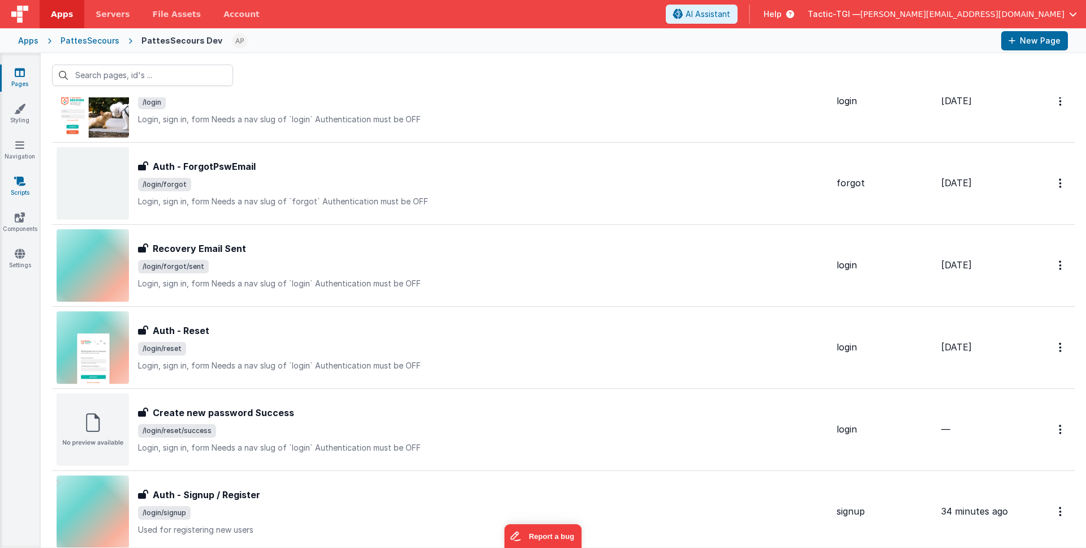
click at [23, 192] on link "Scripts" at bounding box center [19, 186] width 41 height 23
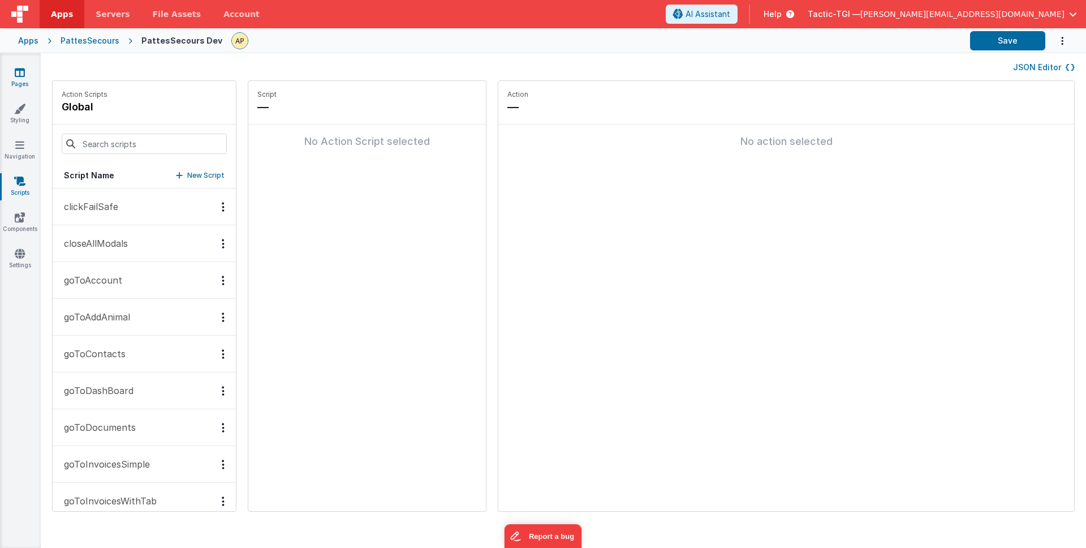
click at [25, 73] on link "Pages" at bounding box center [19, 78] width 41 height 23
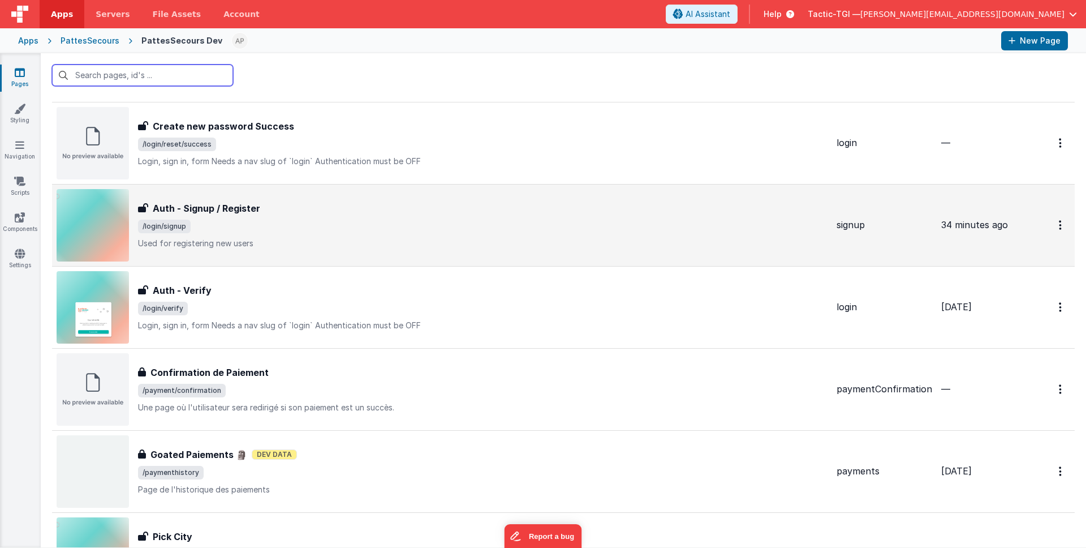
scroll to position [759, 0]
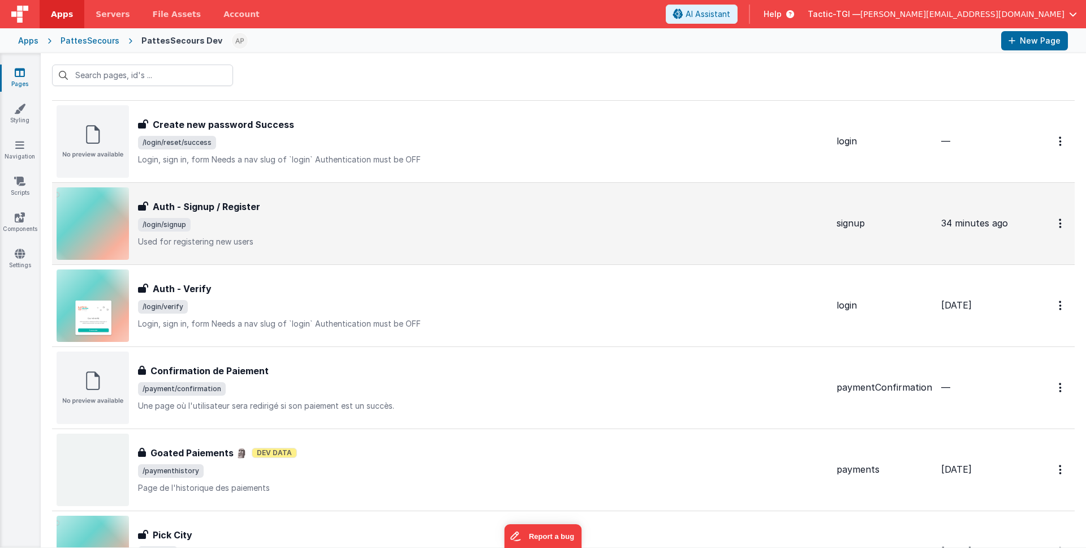
click at [310, 237] on p "Used for registering new users" at bounding box center [483, 241] width 690 height 11
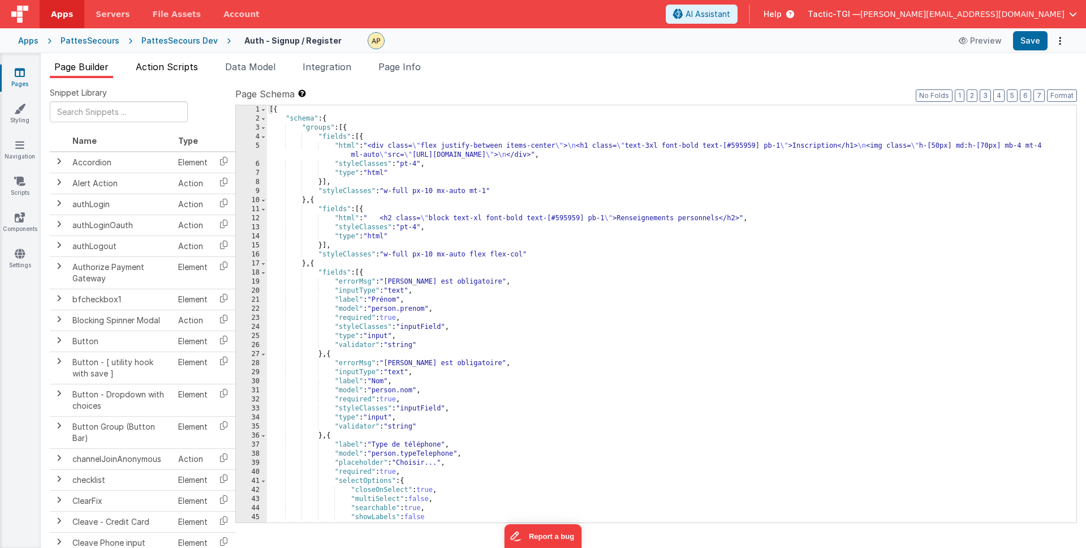
click at [168, 65] on span "Action Scripts" at bounding box center [167, 66] width 62 height 11
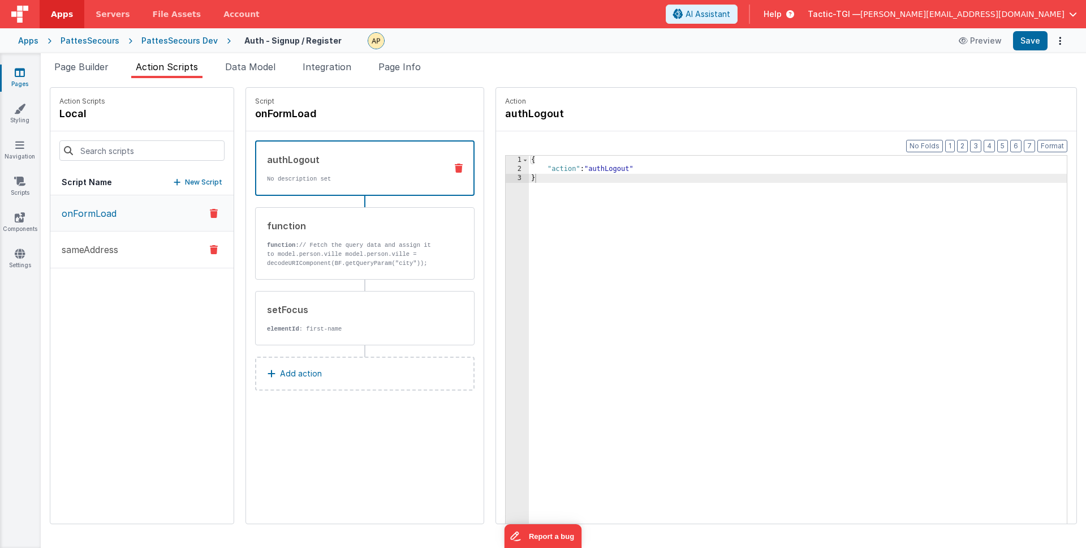
click at [87, 259] on button "sameAddress" at bounding box center [141, 249] width 183 height 37
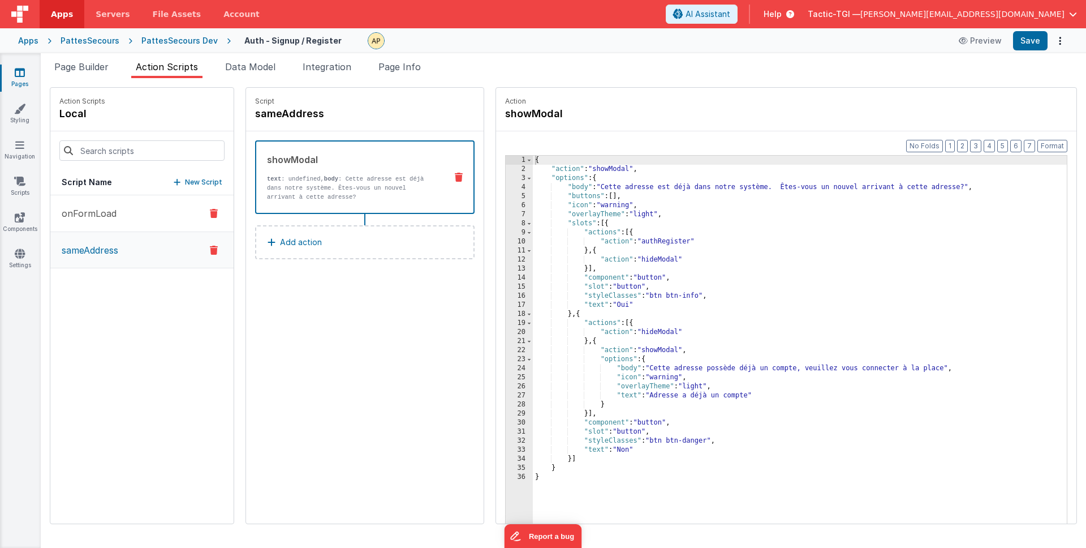
click at [102, 222] on button "onFormLoad" at bounding box center [141, 213] width 183 height 37
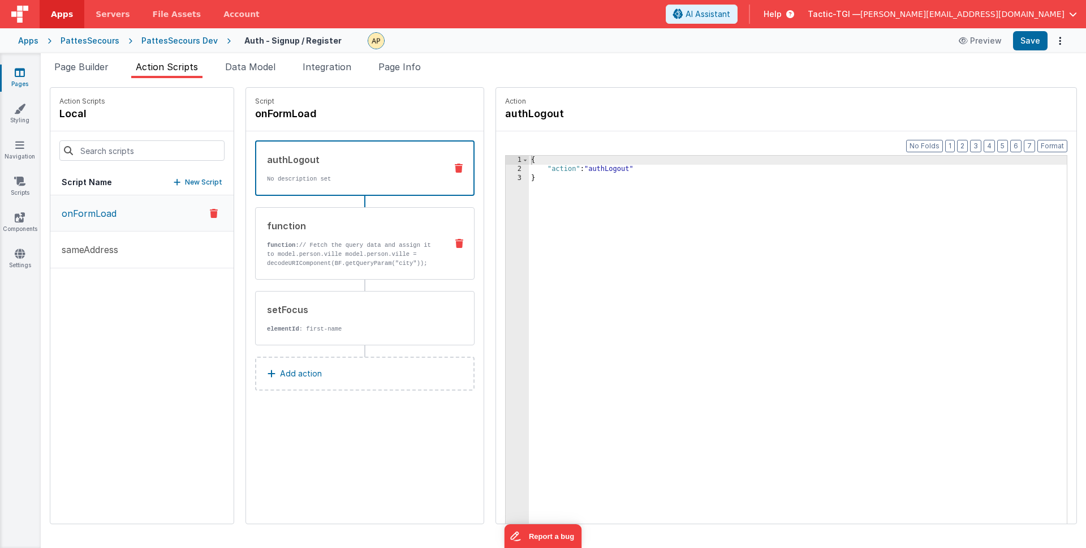
click at [304, 263] on p "function: // Fetch the query data and assign it to model.person.ville model.per…" at bounding box center [352, 253] width 171 height 27
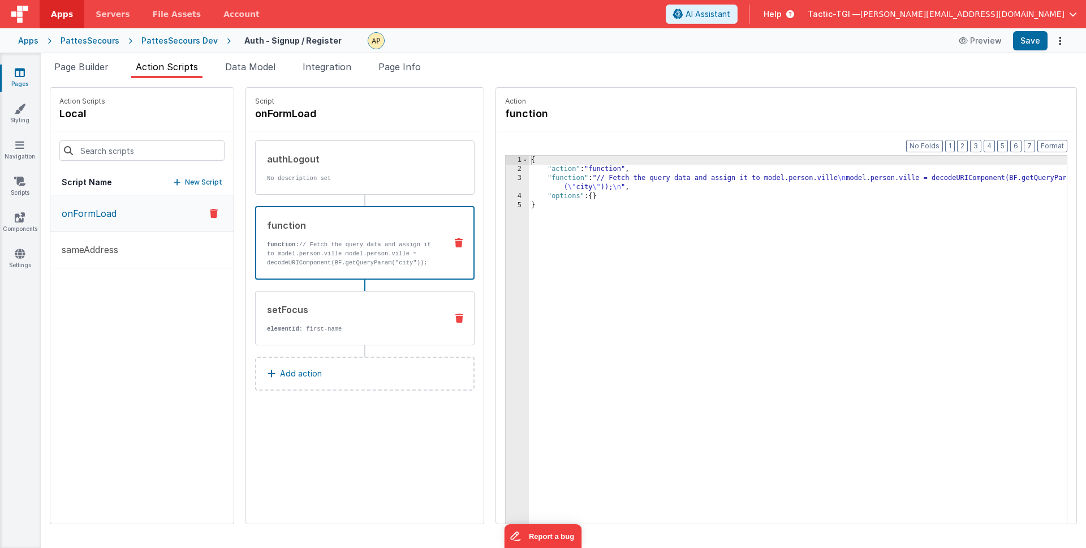
click at [298, 316] on div "setFocus elementId : first-name" at bounding box center [347, 318] width 182 height 31
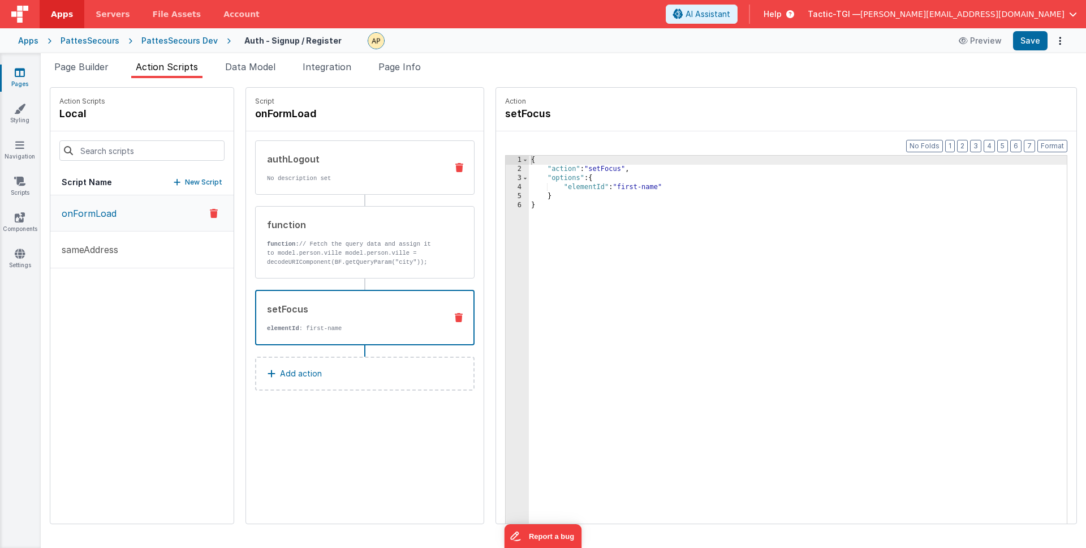
click at [267, 178] on p "No description set" at bounding box center [352, 178] width 171 height 9
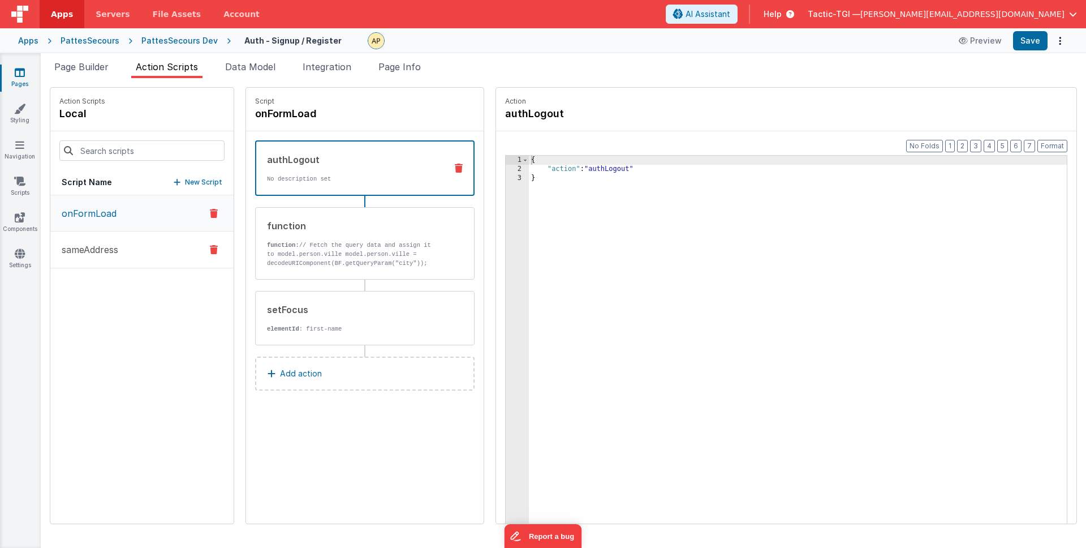
click at [117, 250] on p "sameAddress" at bounding box center [86, 250] width 63 height 14
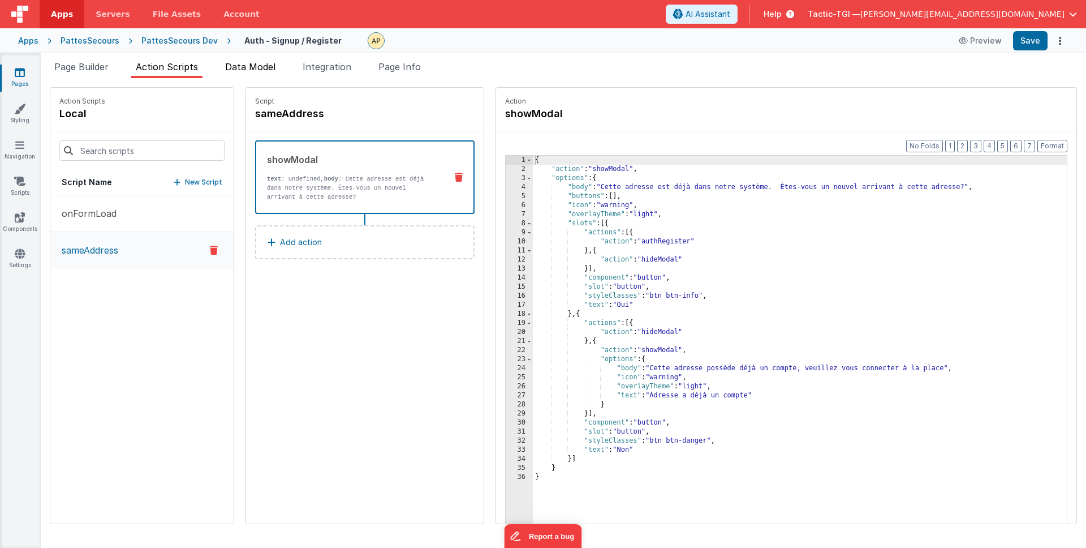
click at [256, 68] on span "Data Model" at bounding box center [250, 66] width 50 height 11
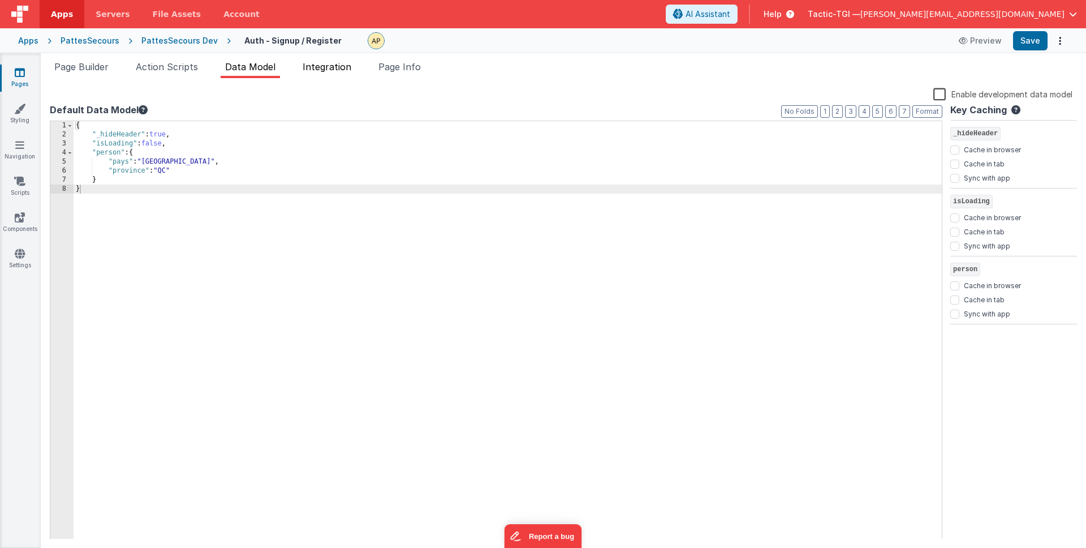
click at [333, 68] on span "Integration" at bounding box center [327, 66] width 49 height 11
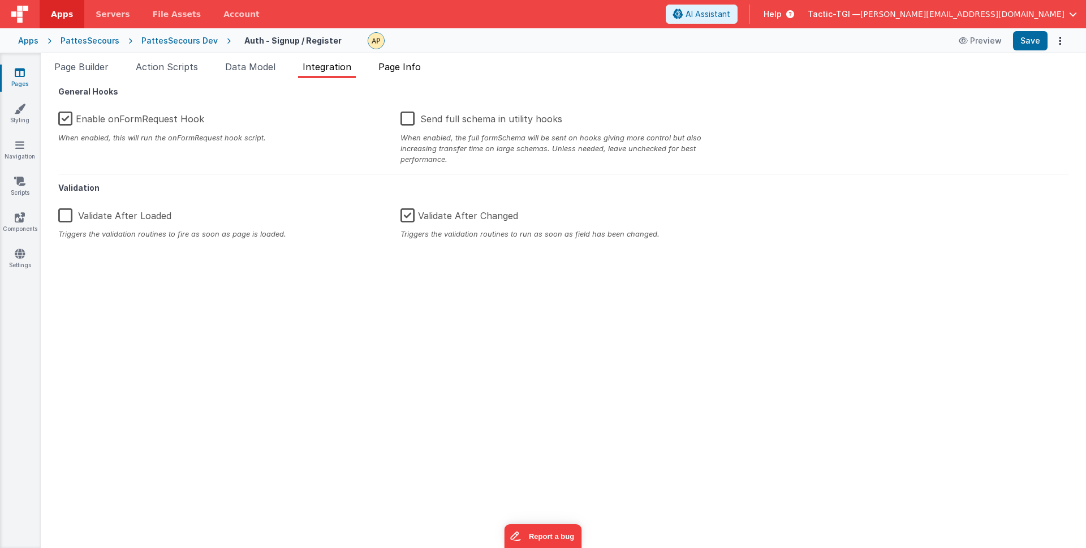
click at [396, 71] on span "Page Info" at bounding box center [400, 66] width 42 height 11
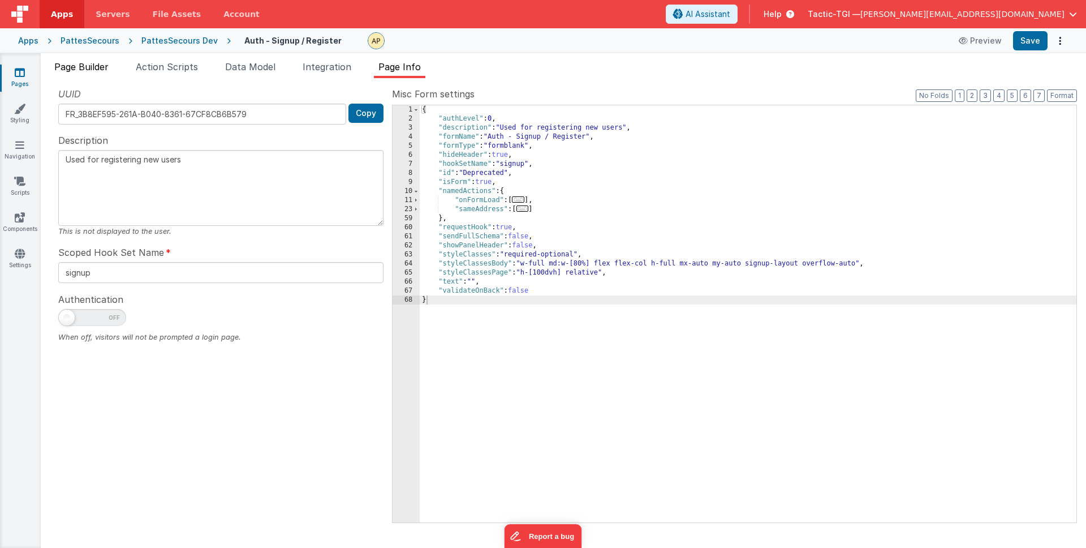
drag, startPoint x: 120, startPoint y: 68, endPoint x: 102, endPoint y: 71, distance: 17.7
click at [120, 68] on ul "Page Builder Action Scripts Data Model Integration Page Info" at bounding box center [564, 69] width 1046 height 18
click at [101, 71] on span "Page Builder" at bounding box center [81, 66] width 54 height 11
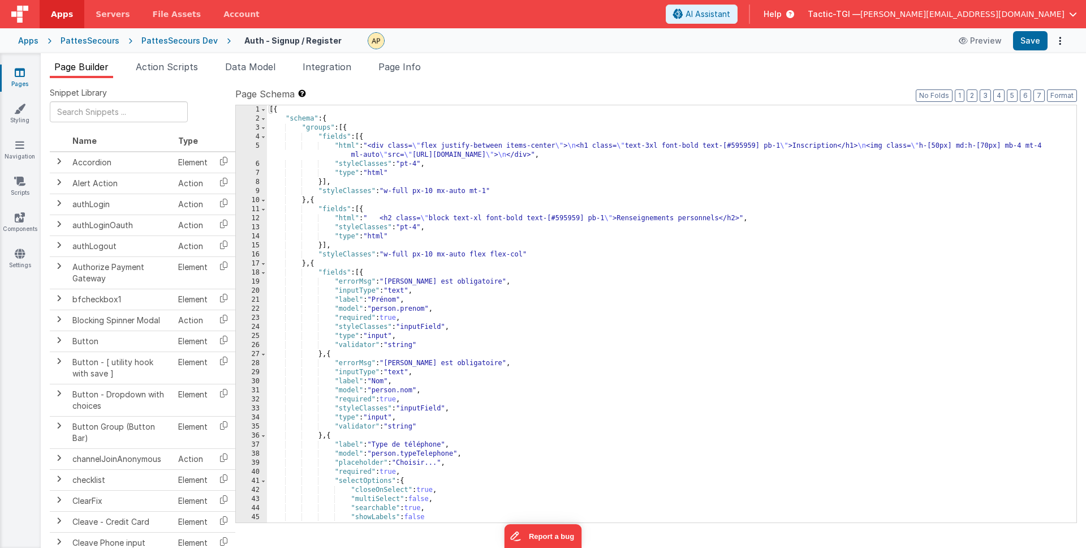
click at [376, 64] on ul "Page Builder Action Scripts Data Model Integration Page Info" at bounding box center [564, 69] width 1046 height 18
click at [399, 66] on span "Page Info" at bounding box center [400, 66] width 42 height 11
